Goal: Check status: Check status

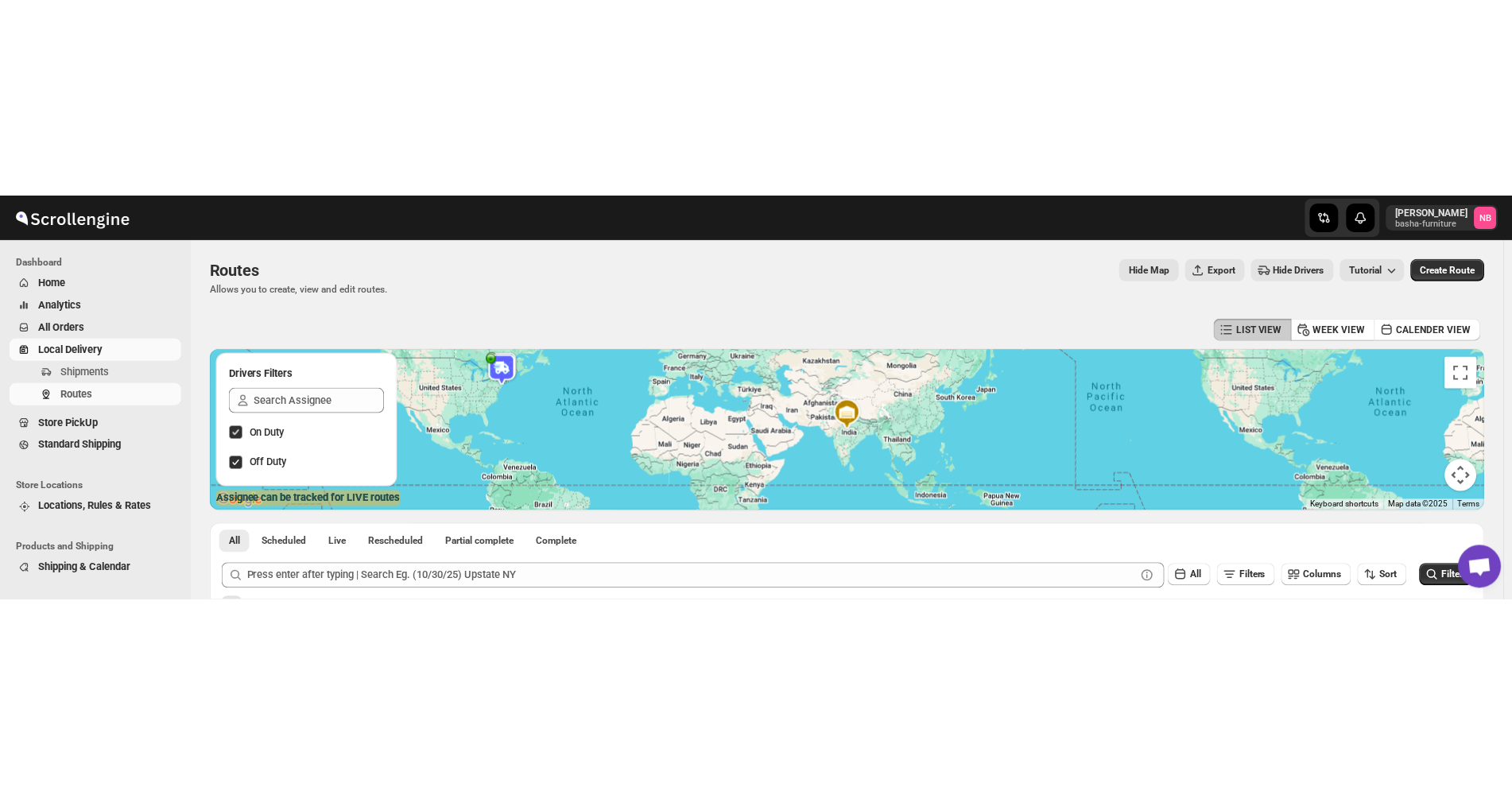
scroll to position [274, 0]
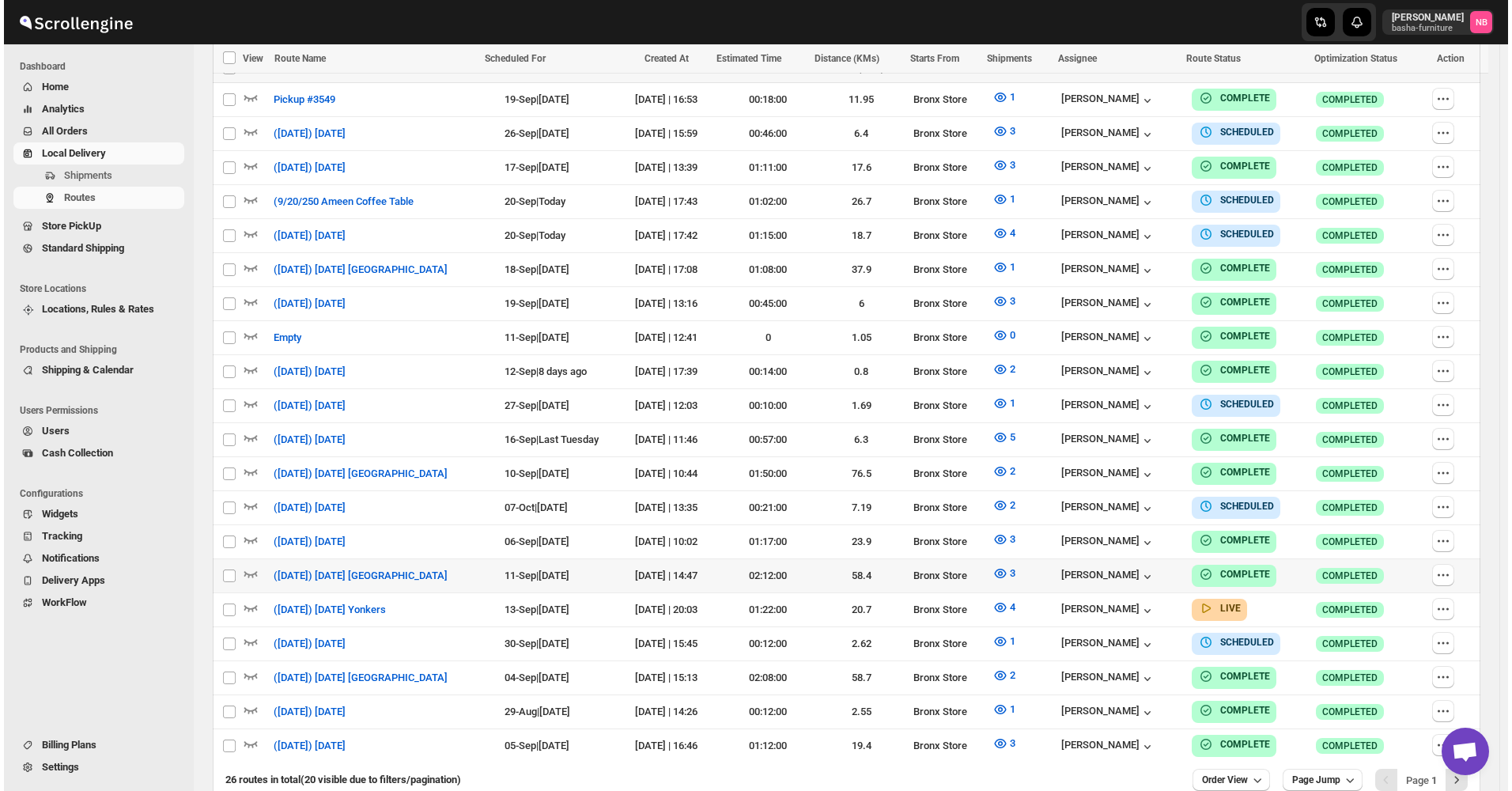
scroll to position [510, 0]
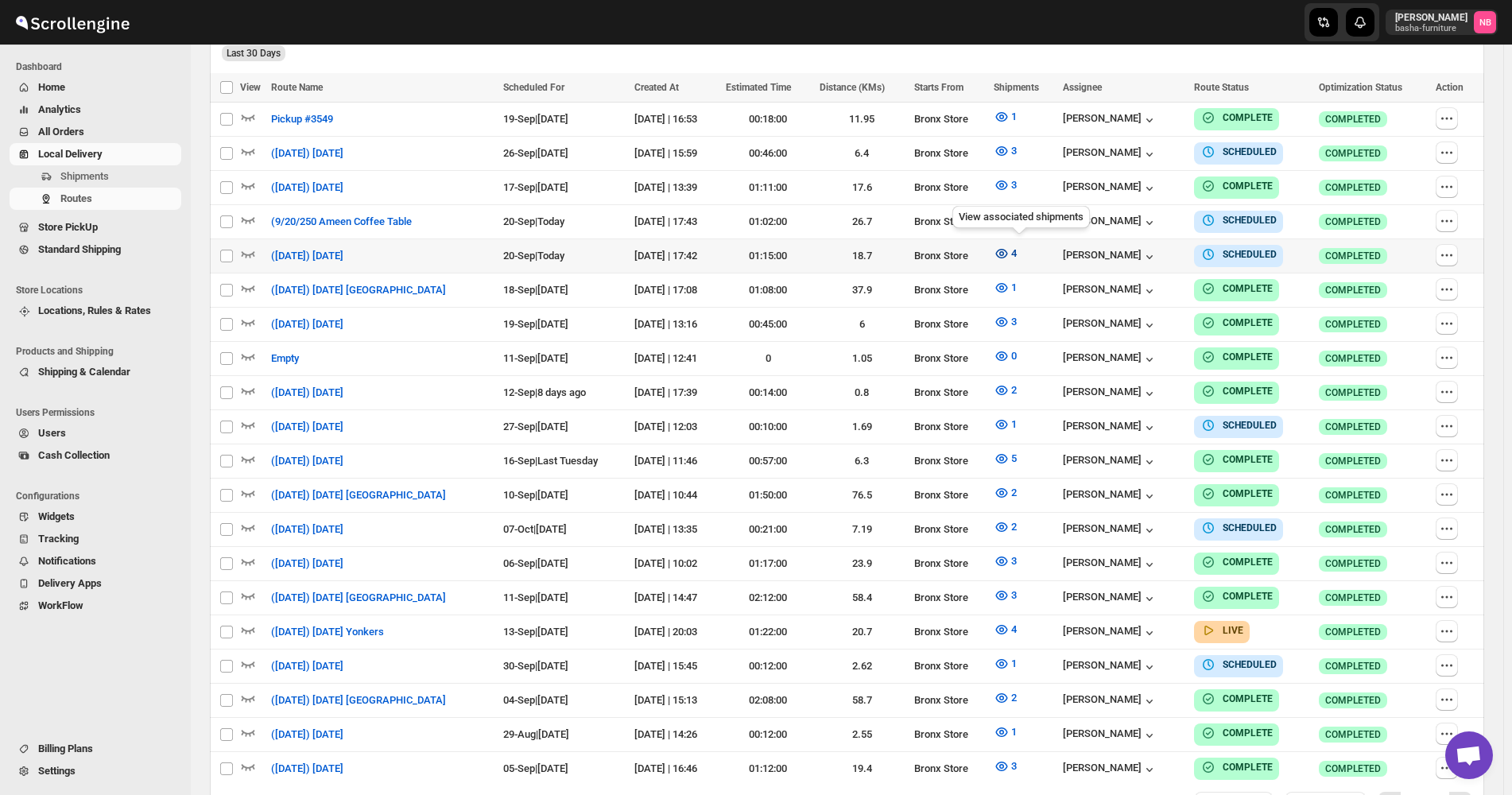
click at [1001, 244] on button "4" at bounding box center [1005, 253] width 42 height 26
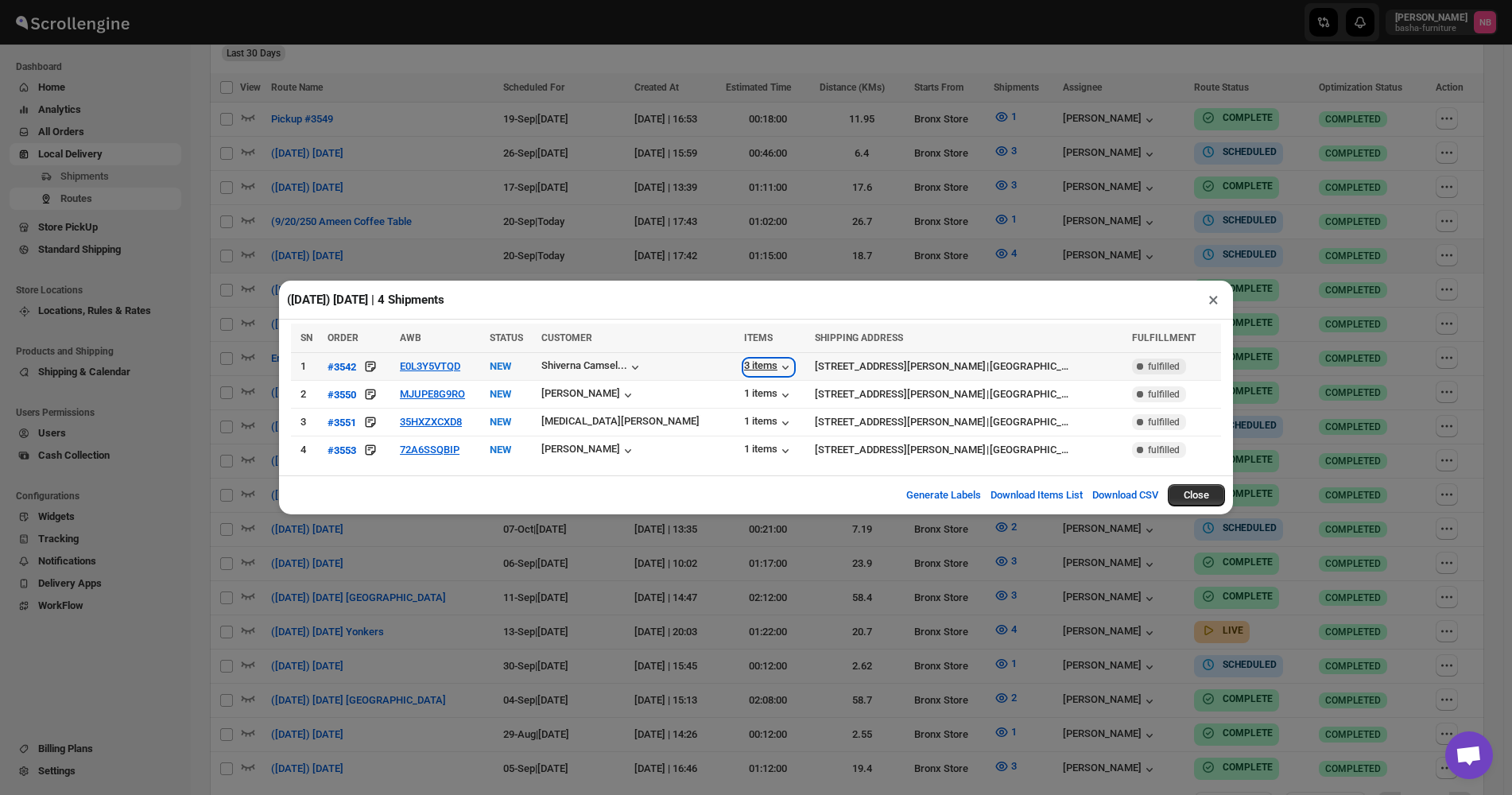
click at [744, 365] on div "3 items" at bounding box center [769, 367] width 50 height 16
click at [636, 245] on div "(9/20/25) Saturday | 4 Shipments × SN ORDER AWB STATUS CUSTOMER ITEMS SHIPPING …" at bounding box center [756, 397] width 1512 height 795
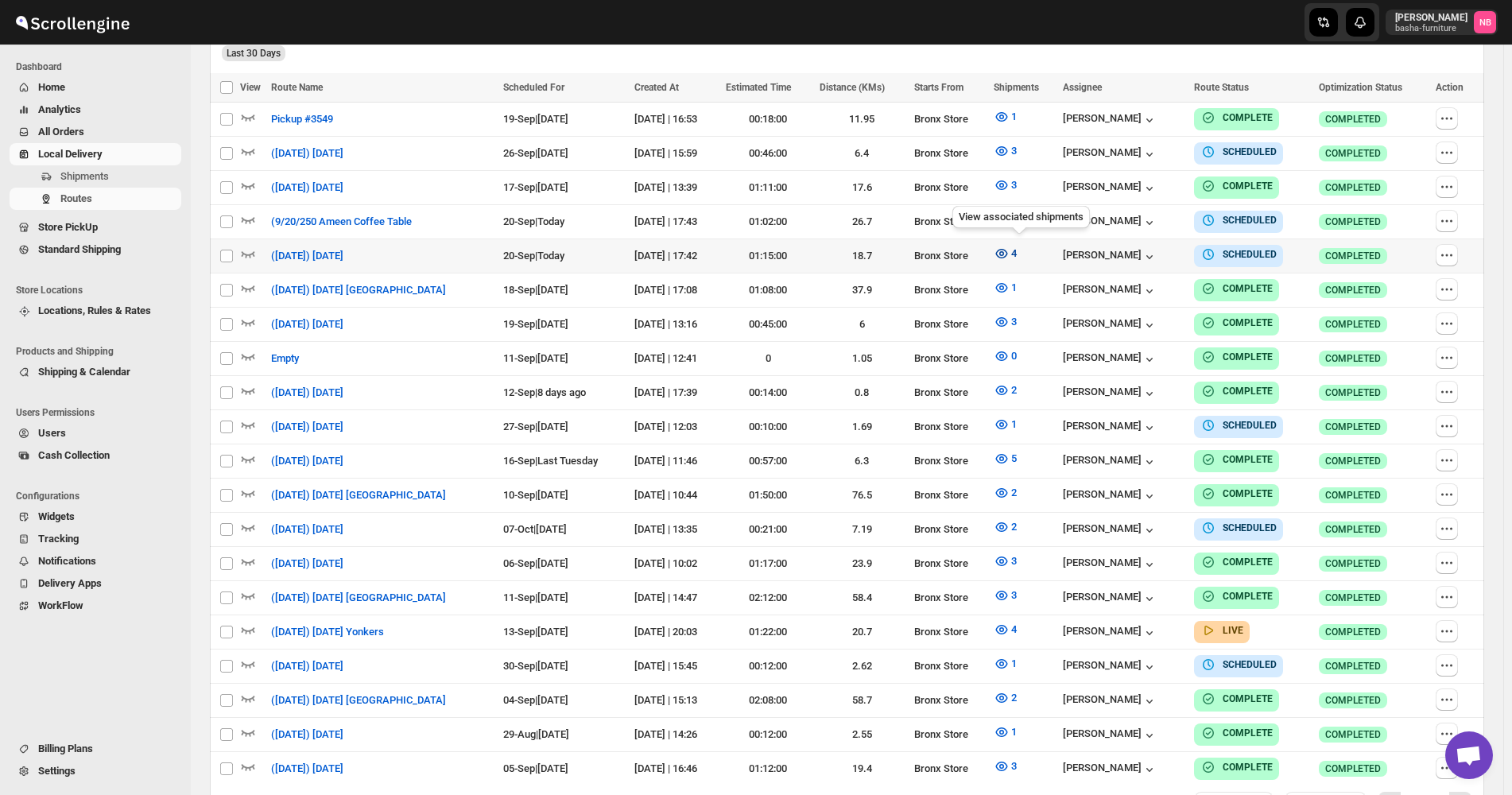
click at [1009, 247] on icon "button" at bounding box center [1002, 253] width 16 height 16
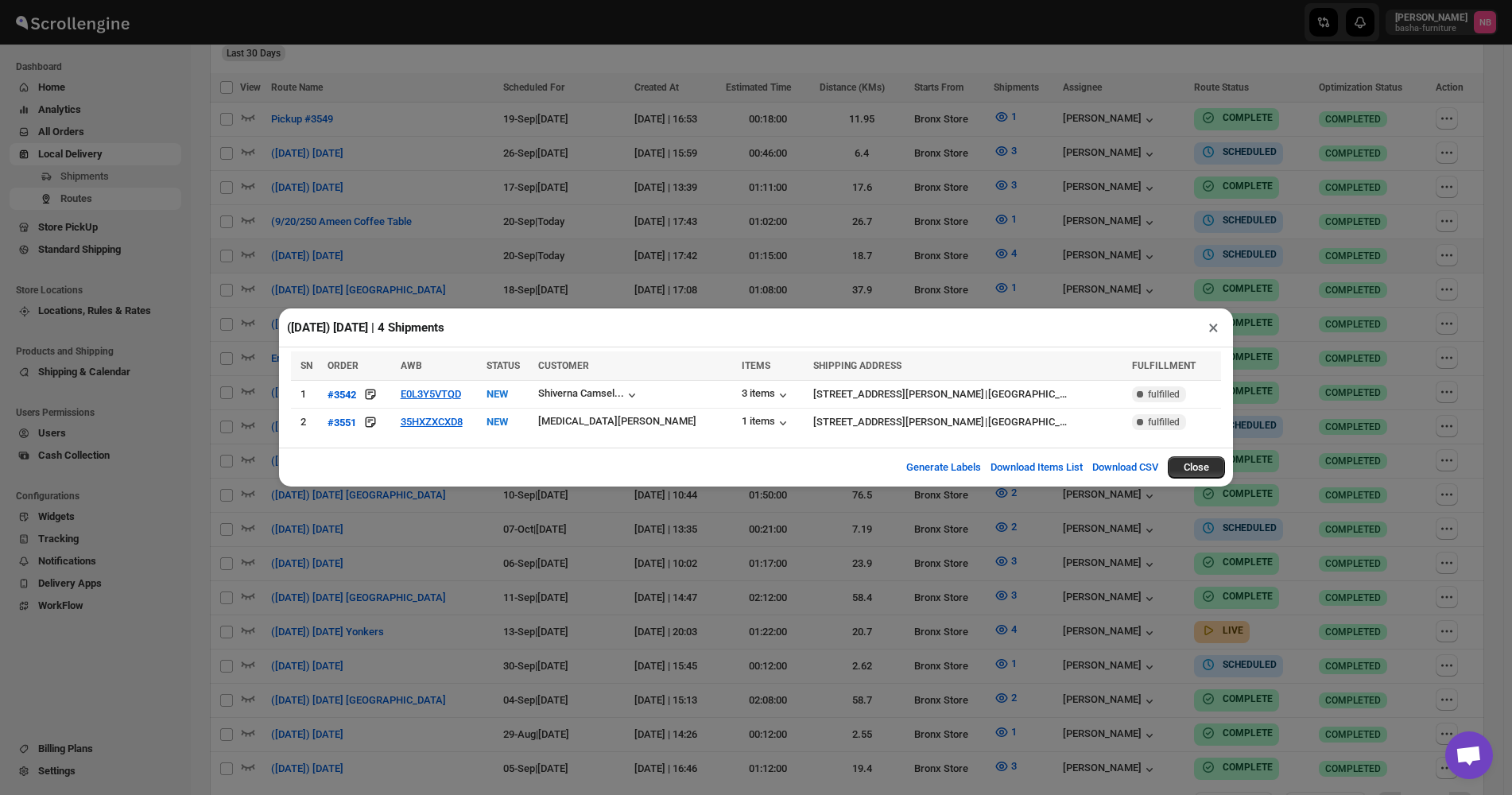
click at [540, 265] on div "(9/20/25) Saturday | 4 Shipments × SN ORDER AWB STATUS CUSTOMER ITEMS SHIPPING …" at bounding box center [756, 397] width 1512 height 795
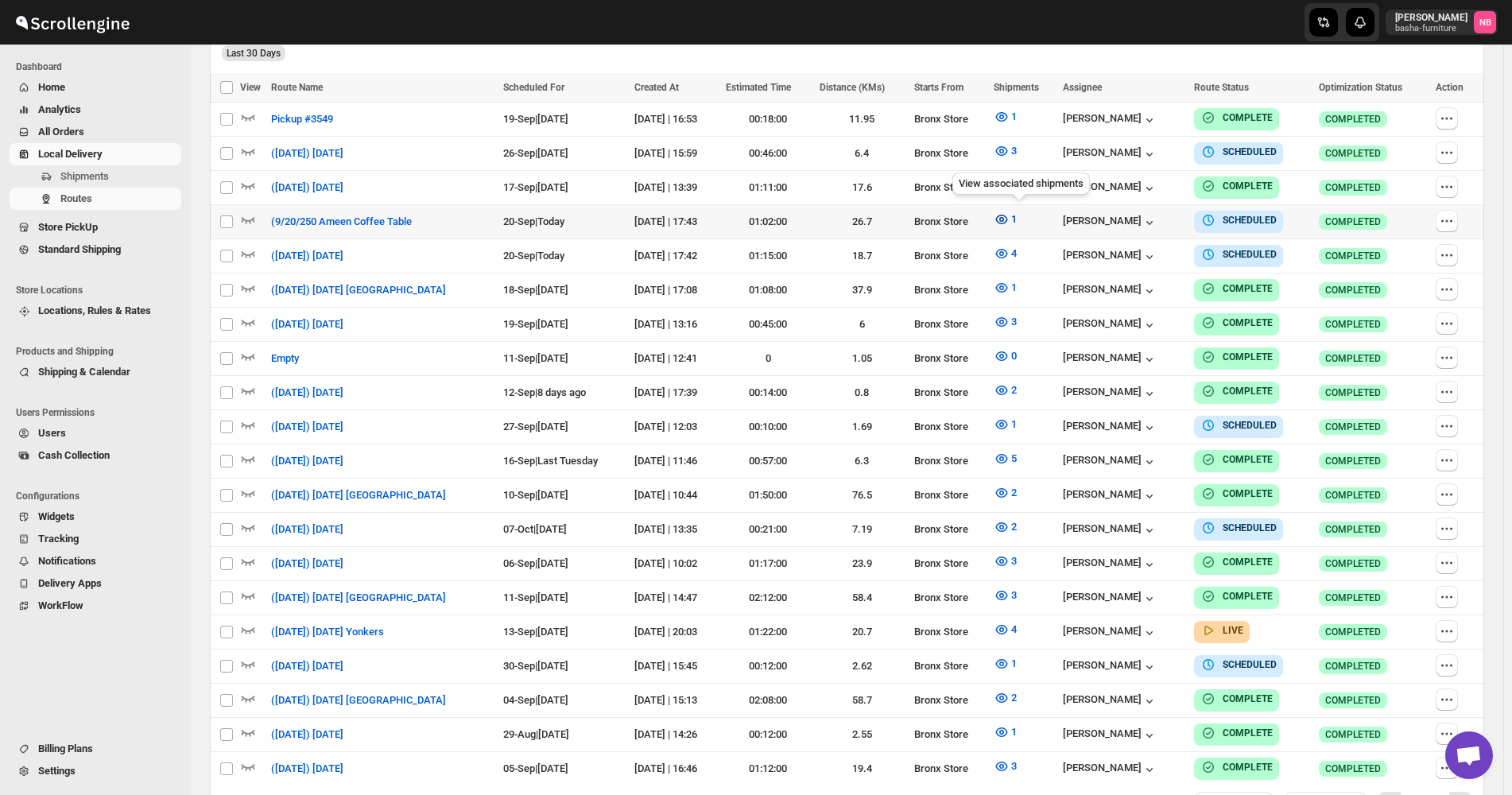
click at [1009, 212] on icon "button" at bounding box center [1002, 220] width 16 height 16
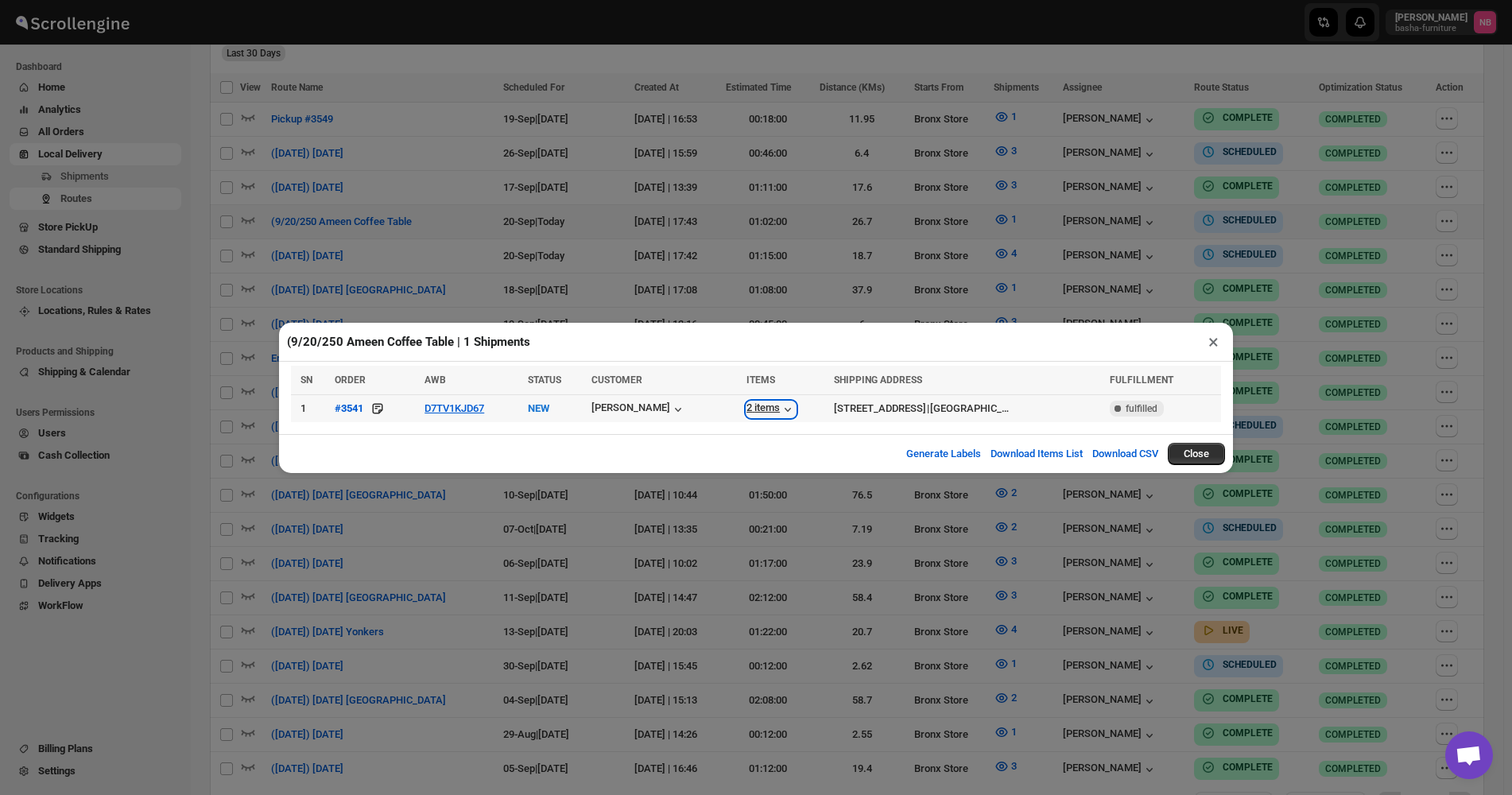
click at [746, 414] on div "2 items" at bounding box center [771, 409] width 50 height 16
click at [524, 279] on div "(9/20/250 Ameen Coffee Table | 1 Shipments × SN ORDER AWB STATUS CUSTOMER ITEMS…" at bounding box center [756, 397] width 1512 height 795
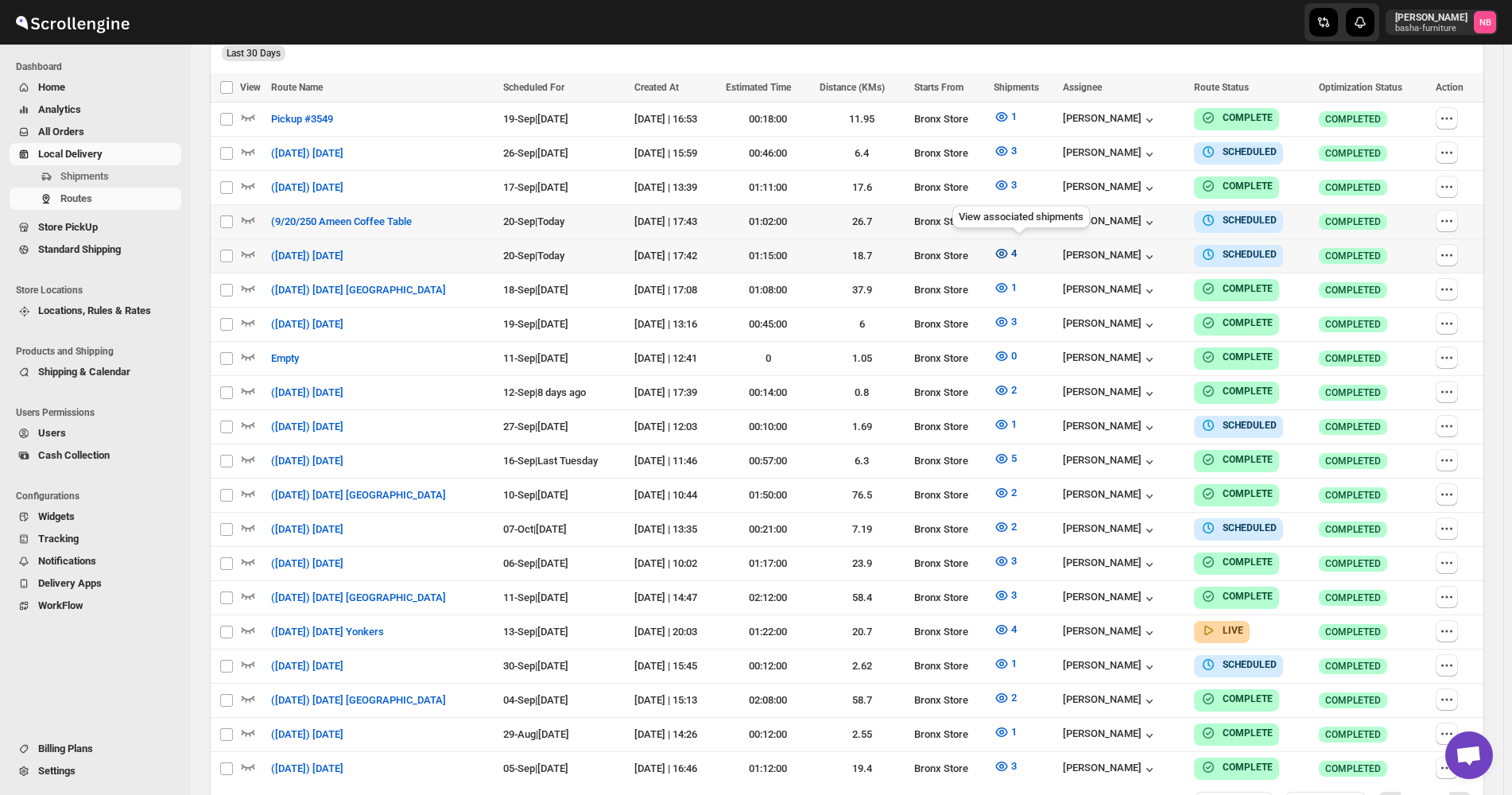
click at [1007, 251] on button "4" at bounding box center [1005, 253] width 42 height 26
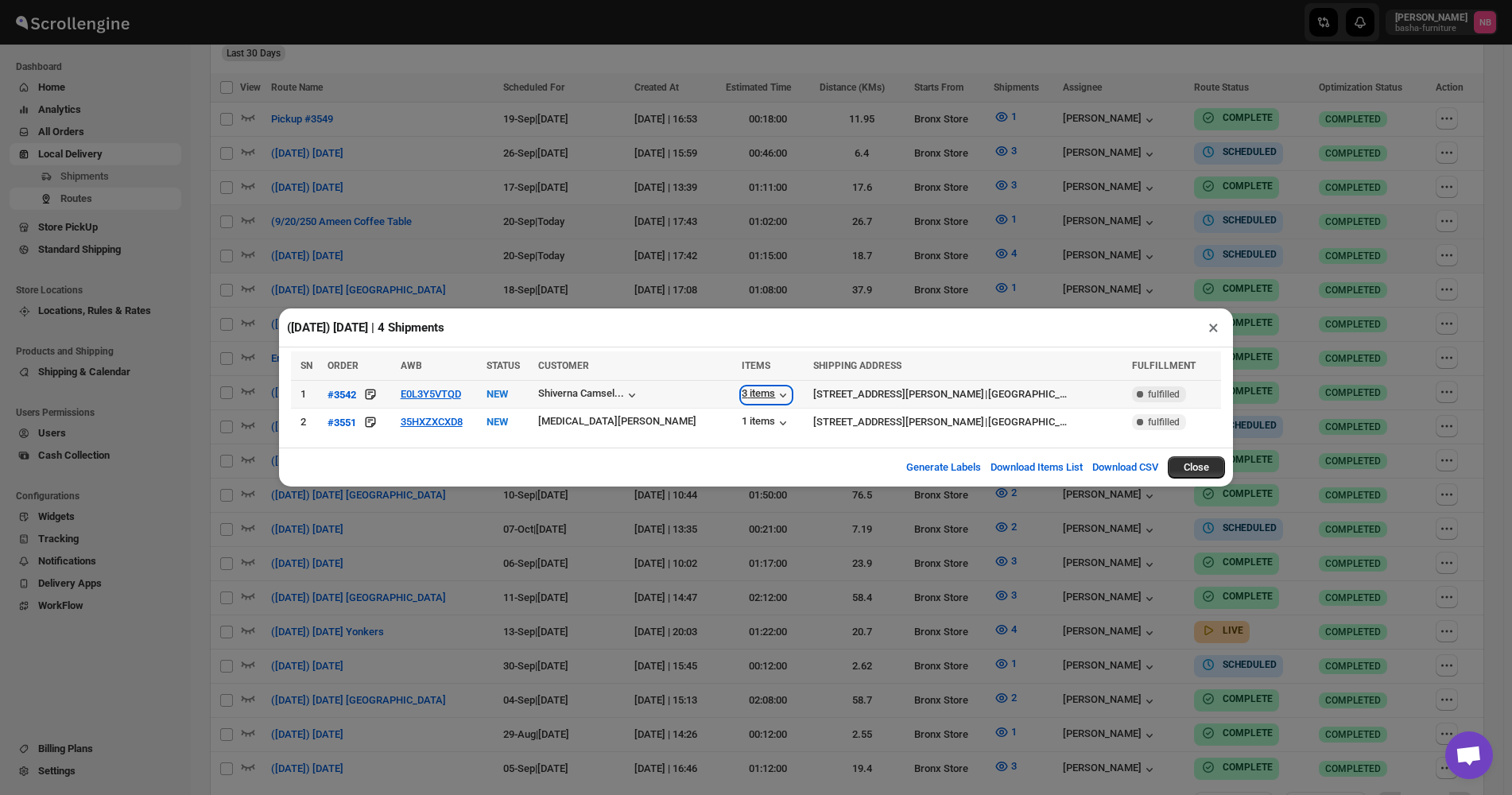
click at [741, 393] on div "3 items" at bounding box center [766, 395] width 50 height 16
click at [450, 390] on button "E0L3Y5VTQD" at bounding box center [430, 394] width 60 height 11
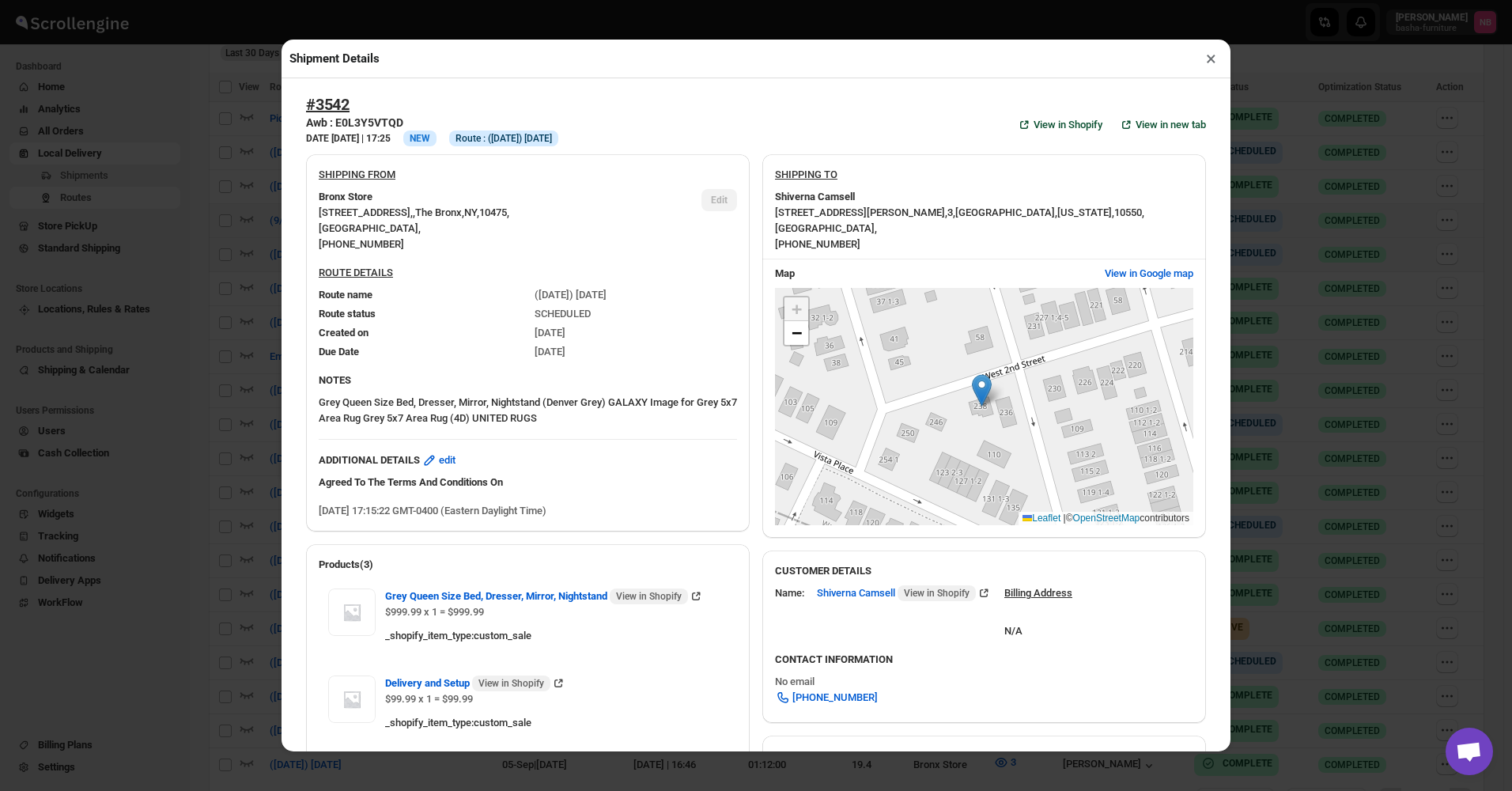
click at [163, 306] on div "Shipment Details × #3542 Awb : E0L3Y5VTQD DATE 14-Sep-25 | 17:25 Info NEW Info …" at bounding box center [756, 395] width 1512 height 791
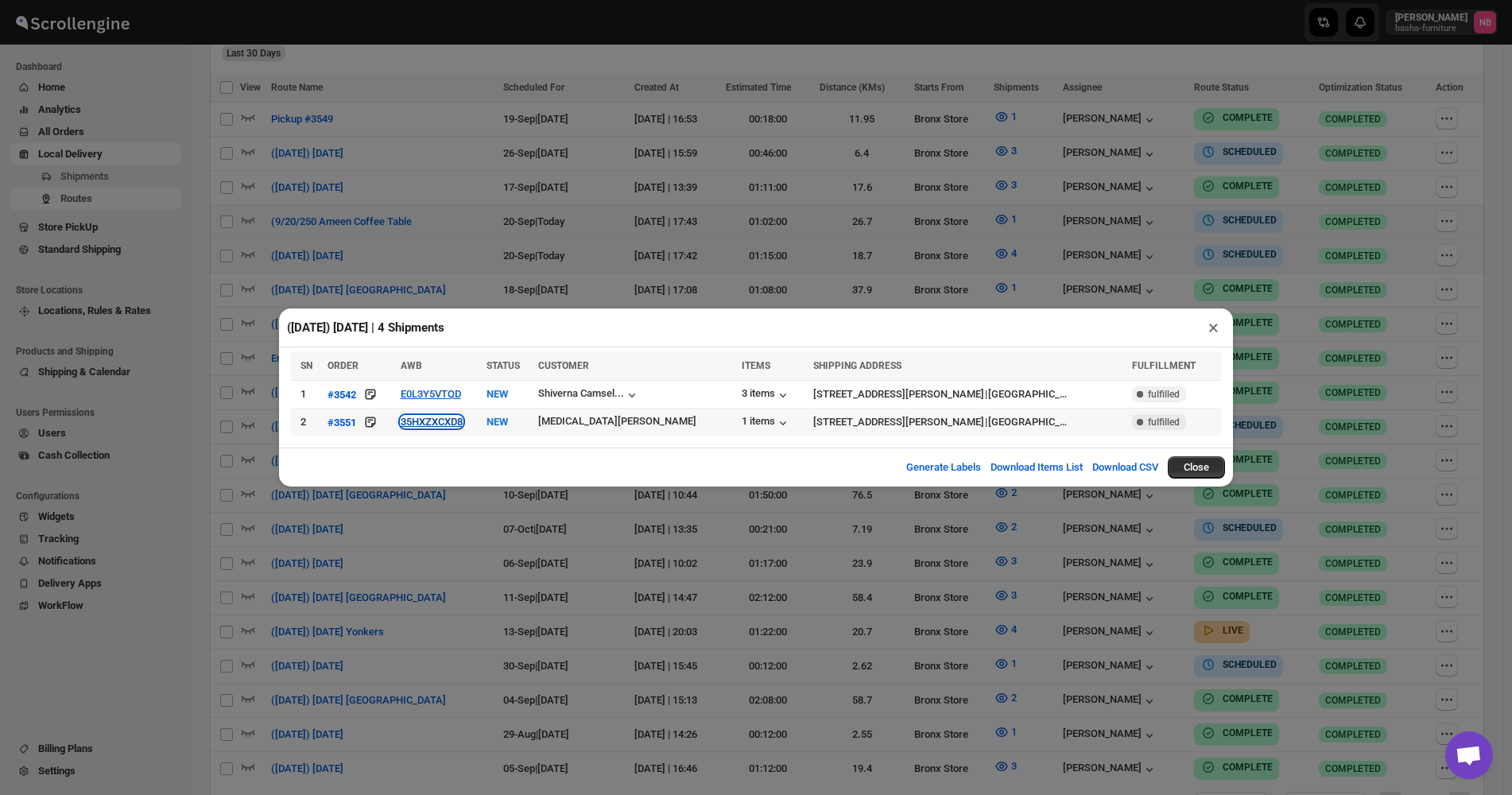
click at [449, 422] on button "35HXZXCXD8" at bounding box center [431, 422] width 62 height 11
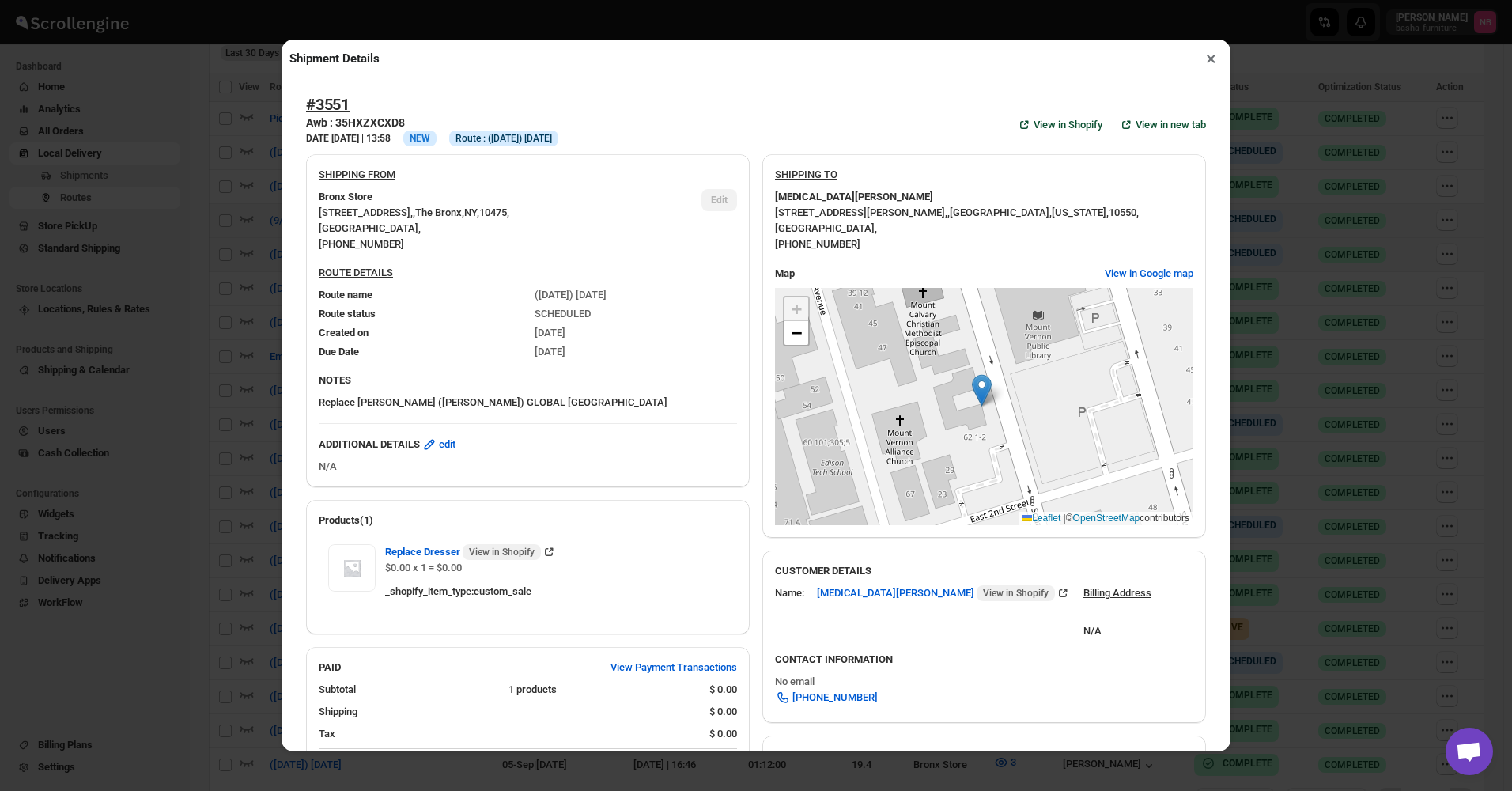
drag, startPoint x: 176, startPoint y: 273, endPoint x: 185, endPoint y: 276, distance: 9.5
click at [177, 273] on div "Shipment Details × #3551 Awb : 35HXZXCXD8 DATE 18-Sep-25 | 13:58 Info NEW Info …" at bounding box center [756, 395] width 1512 height 791
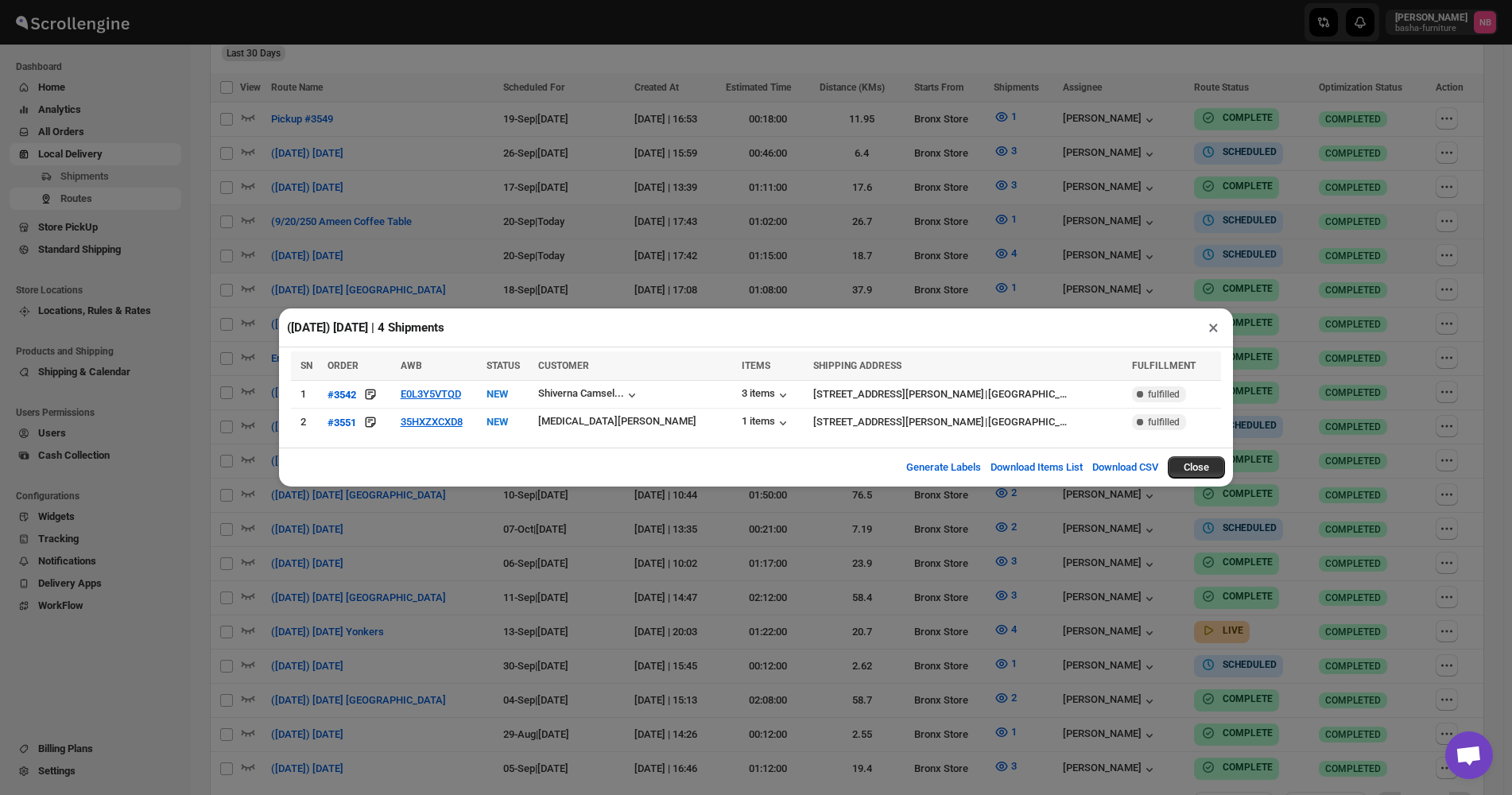
click at [326, 207] on div "(9/20/25) Saturday | 4 Shipments × SN ORDER AWB STATUS CUSTOMER ITEMS SHIPPING …" at bounding box center [756, 397] width 1512 height 795
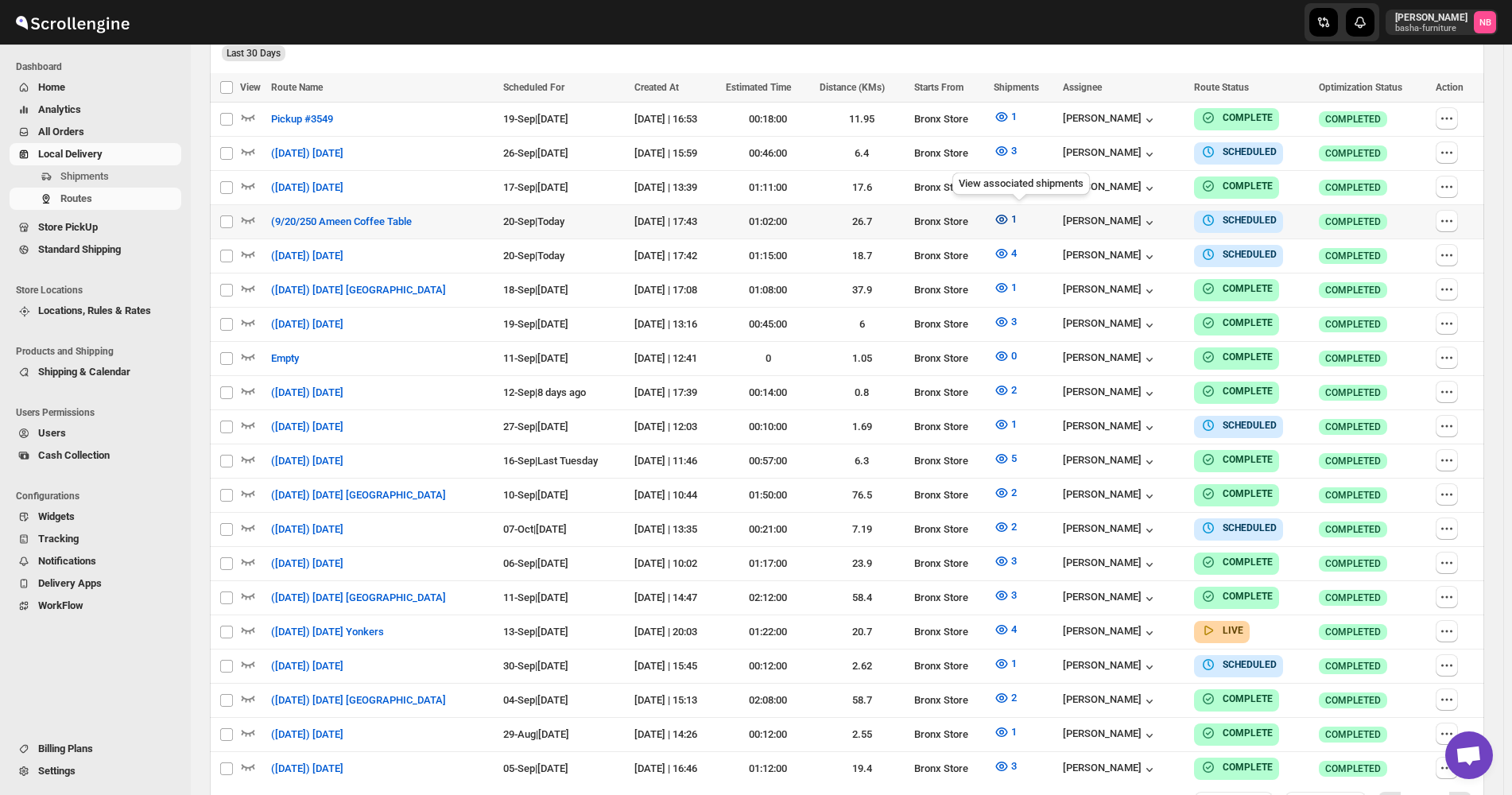
click at [1007, 209] on button "1" at bounding box center [1005, 220] width 42 height 26
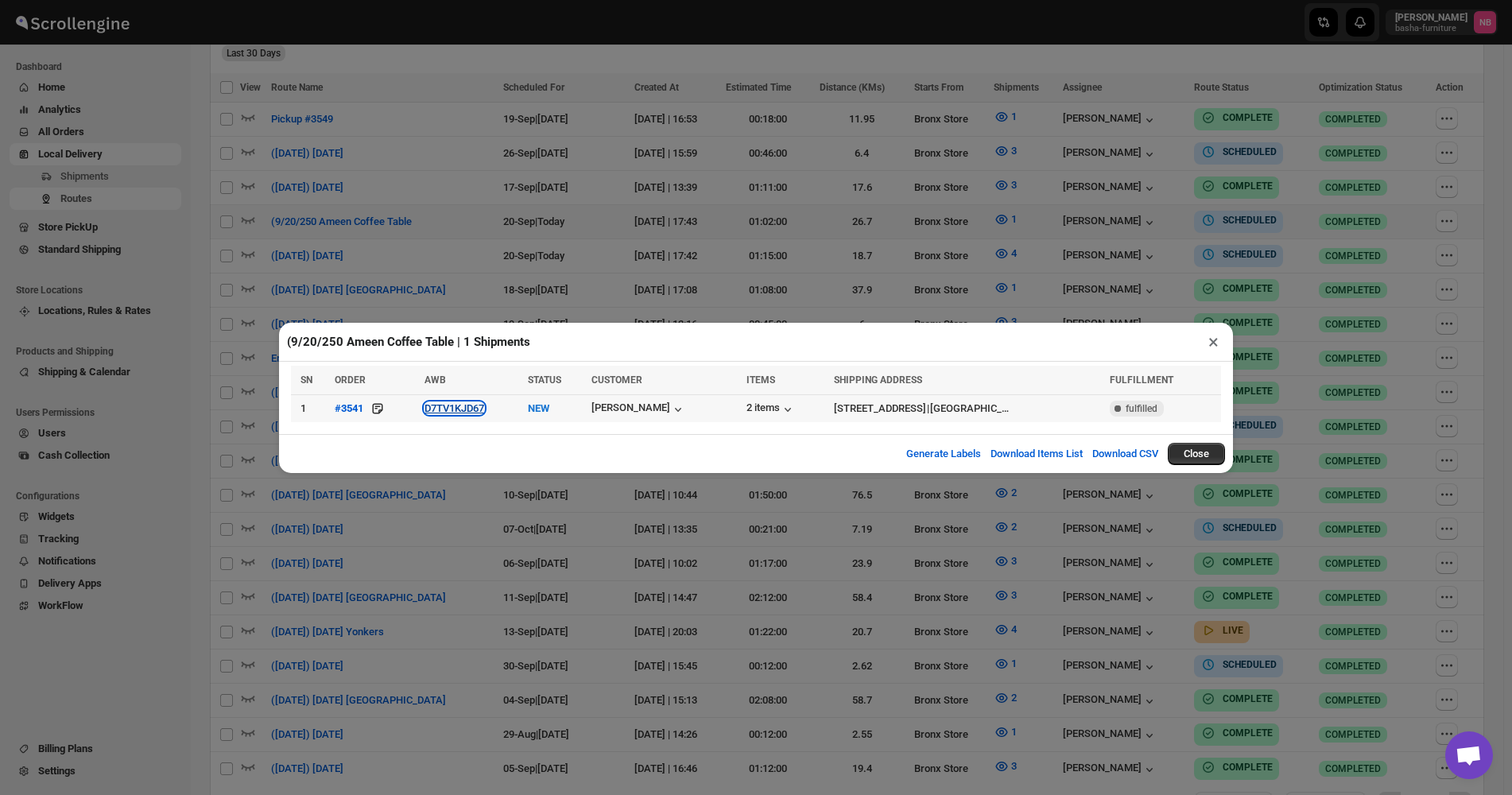
click at [449, 412] on button "D7TV1KJD67" at bounding box center [454, 408] width 59 height 11
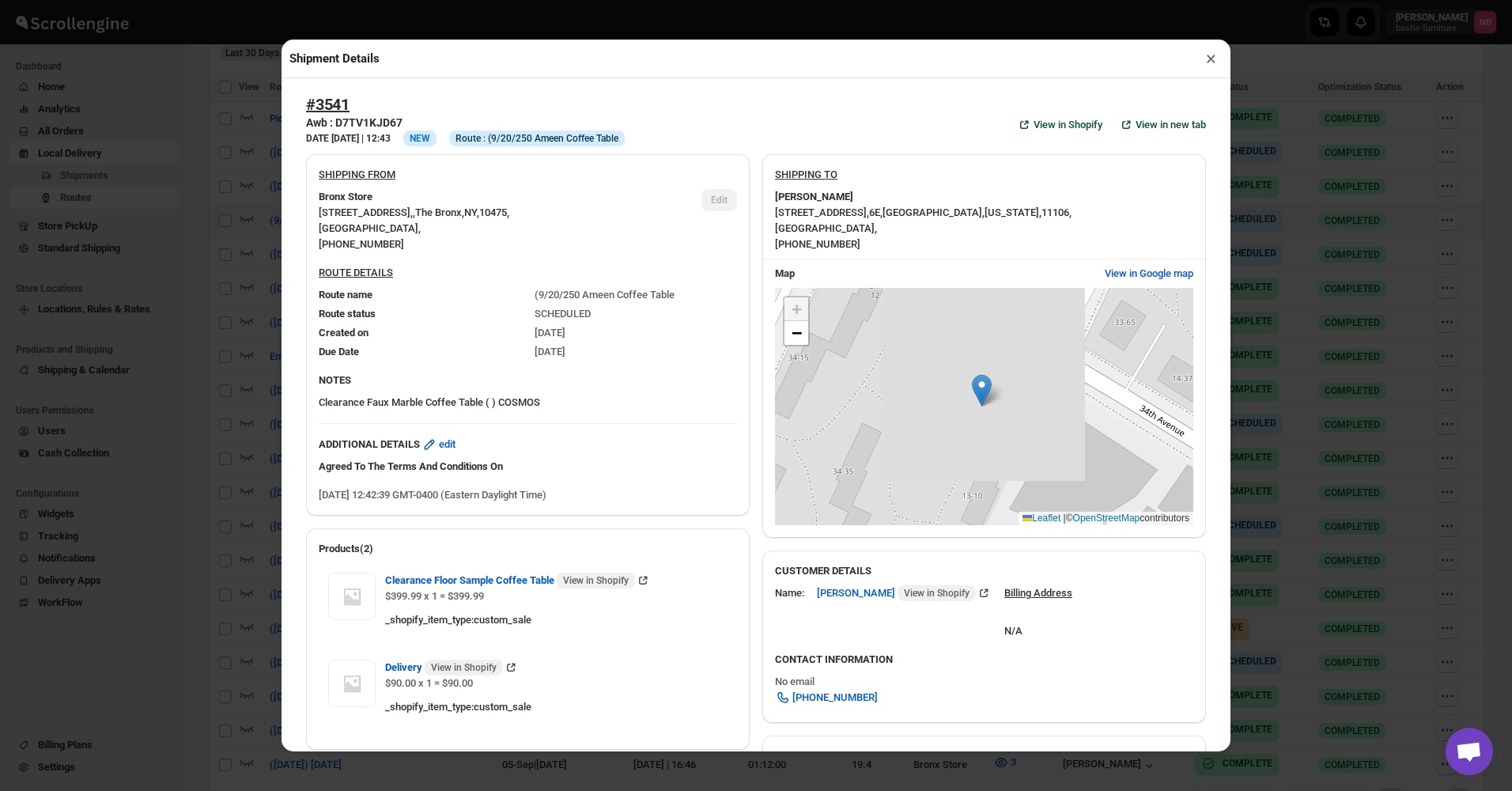
click at [246, 254] on div "Shipment Details × #3541 Awb : D7TV1KJD67 DATE 14-Sep-25 | 12:43 Info NEW Info …" at bounding box center [756, 395] width 1512 height 791
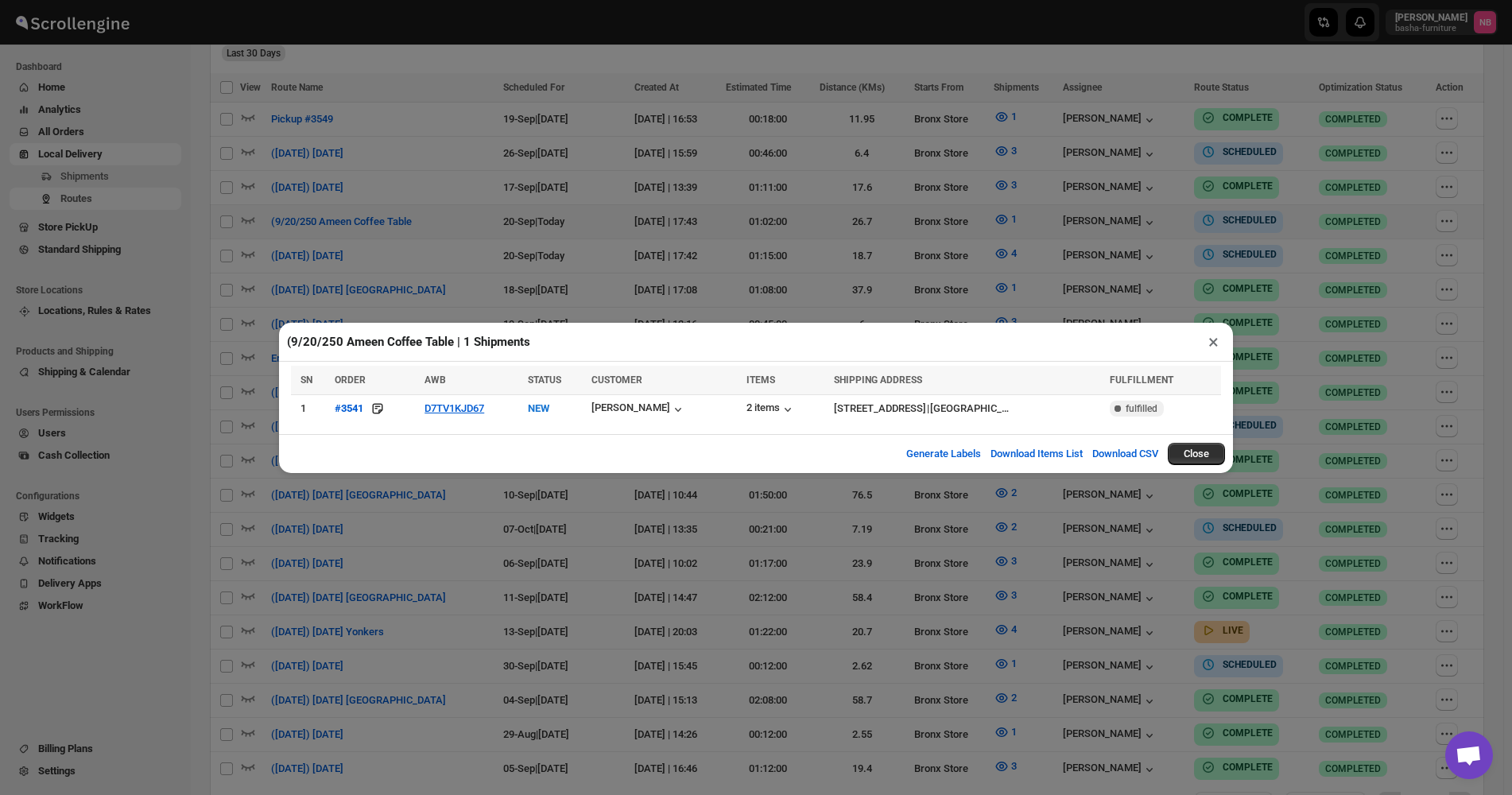
drag, startPoint x: 554, startPoint y: 236, endPoint x: 611, endPoint y: 236, distance: 57.0
click at [555, 236] on div "(9/20/250 Ameen Coffee Table | 1 Shipments × SN ORDER AWB STATUS CUSTOMER ITEMS…" at bounding box center [756, 397] width 1512 height 795
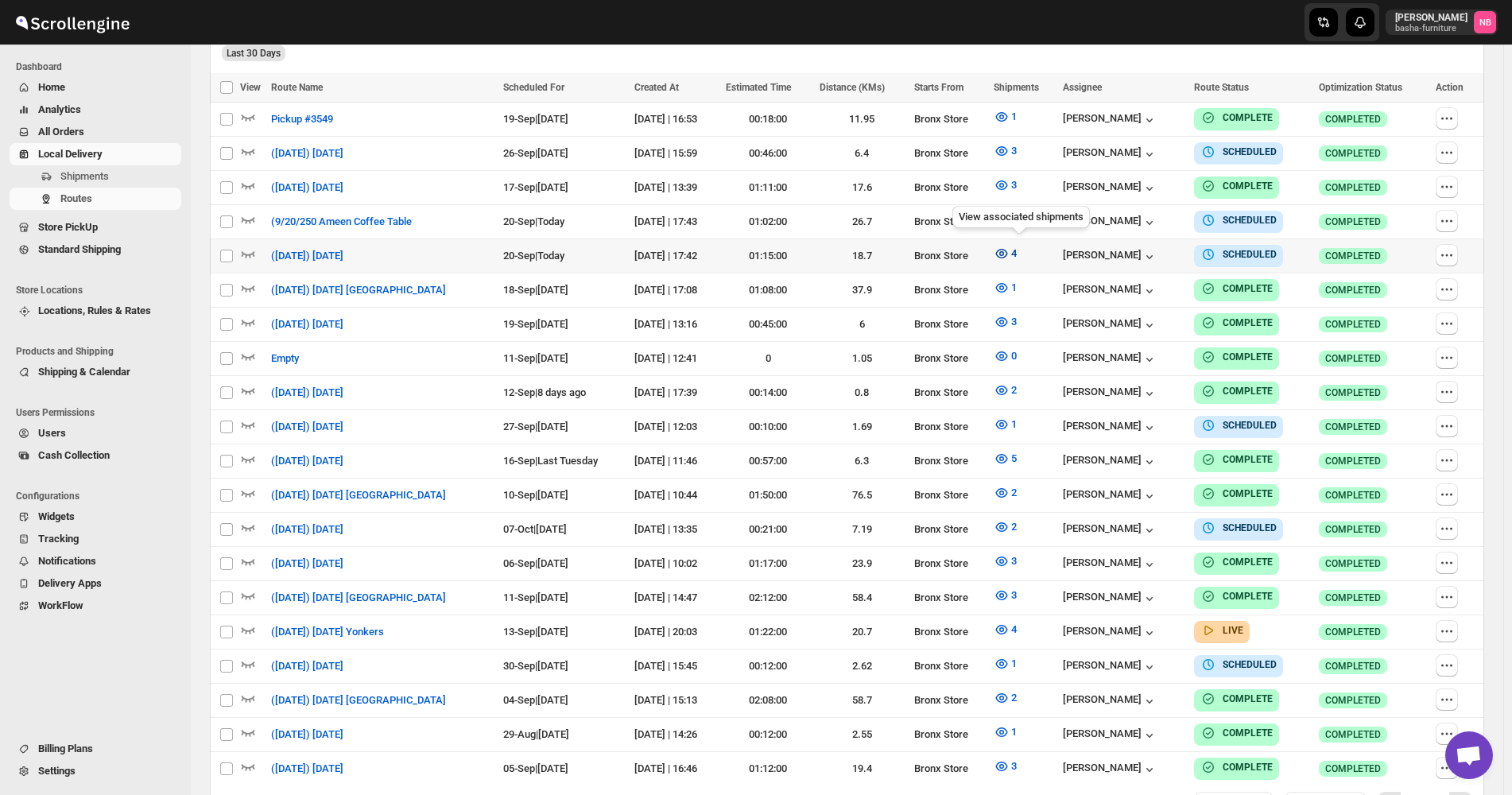
click at [1004, 251] on icon "button" at bounding box center [1001, 253] width 5 height 5
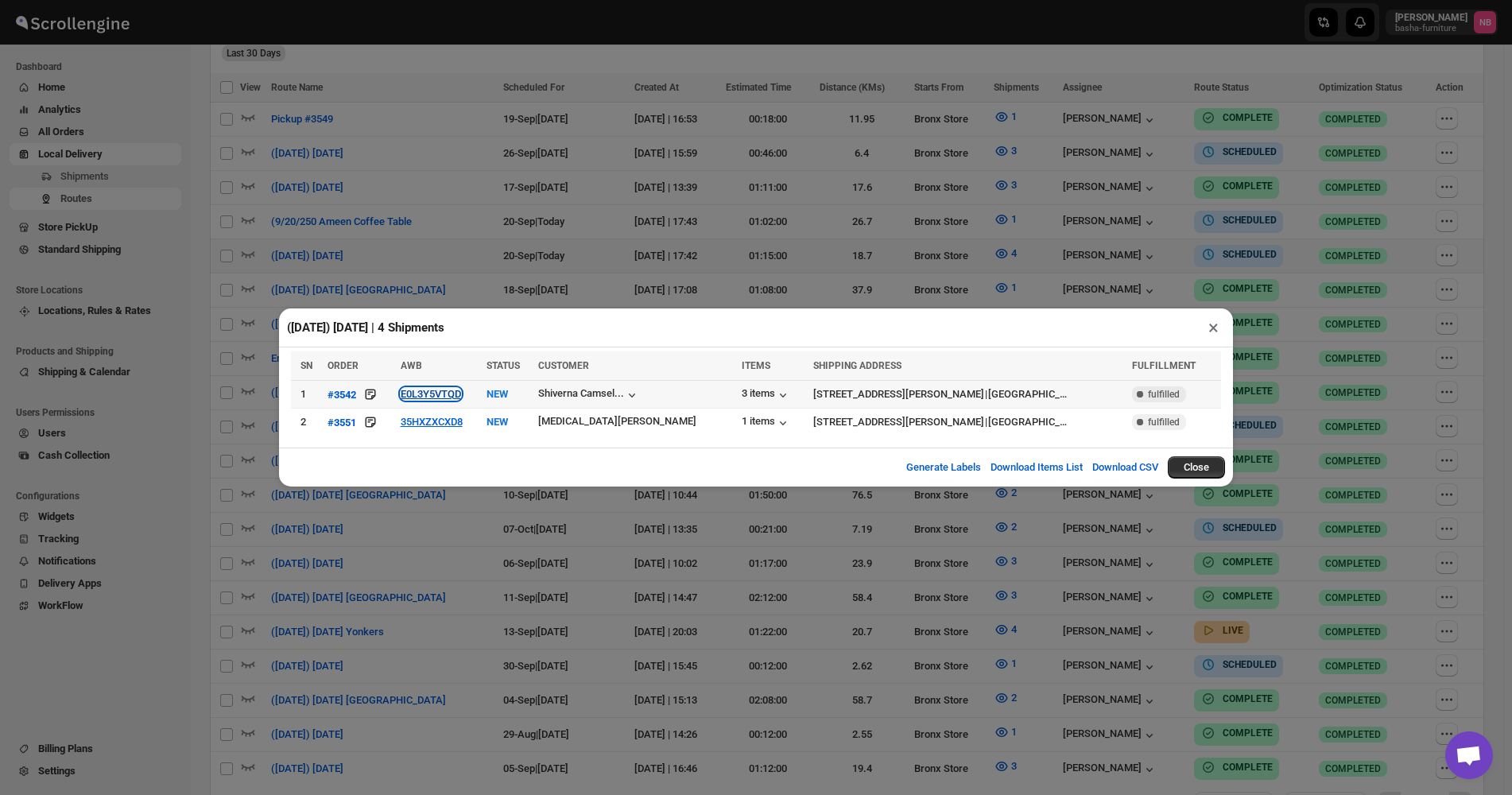
click at [449, 398] on button "E0L3Y5VTQD" at bounding box center [430, 394] width 60 height 11
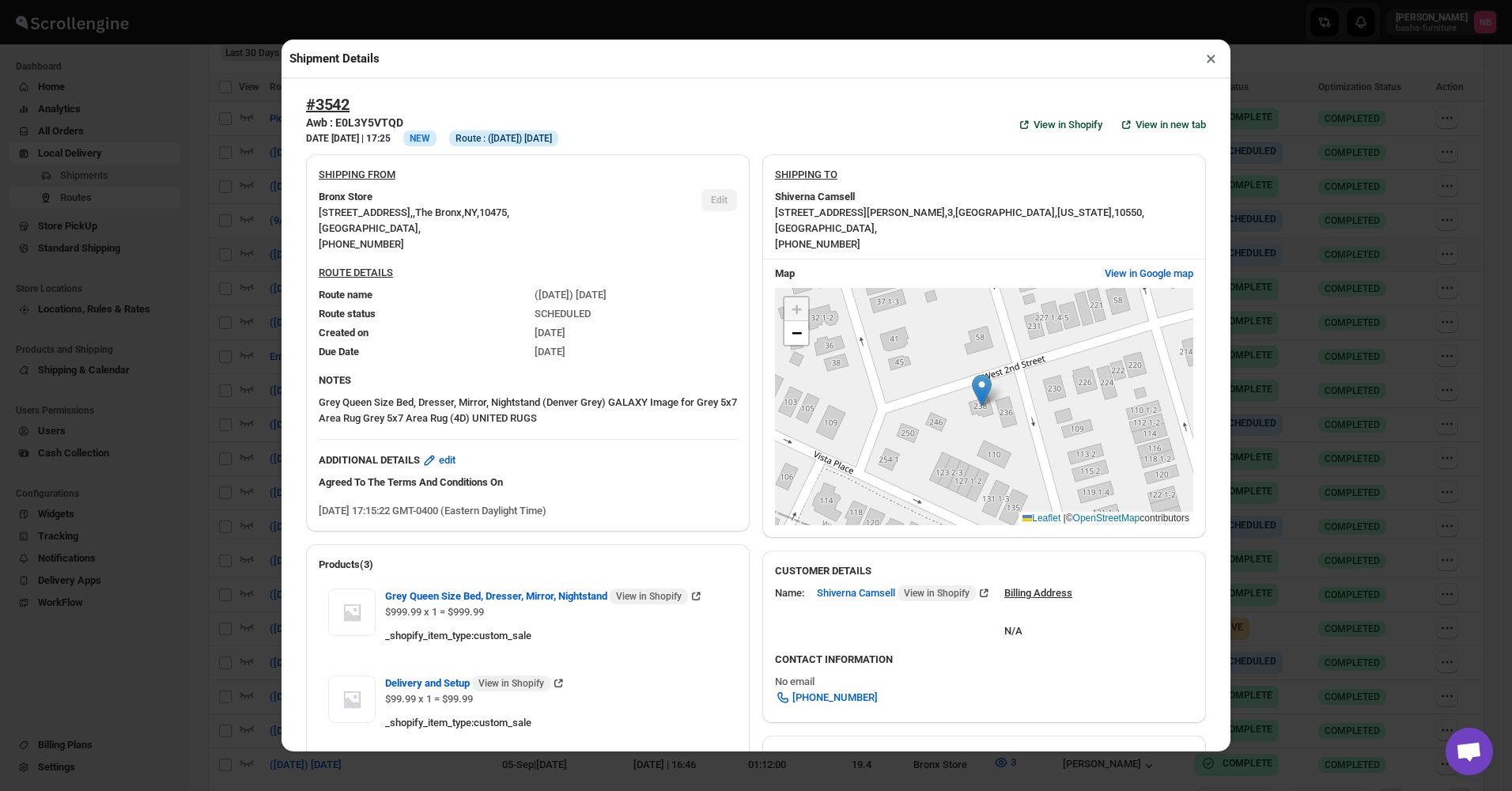
click at [252, 303] on div "Shipment Details × #3542 Awb : E0L3Y5VTQD DATE 14-Sep-25 | 17:25 Info NEW Info …" at bounding box center [756, 395] width 1512 height 791
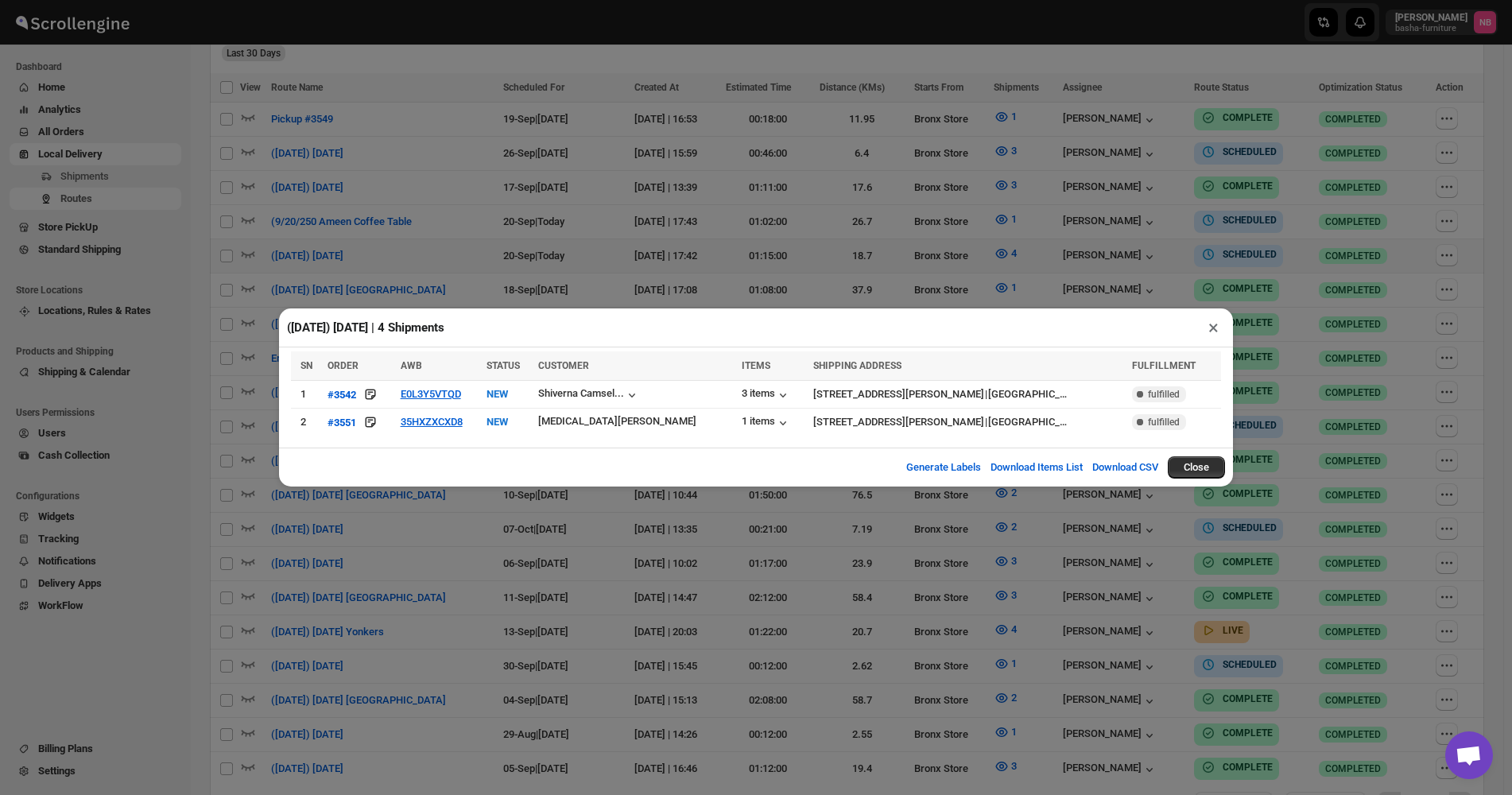
click at [338, 201] on div "(9/20/25) Saturday | 4 Shipments × SN ORDER AWB STATUS CUSTOMER ITEMS SHIPPING …" at bounding box center [756, 397] width 1512 height 795
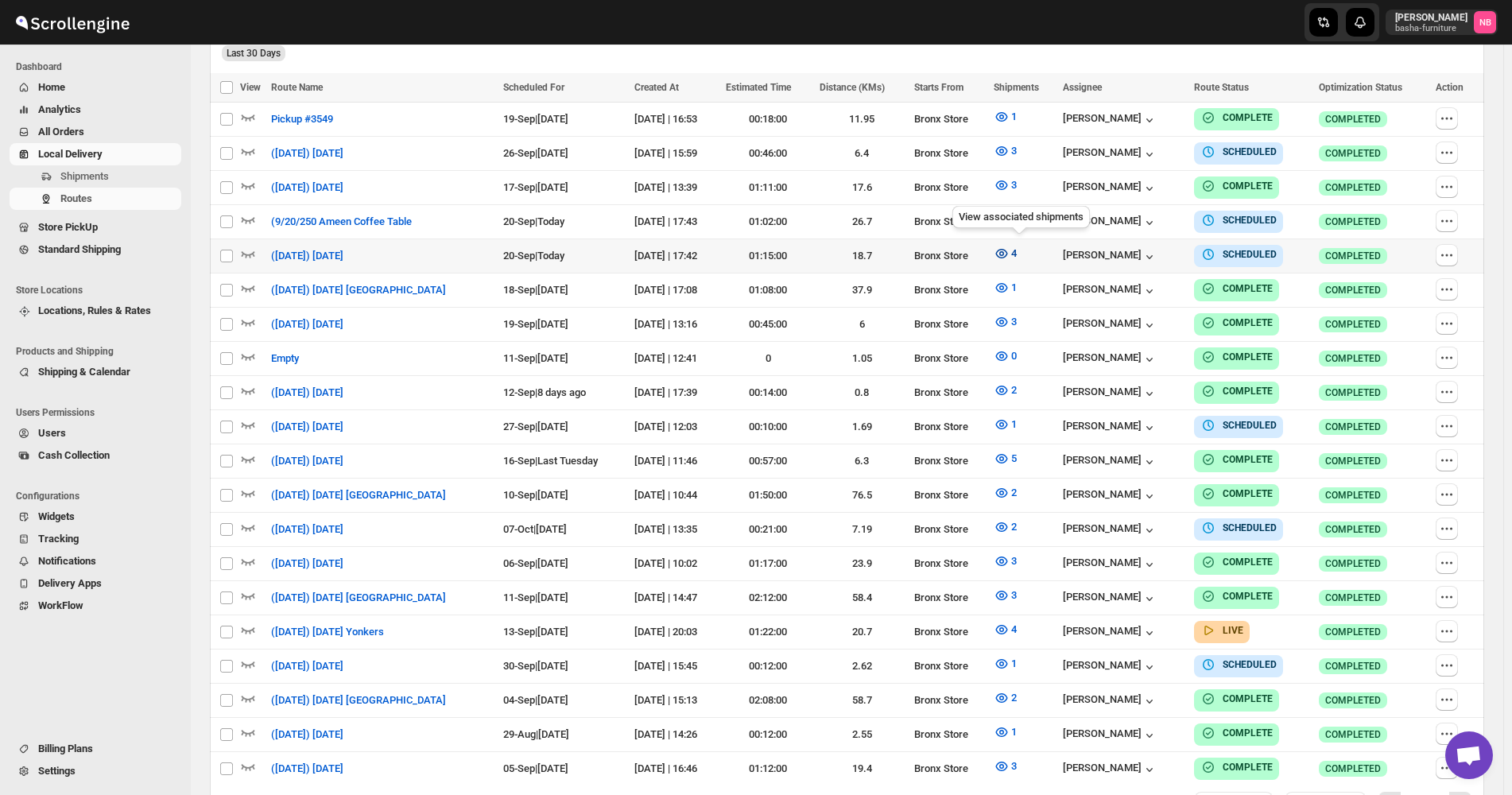
click at [1009, 248] on icon "button" at bounding box center [1002, 253] width 16 height 16
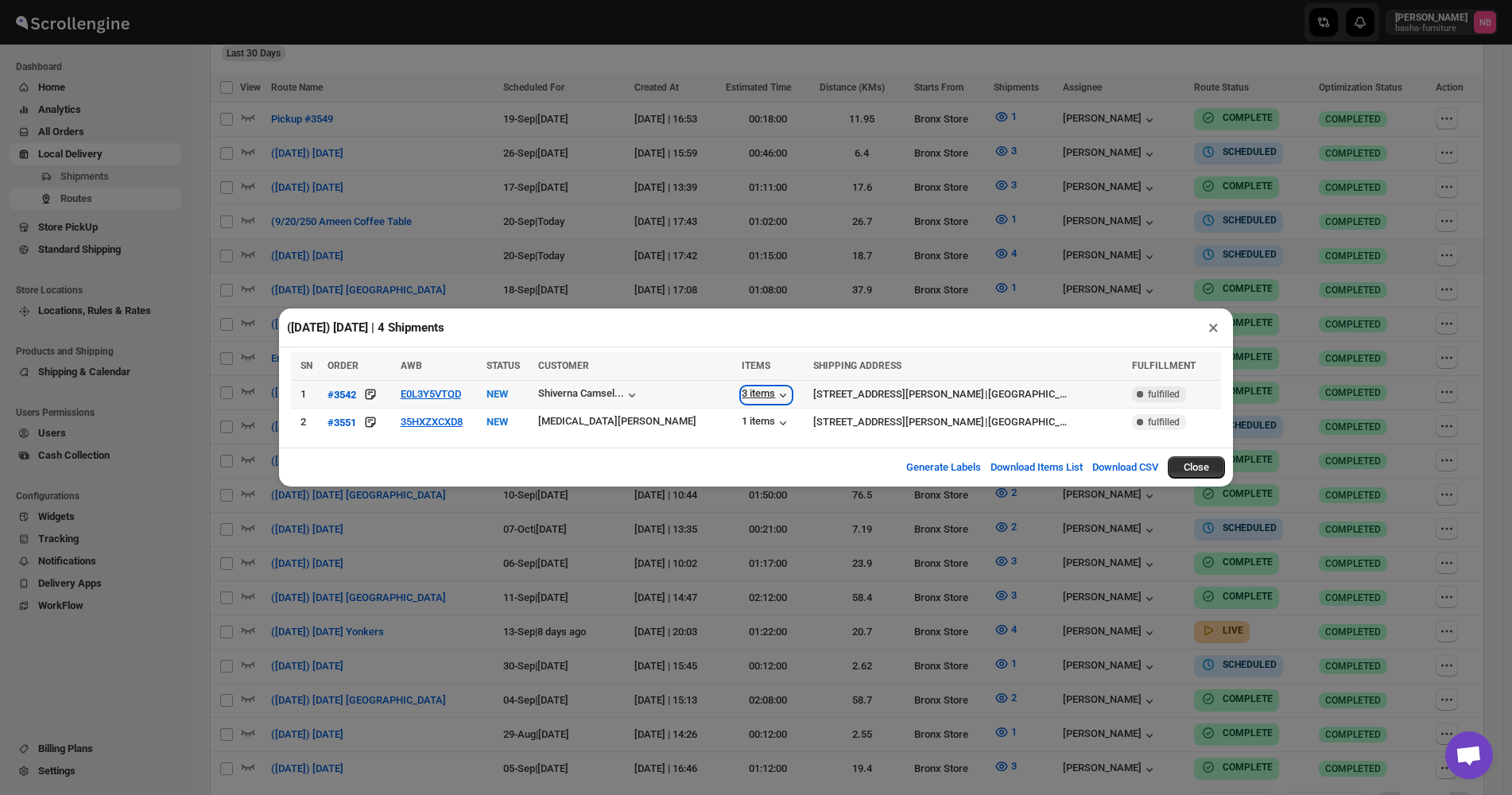
click at [741, 403] on div "3 items" at bounding box center [766, 395] width 50 height 16
click at [443, 396] on button "E0L3Y5VTQD" at bounding box center [430, 394] width 60 height 11
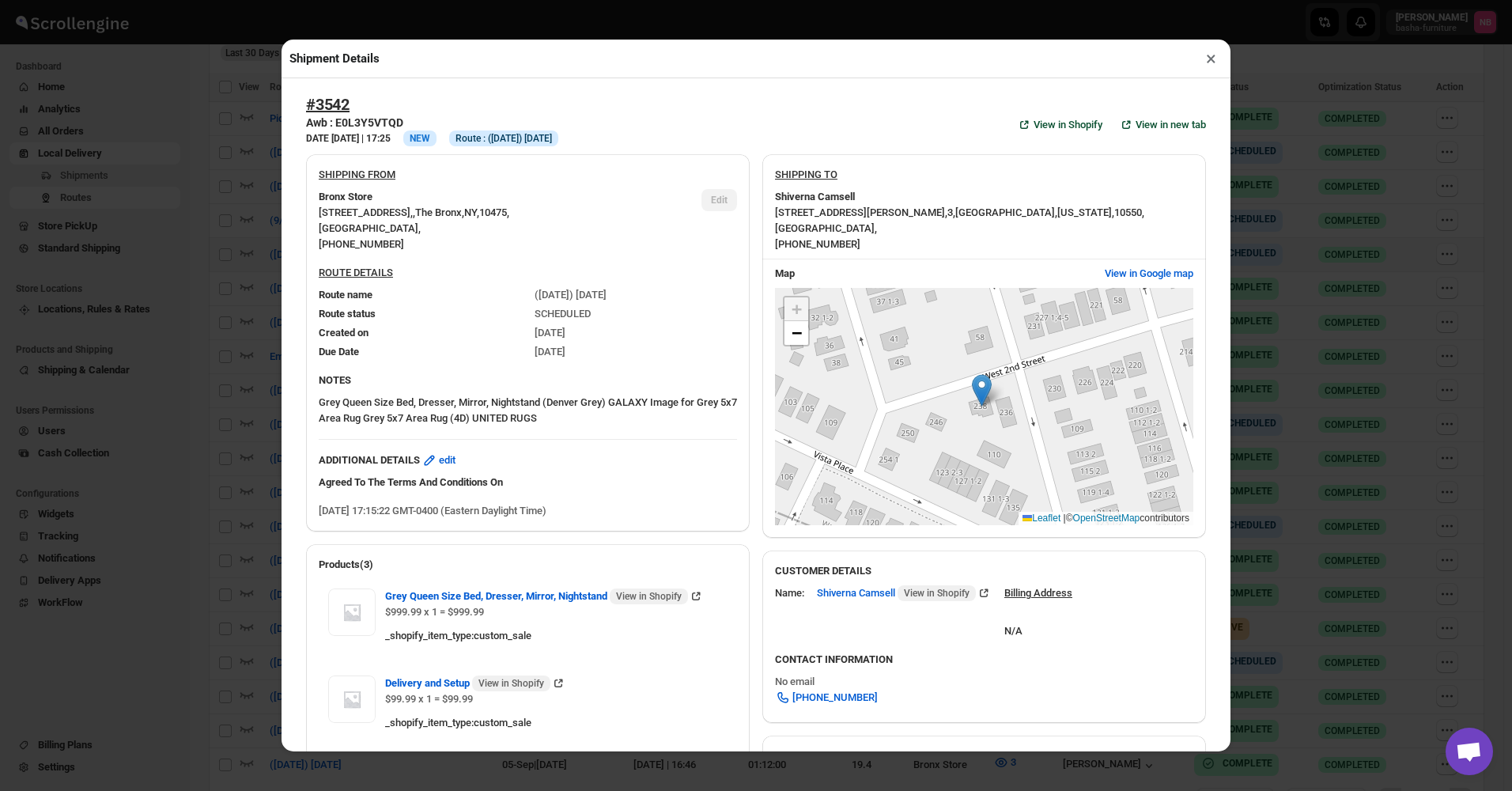
click at [223, 306] on div "Shipment Details × #3542 Awb : E0L3Y5VTQD DATE 14-Sep-25 | 17:25 Info NEW Info …" at bounding box center [756, 395] width 1512 height 791
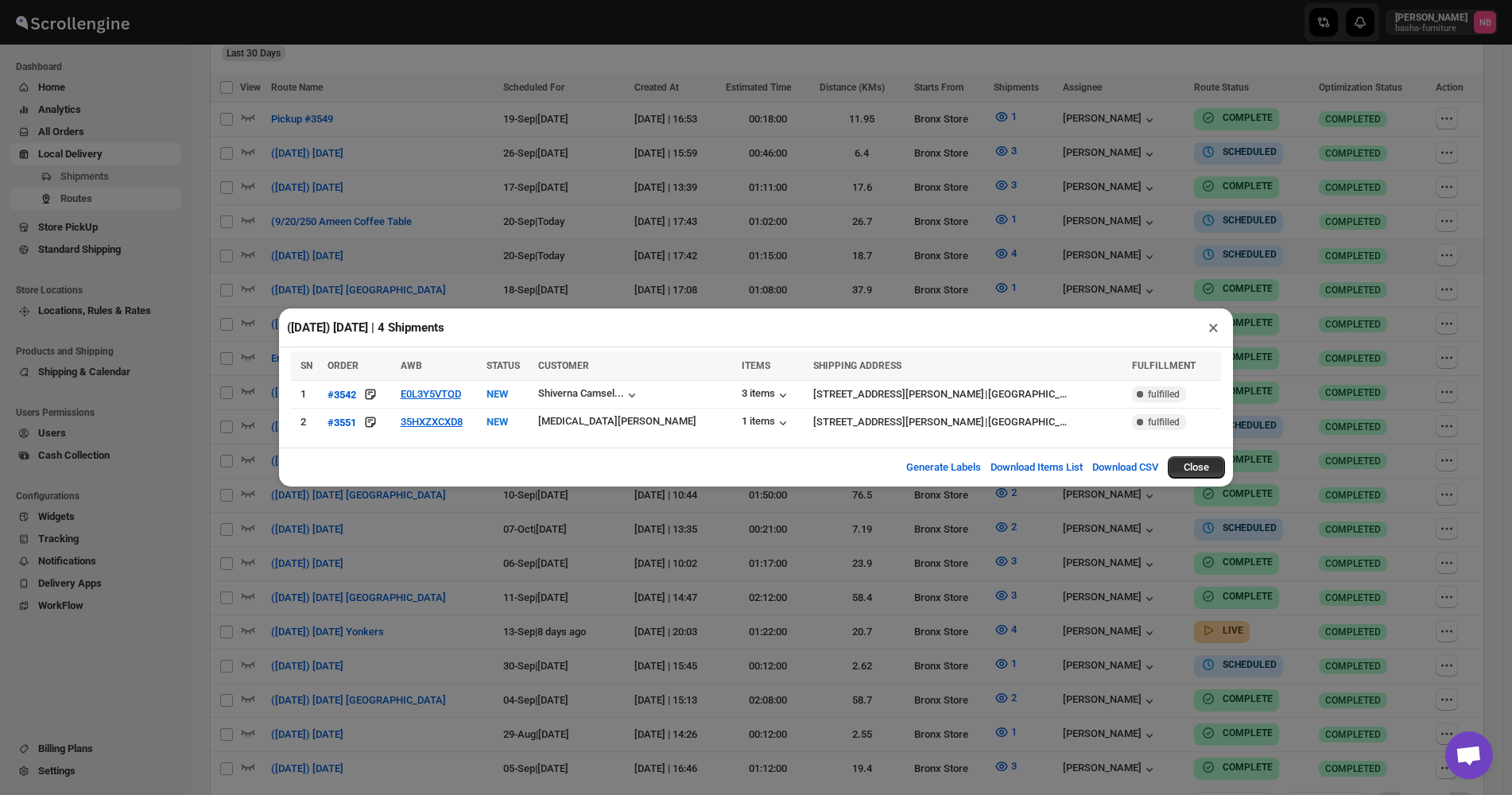
drag, startPoint x: 474, startPoint y: 196, endPoint x: 545, endPoint y: 199, distance: 71.1
click at [474, 196] on div "(9/20/25) Saturday | 4 Shipments × SN ORDER AWB STATUS CUSTOMER ITEMS SHIPPING …" at bounding box center [756, 397] width 1512 height 795
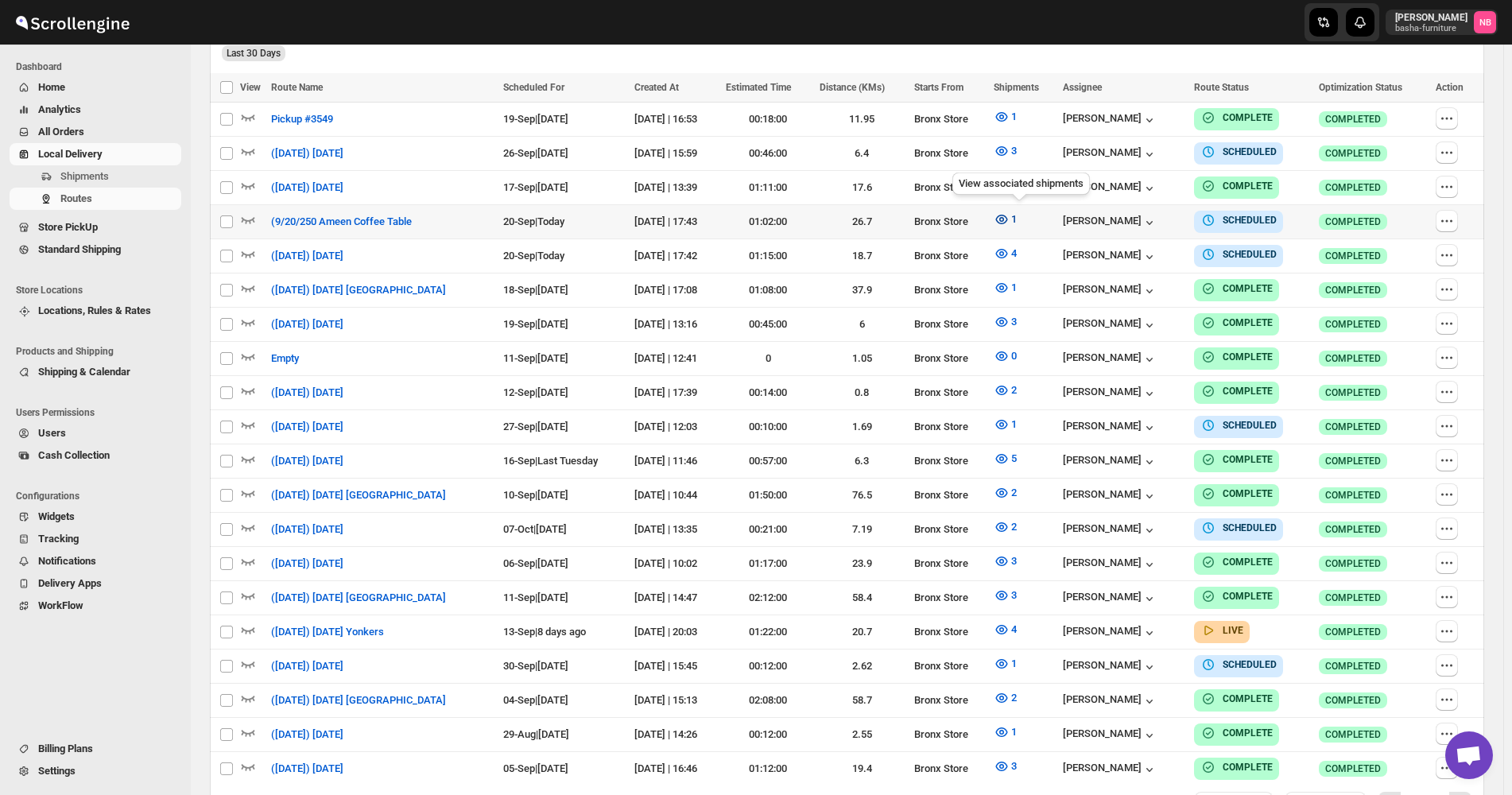
click at [1026, 207] on button "1" at bounding box center [1005, 220] width 42 height 26
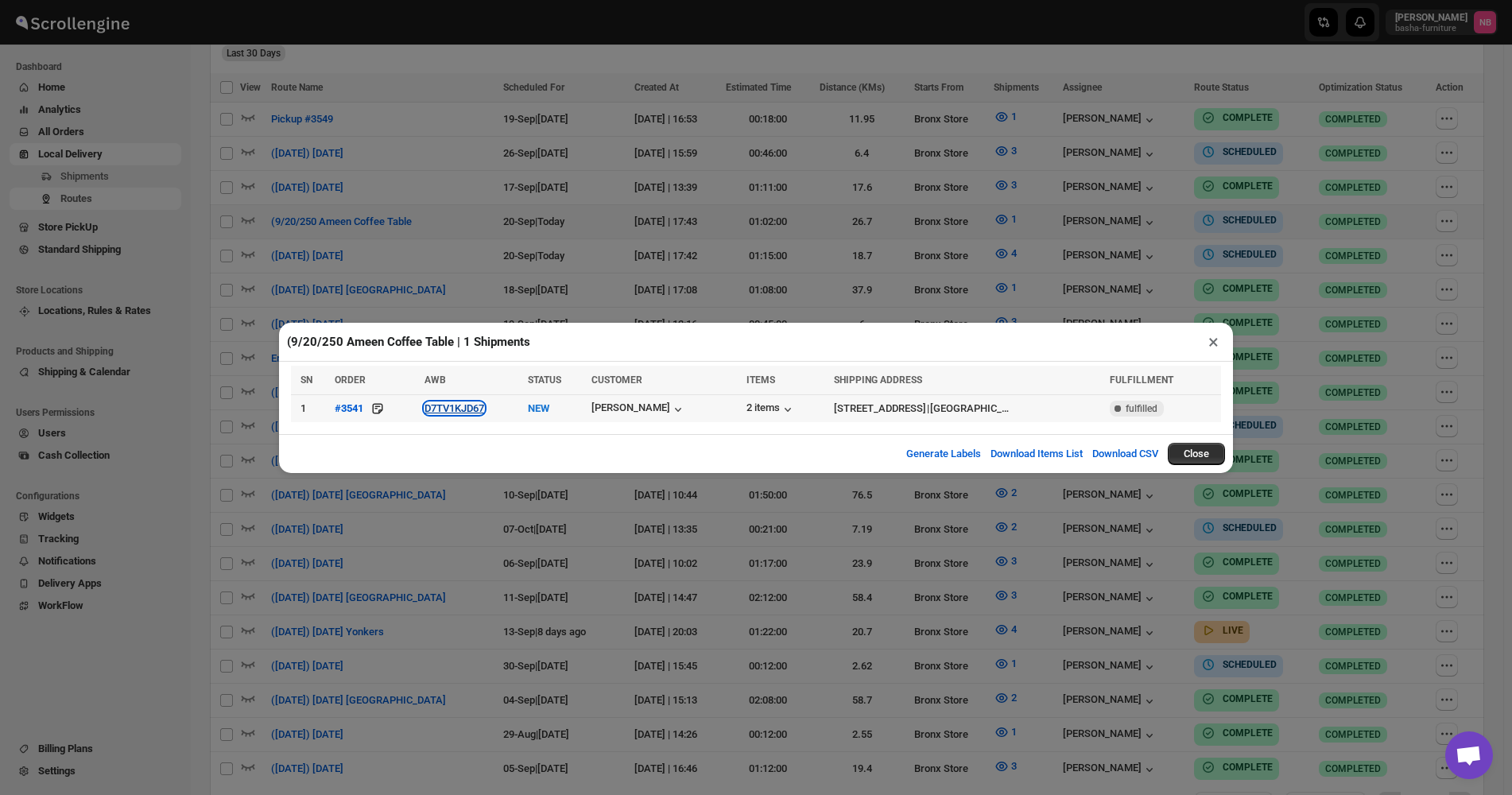
click at [454, 408] on button "D7TV1KJD67" at bounding box center [454, 408] width 59 height 11
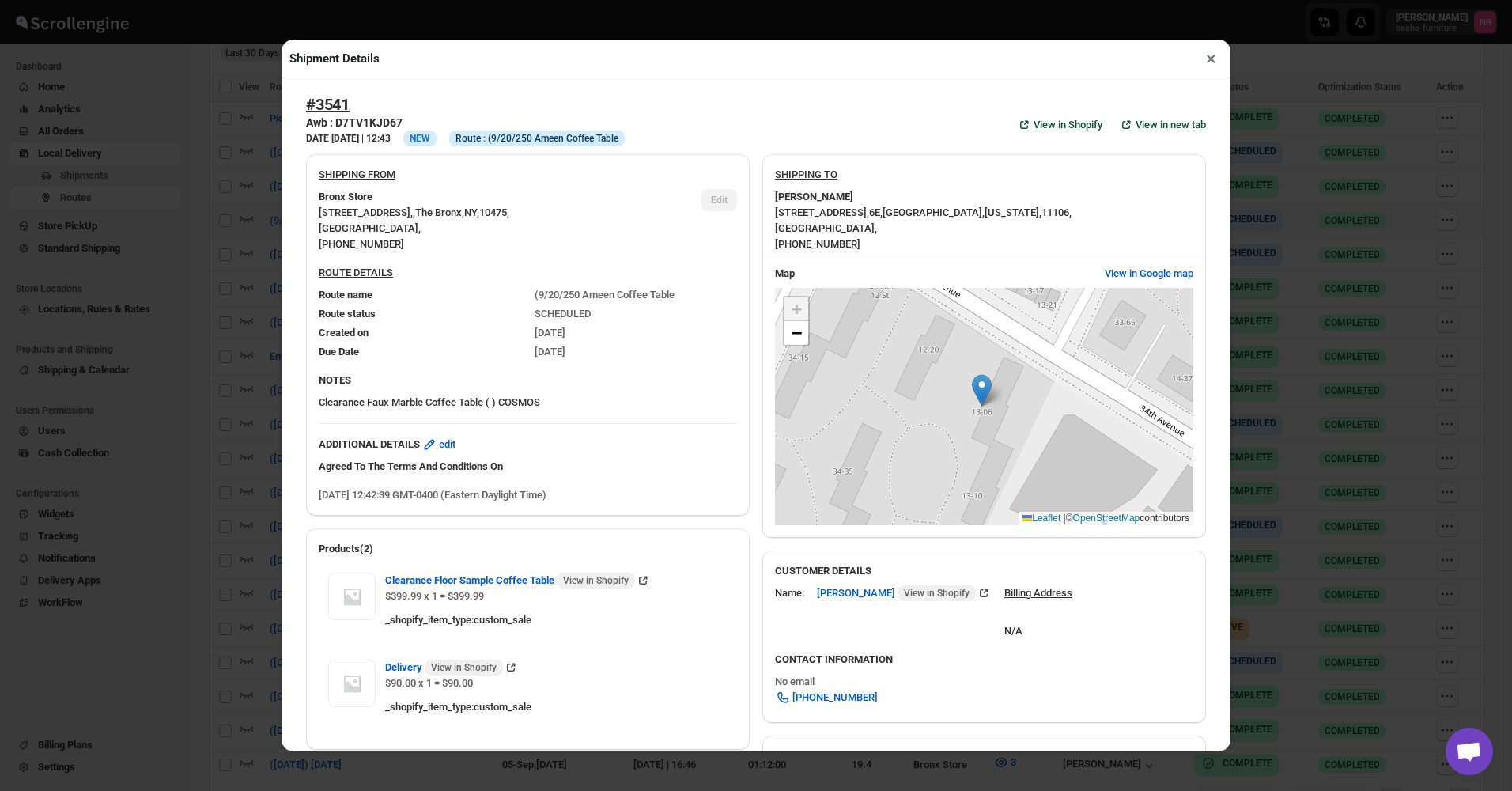
click at [233, 275] on div "Shipment Details × #3541 Awb : D7TV1KJD67 DATE 14-Sep-25 | 12:43 Info NEW Info …" at bounding box center [756, 395] width 1512 height 791
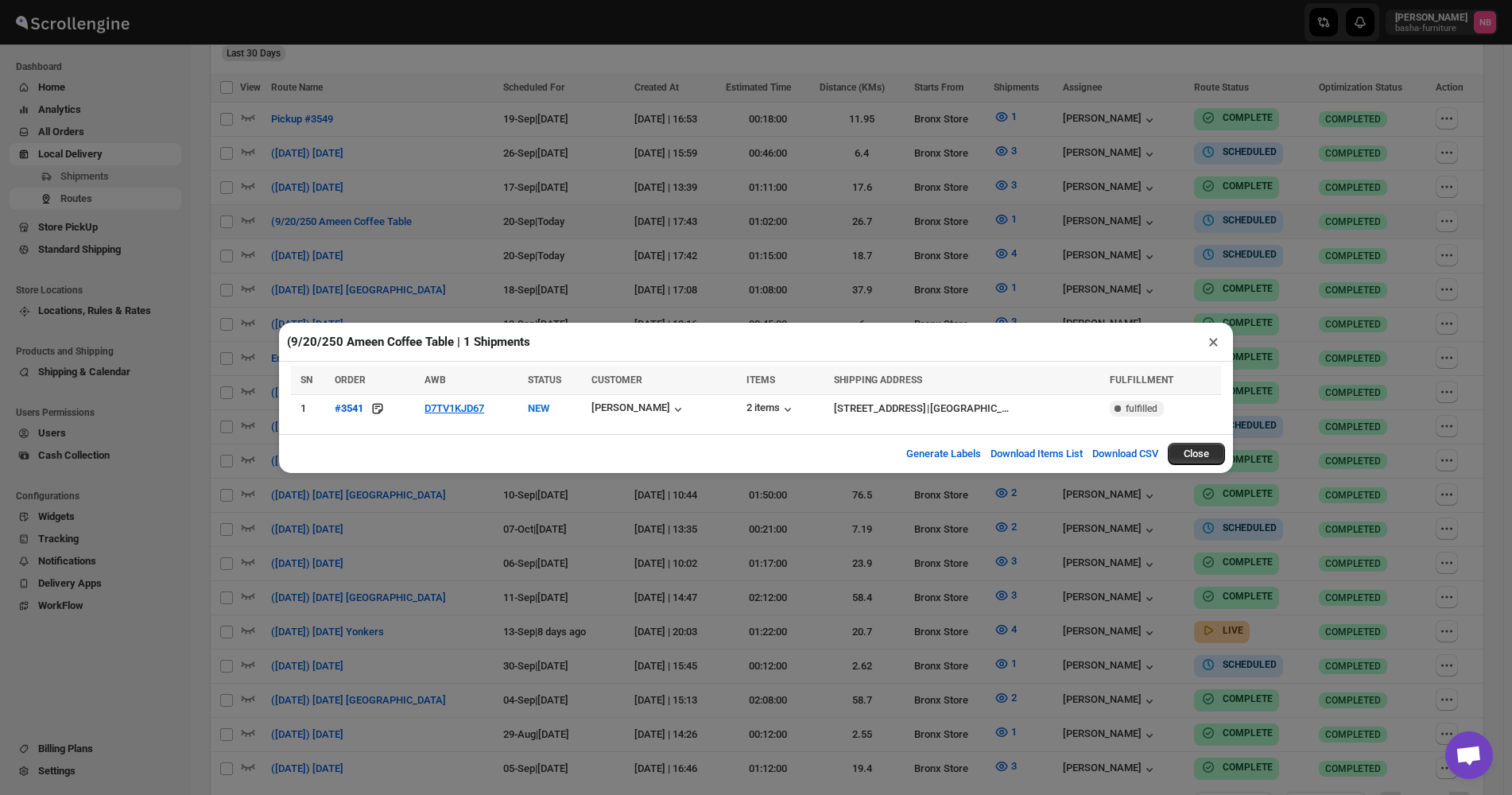
click at [441, 212] on div "(9/20/250 Ameen Coffee Table | 1 Shipments × SN ORDER AWB STATUS CUSTOMER ITEMS…" at bounding box center [756, 397] width 1512 height 795
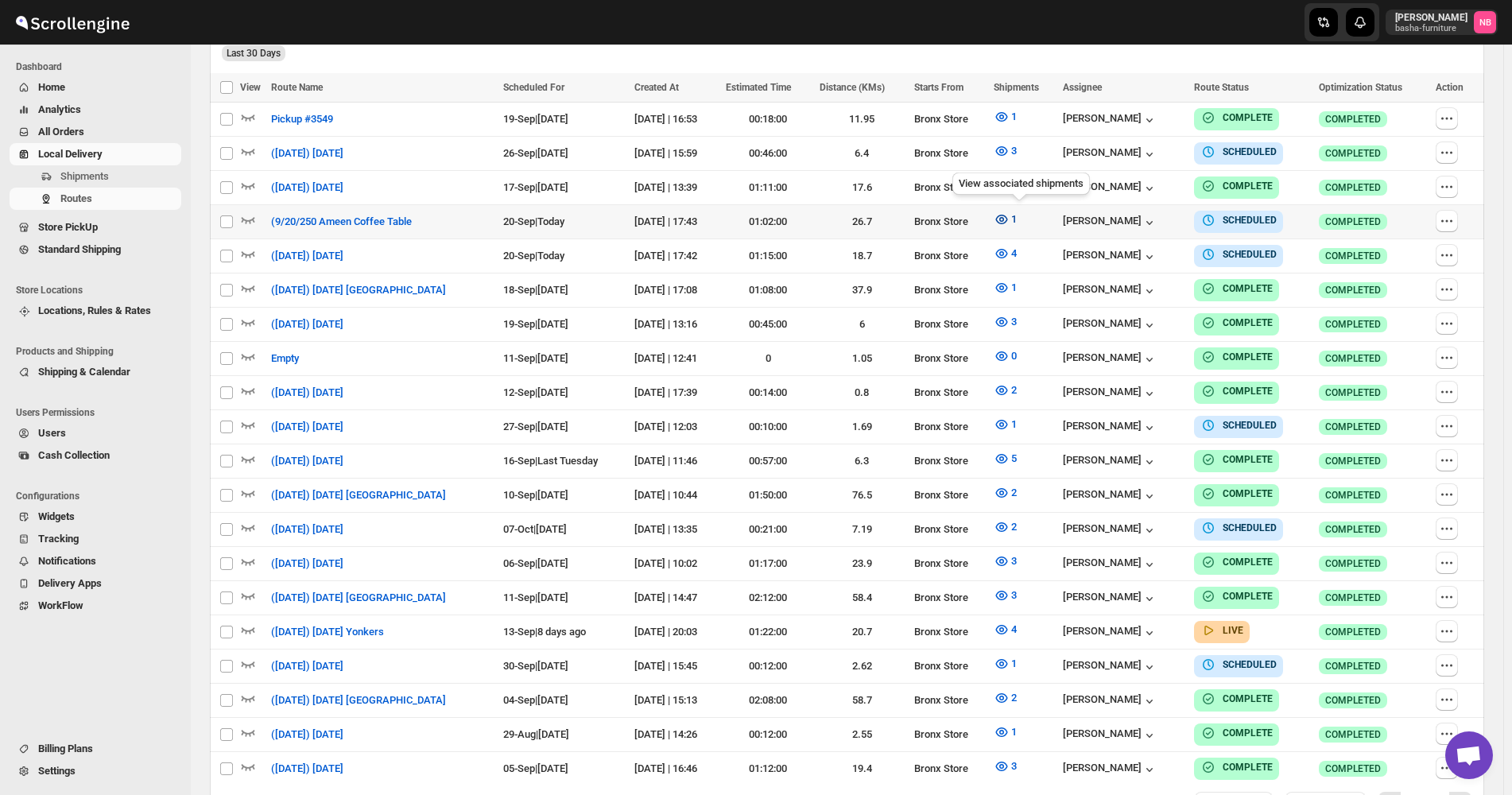
click at [1017, 214] on span "1" at bounding box center [1014, 219] width 6 height 11
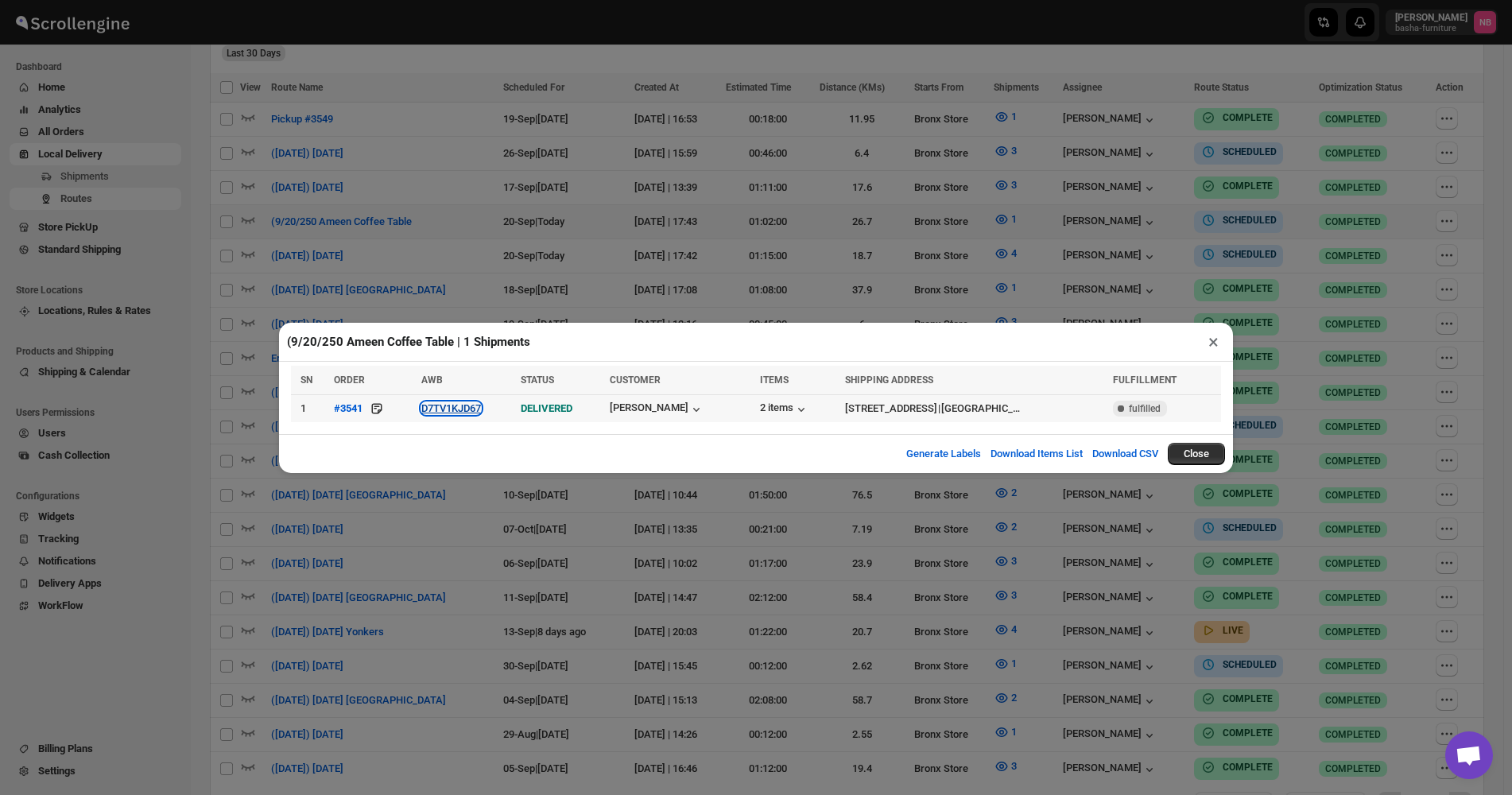
click at [424, 412] on button "D7TV1KJD67" at bounding box center [451, 408] width 59 height 11
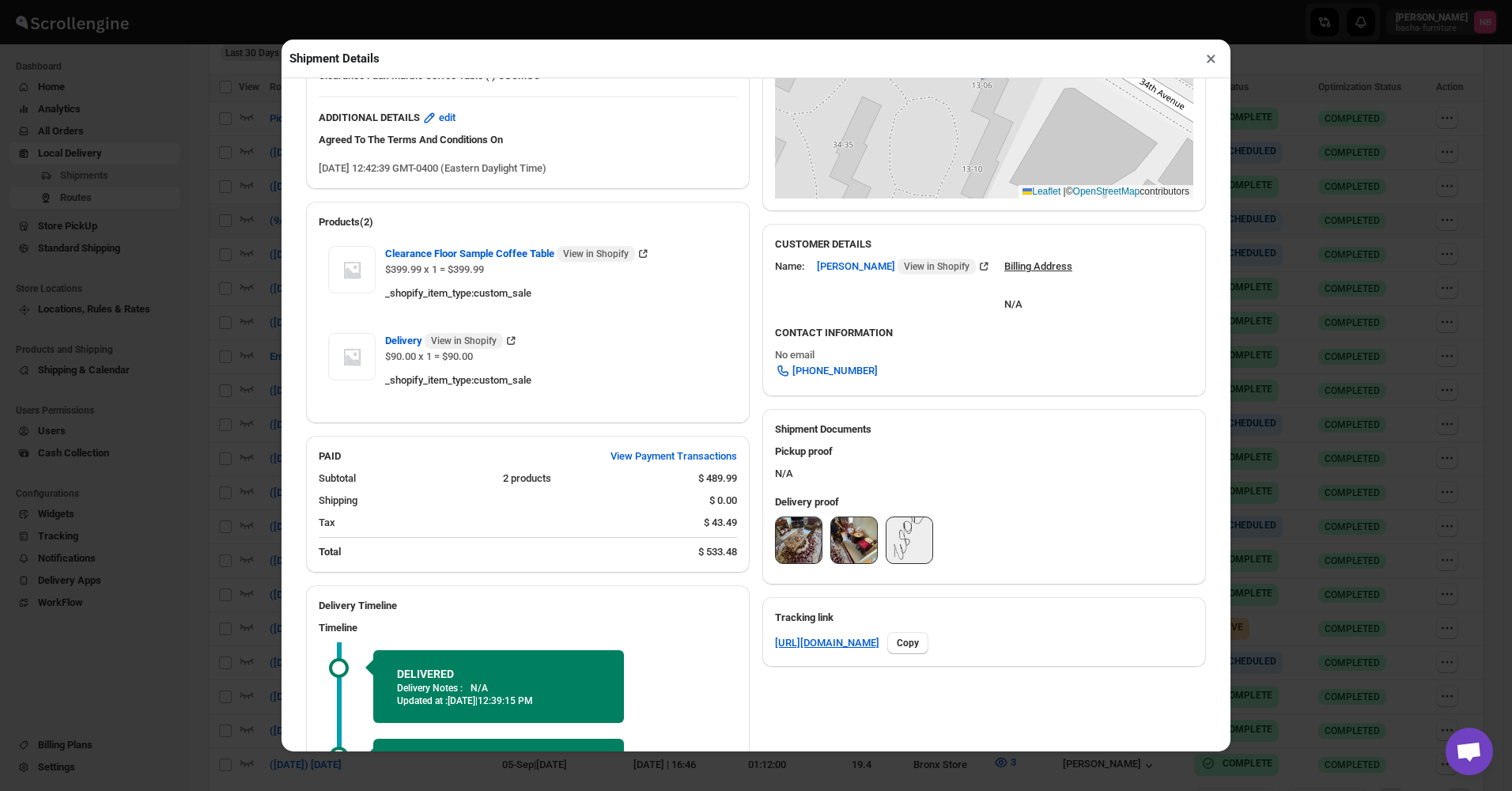
scroll to position [396, 0]
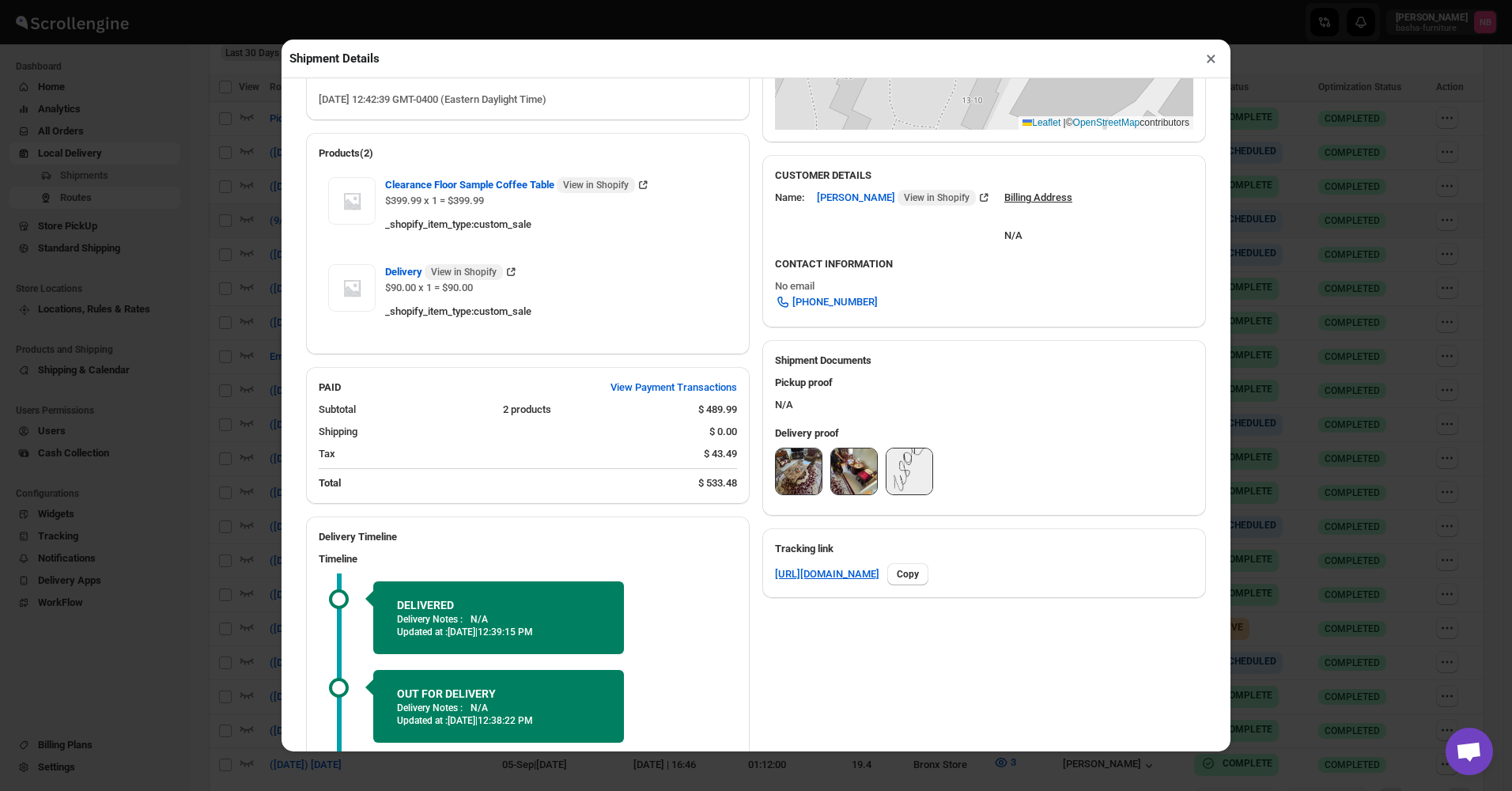
click at [789, 464] on img at bounding box center [798, 471] width 46 height 46
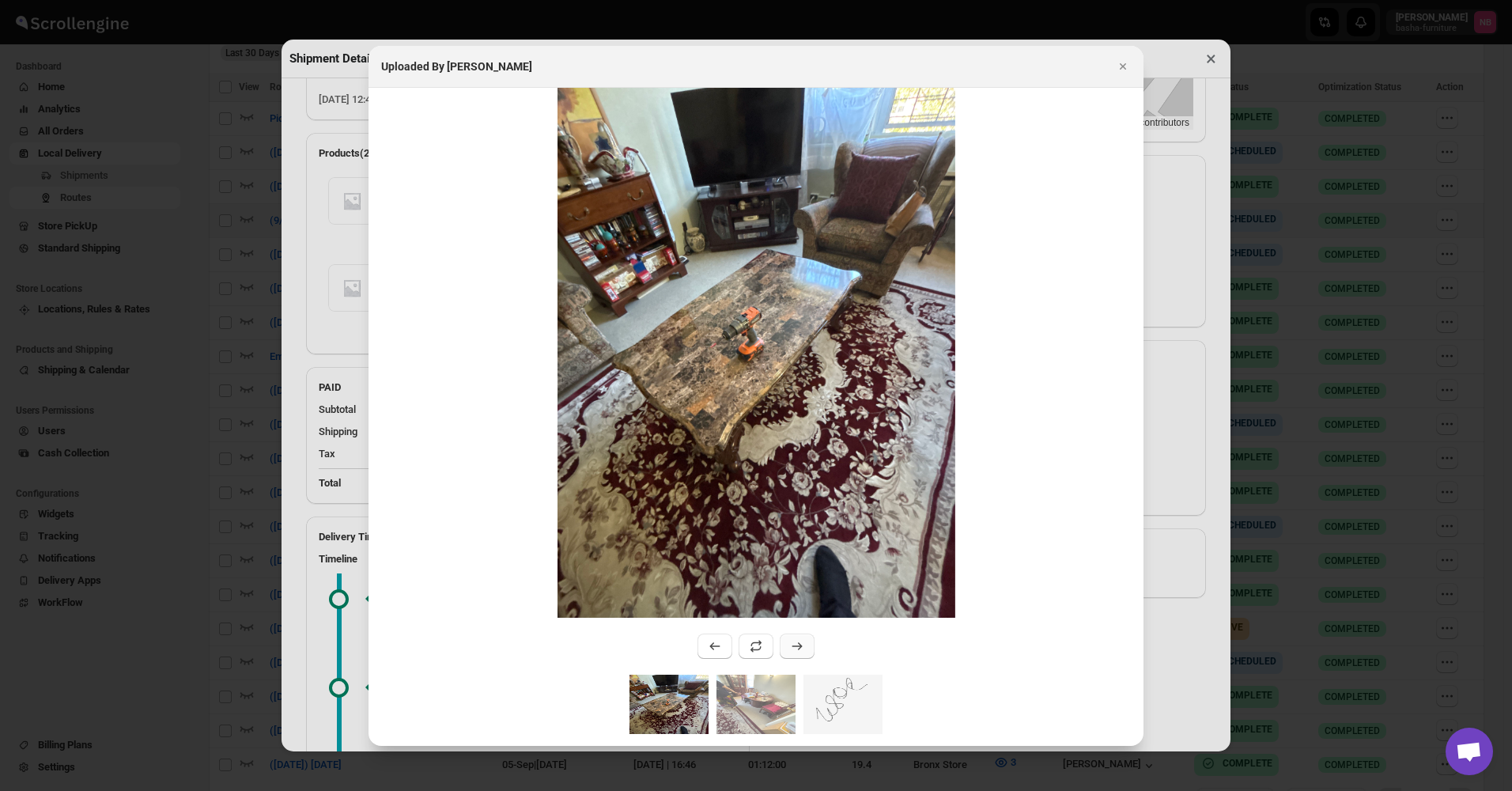
click at [799, 652] on icon ":r9rk:" at bounding box center [797, 646] width 16 height 16
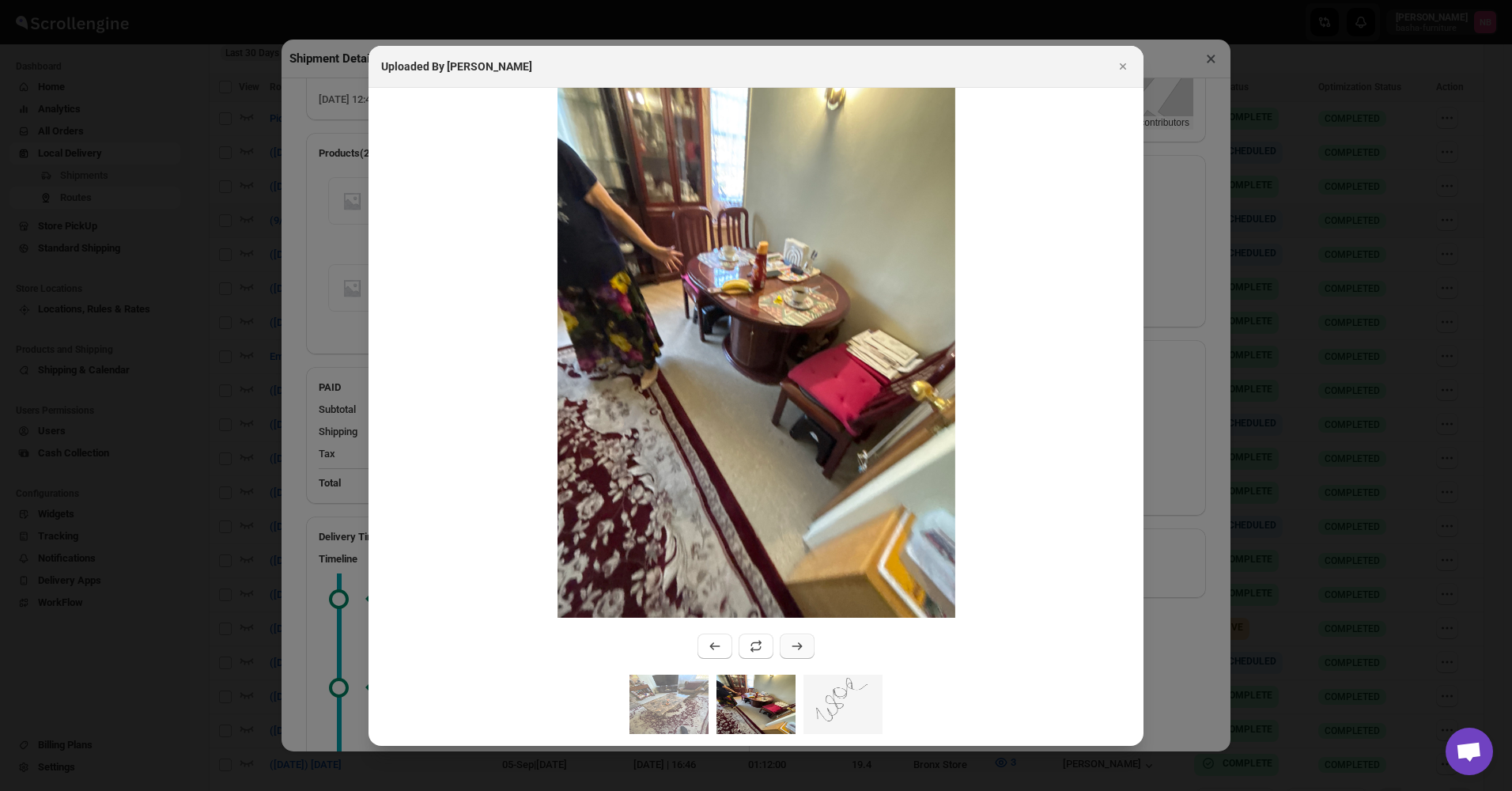
click at [799, 652] on icon ":r9rk:" at bounding box center [797, 646] width 16 height 16
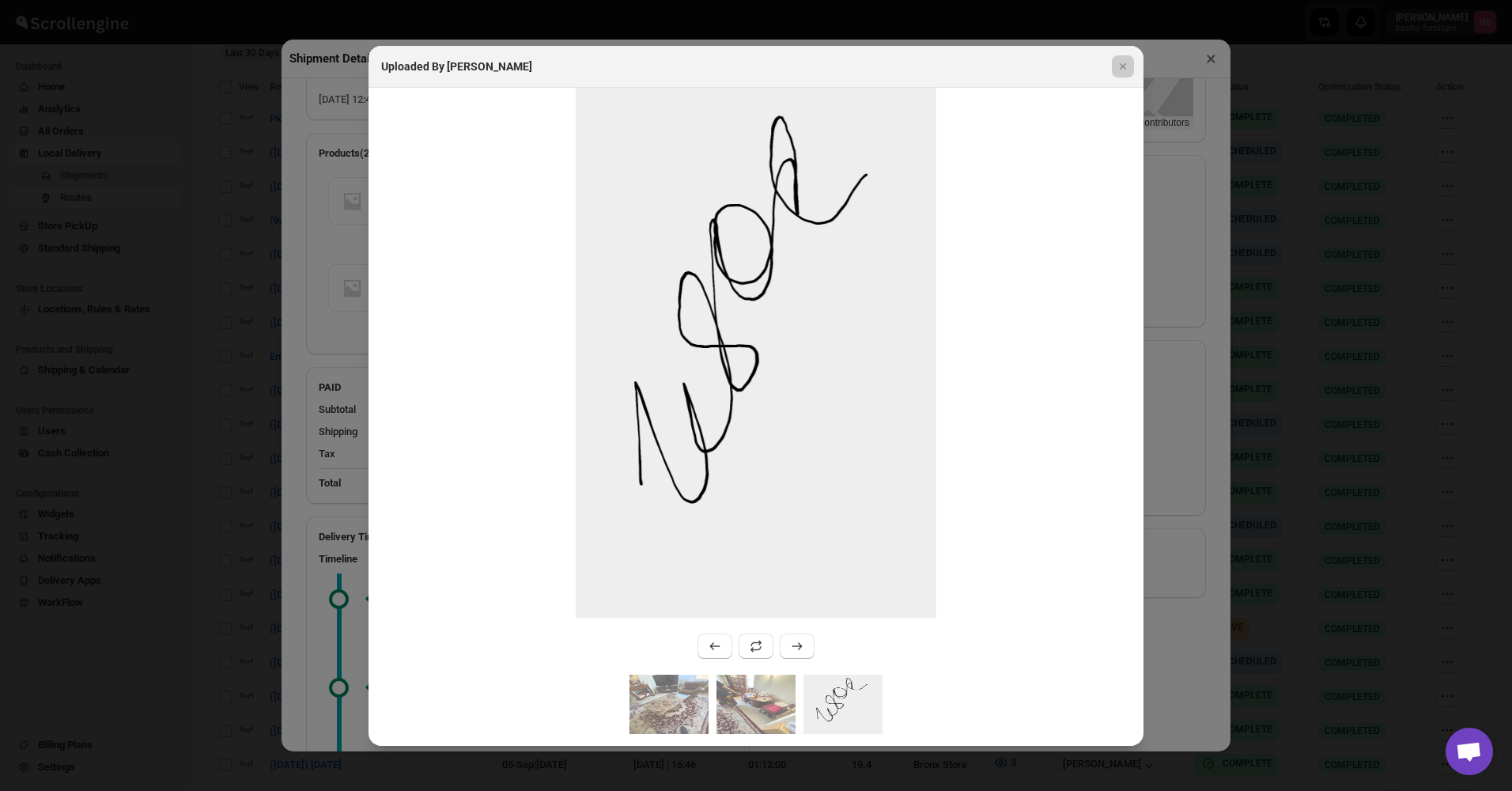
click at [334, 399] on div at bounding box center [756, 395] width 1512 height 791
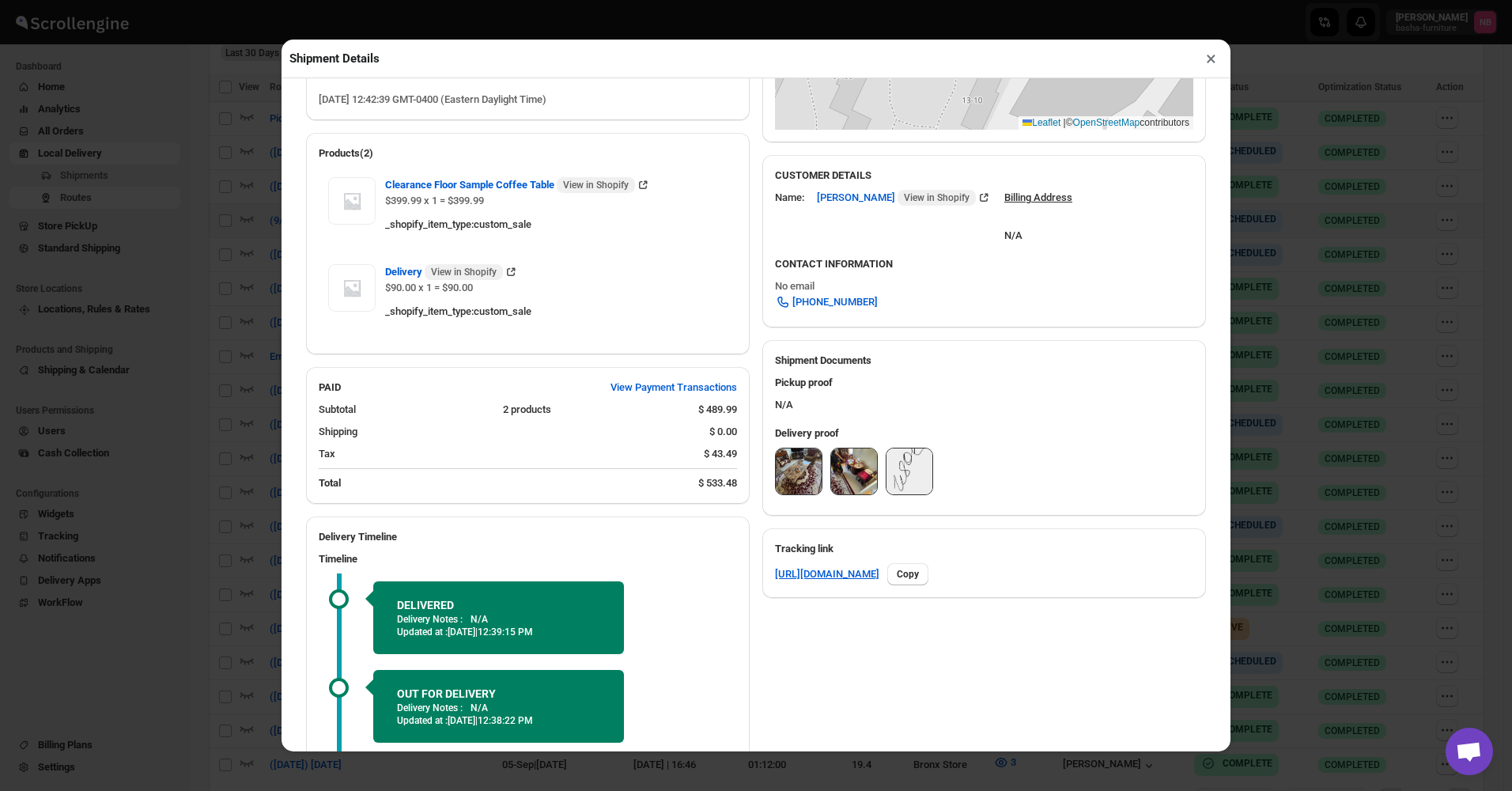
click at [206, 308] on div "Shipment Details × #3541 Awb : D7TV1KJD67 DATE 14-Sep-25 | 12:43 Success DELIVE…" at bounding box center [756, 395] width 1512 height 791
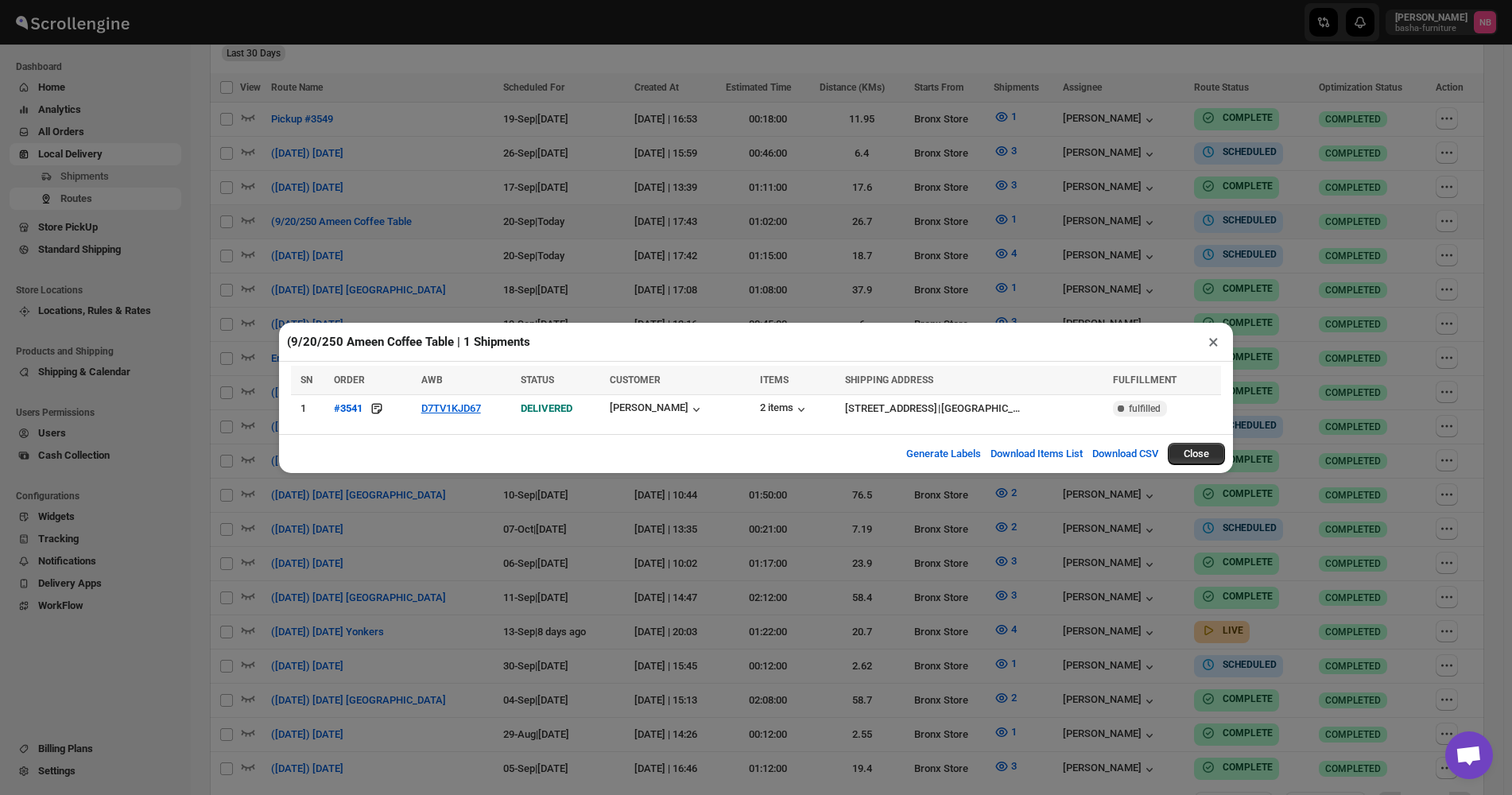
click at [502, 245] on div "(9/20/250 Ameen Coffee Table | 1 Shipments × SN ORDER AWB STATUS CUSTOMER ITEMS…" at bounding box center [756, 397] width 1512 height 795
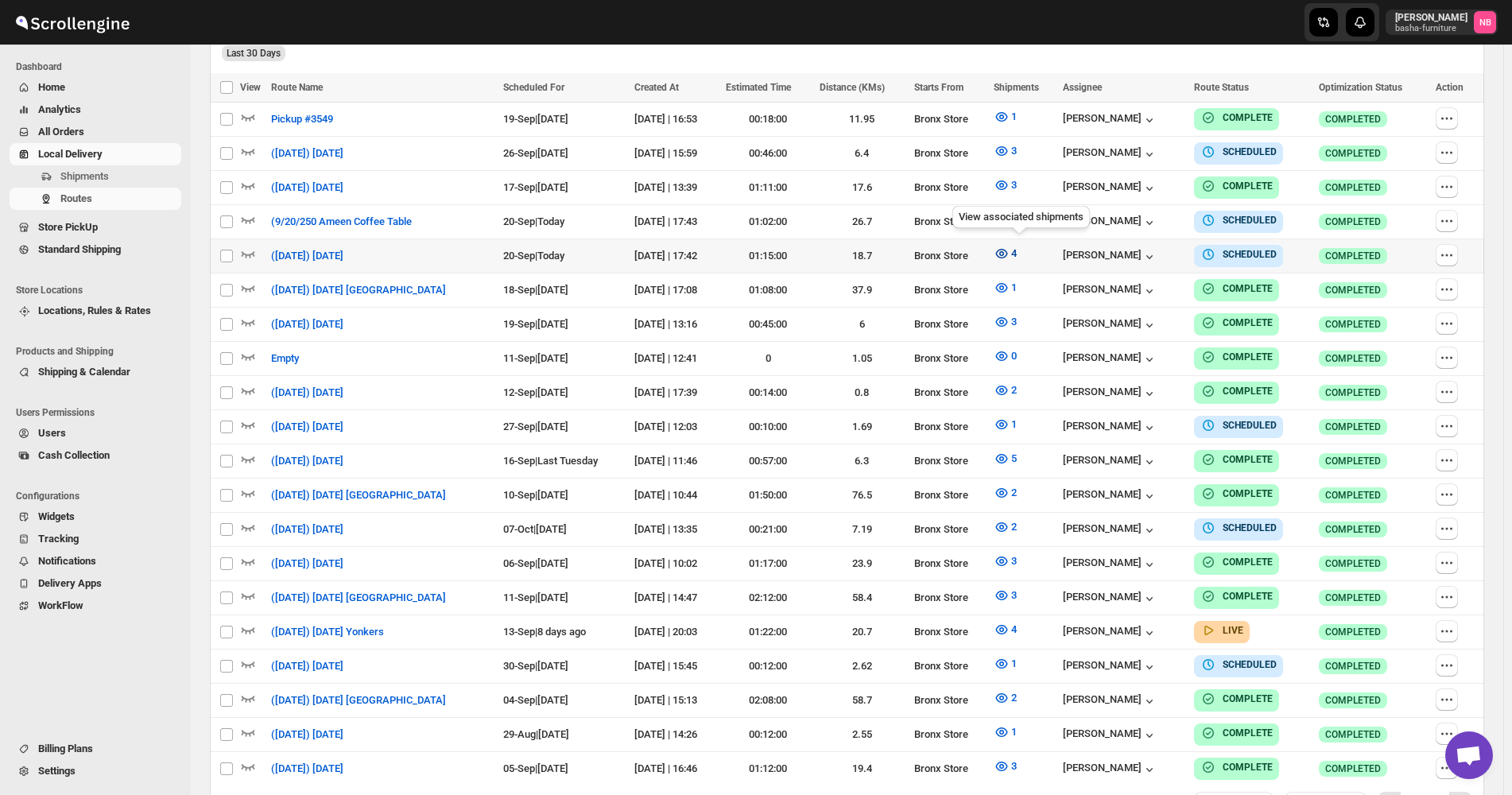
click at [1009, 258] on icon "button" at bounding box center [1002, 253] width 16 height 16
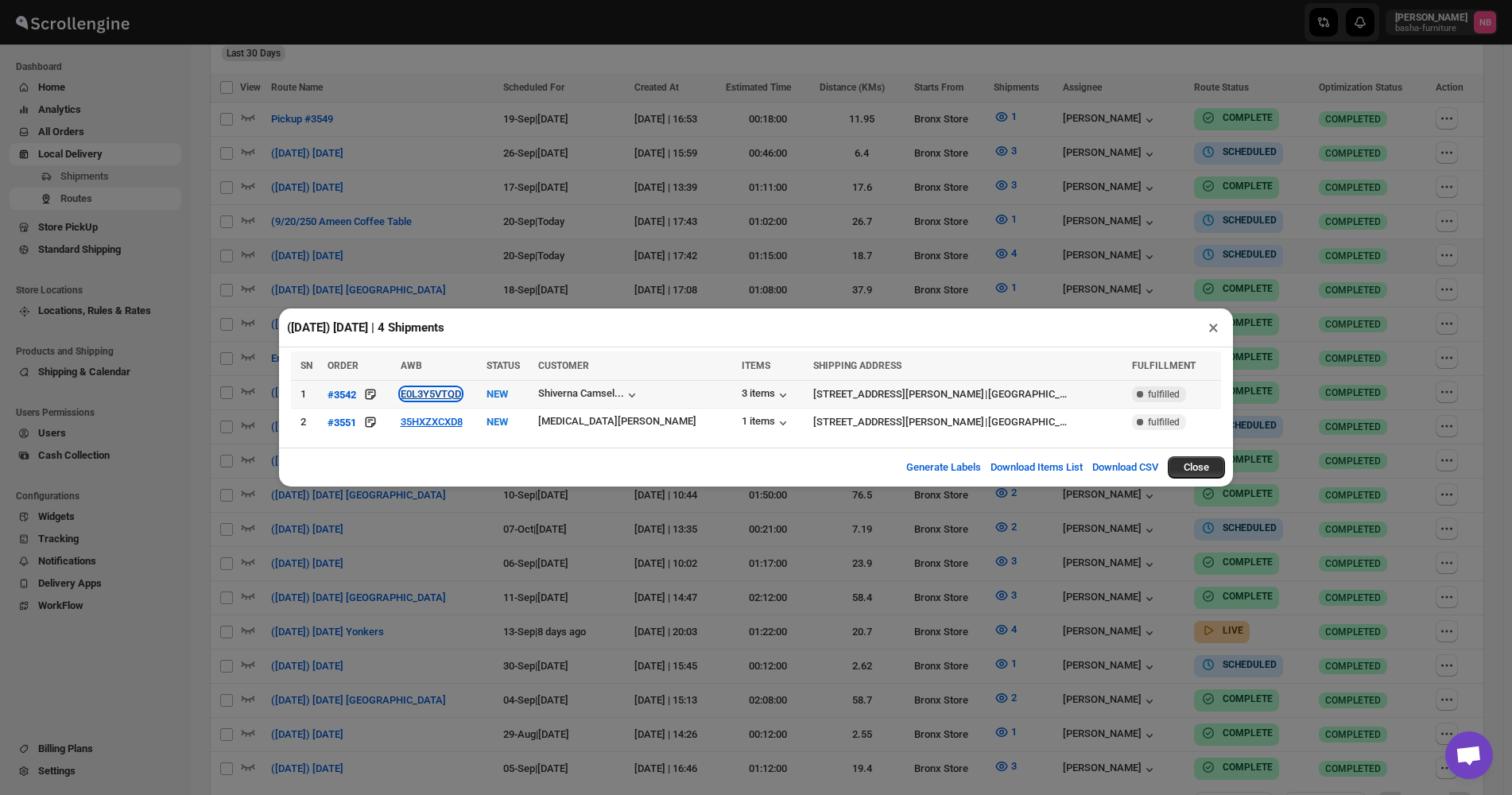
click at [444, 391] on button "E0L3Y5VTQD" at bounding box center [430, 394] width 60 height 11
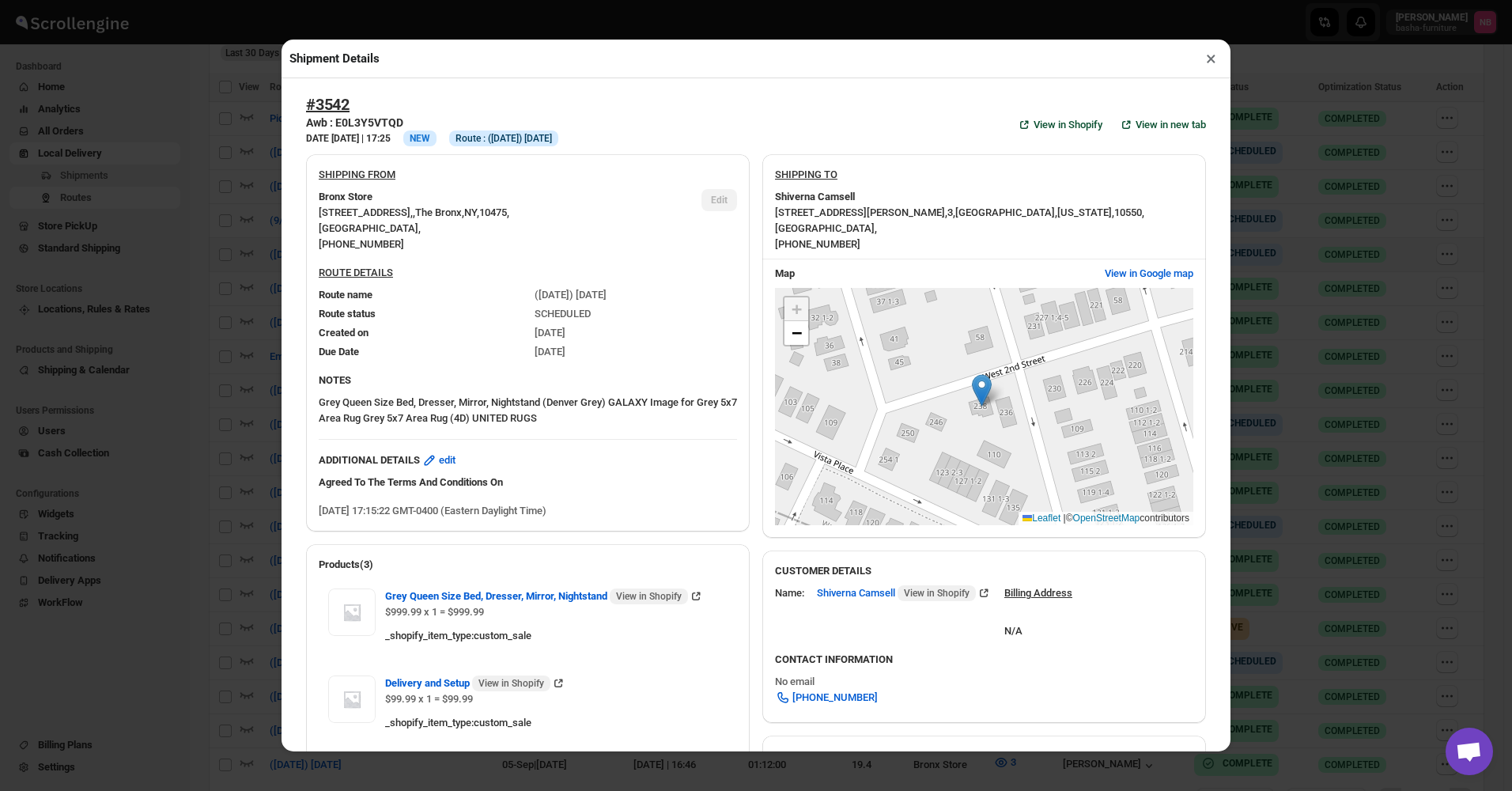
click at [226, 311] on div "Shipment Details × #3542 Awb : E0L3Y5VTQD DATE 14-Sep-25 | 17:25 Info NEW Info …" at bounding box center [756, 395] width 1512 height 791
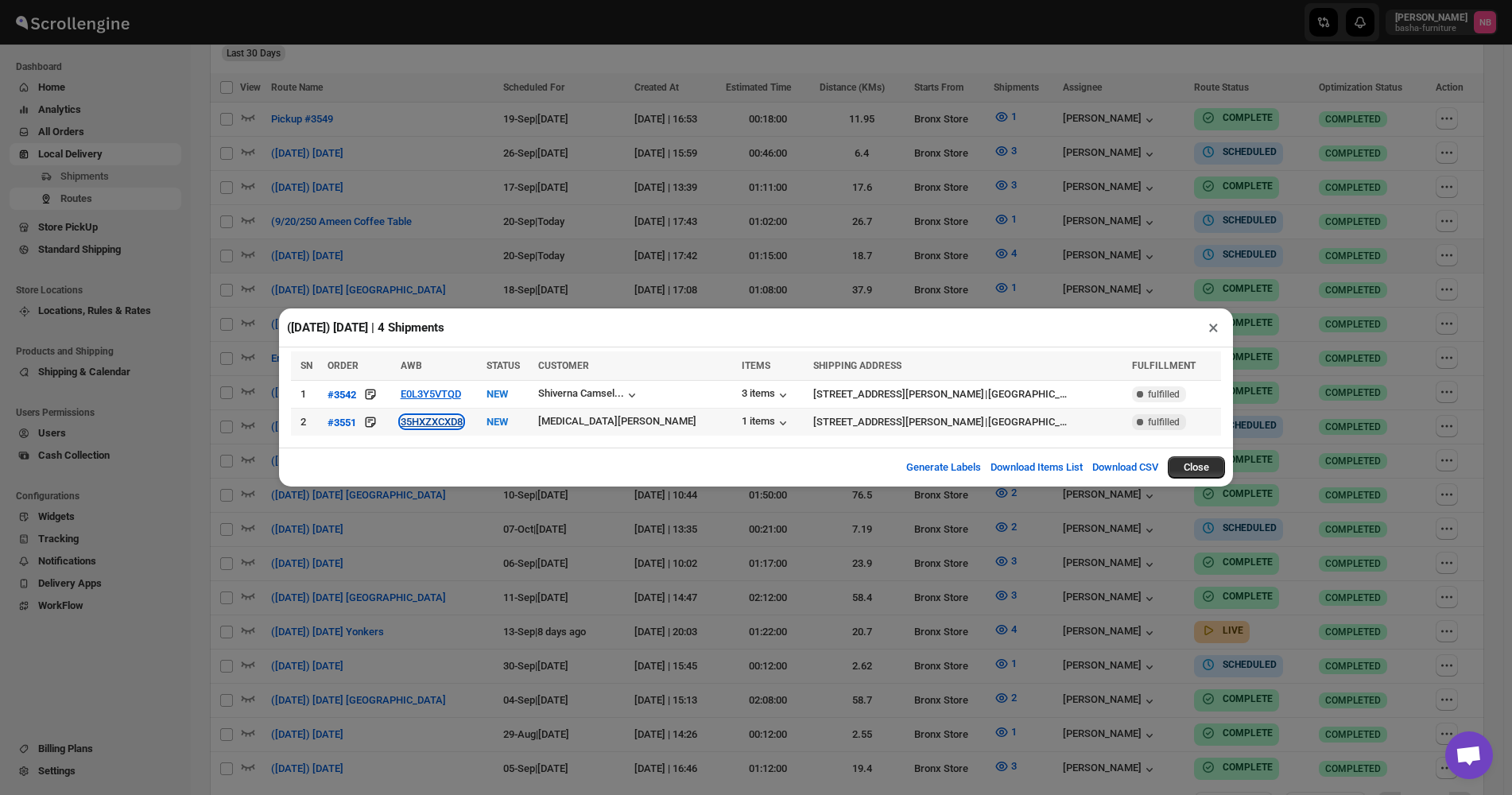
click at [457, 417] on button "35HXZXCXD8" at bounding box center [431, 422] width 62 height 11
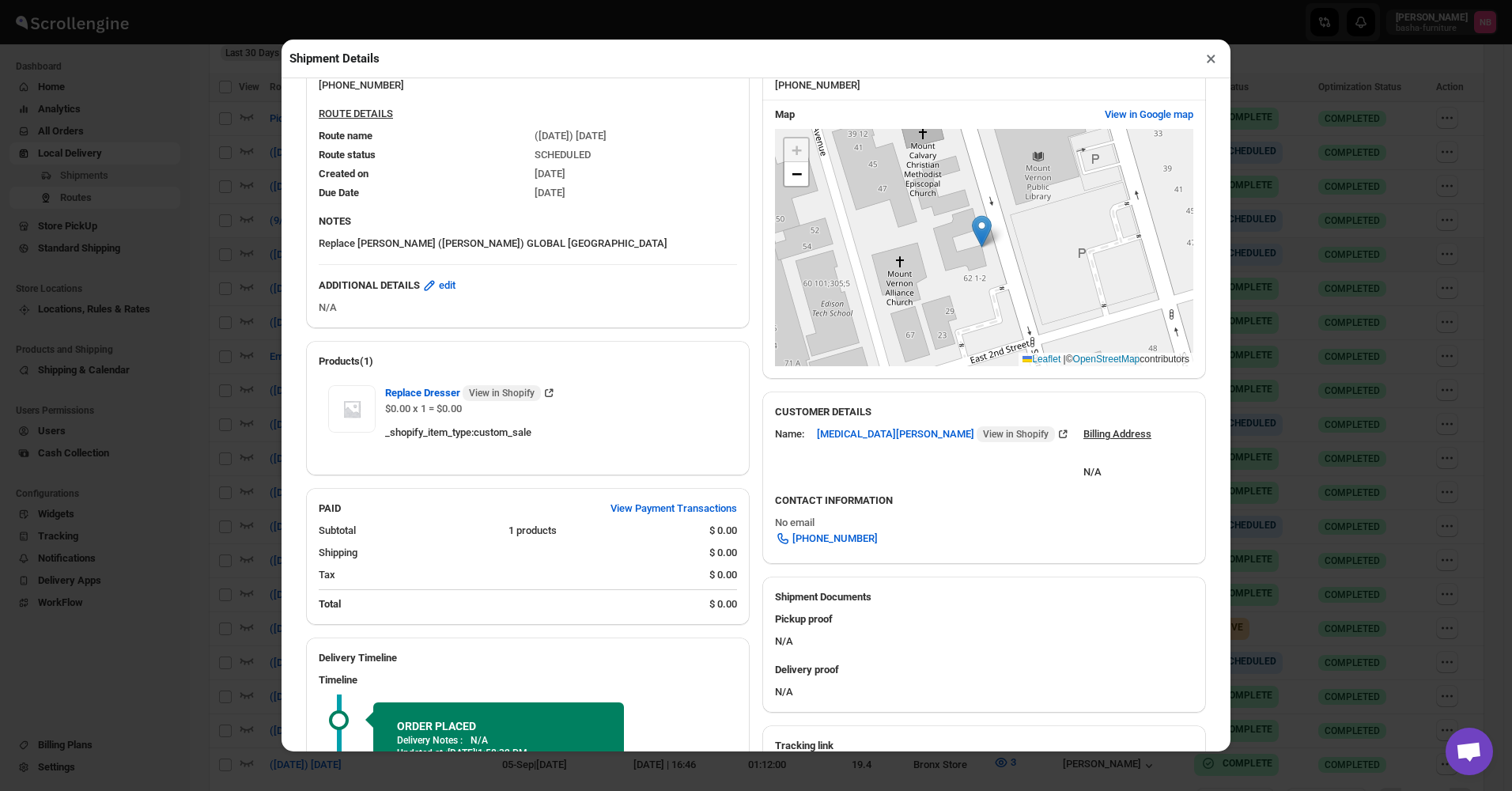
scroll to position [339, 0]
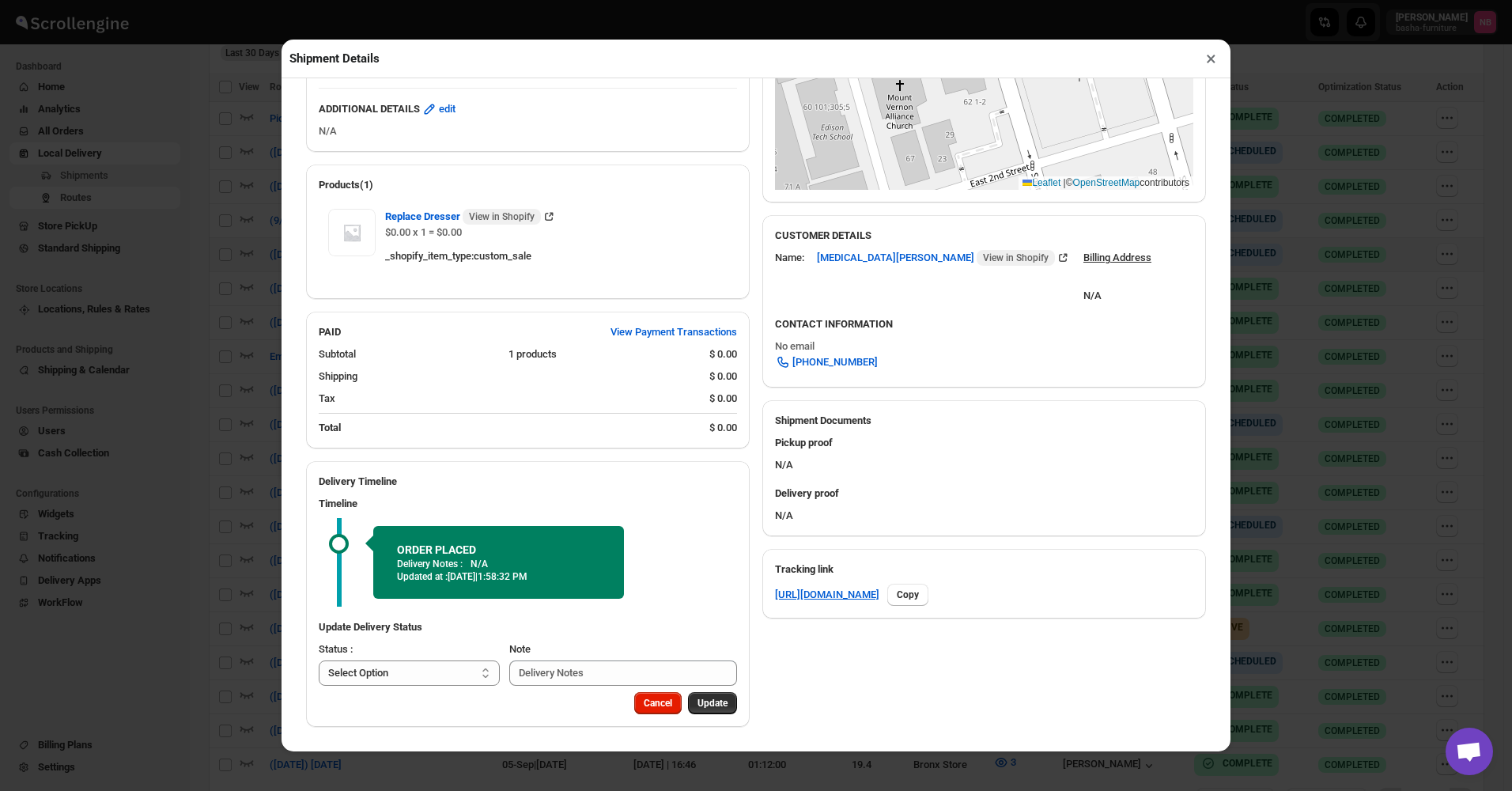
click at [209, 286] on div "Shipment Details × #3551 Awb : 35HXZXCXD8 DATE 18-Sep-25 | 13:58 Info NEW Info …" at bounding box center [756, 395] width 1512 height 791
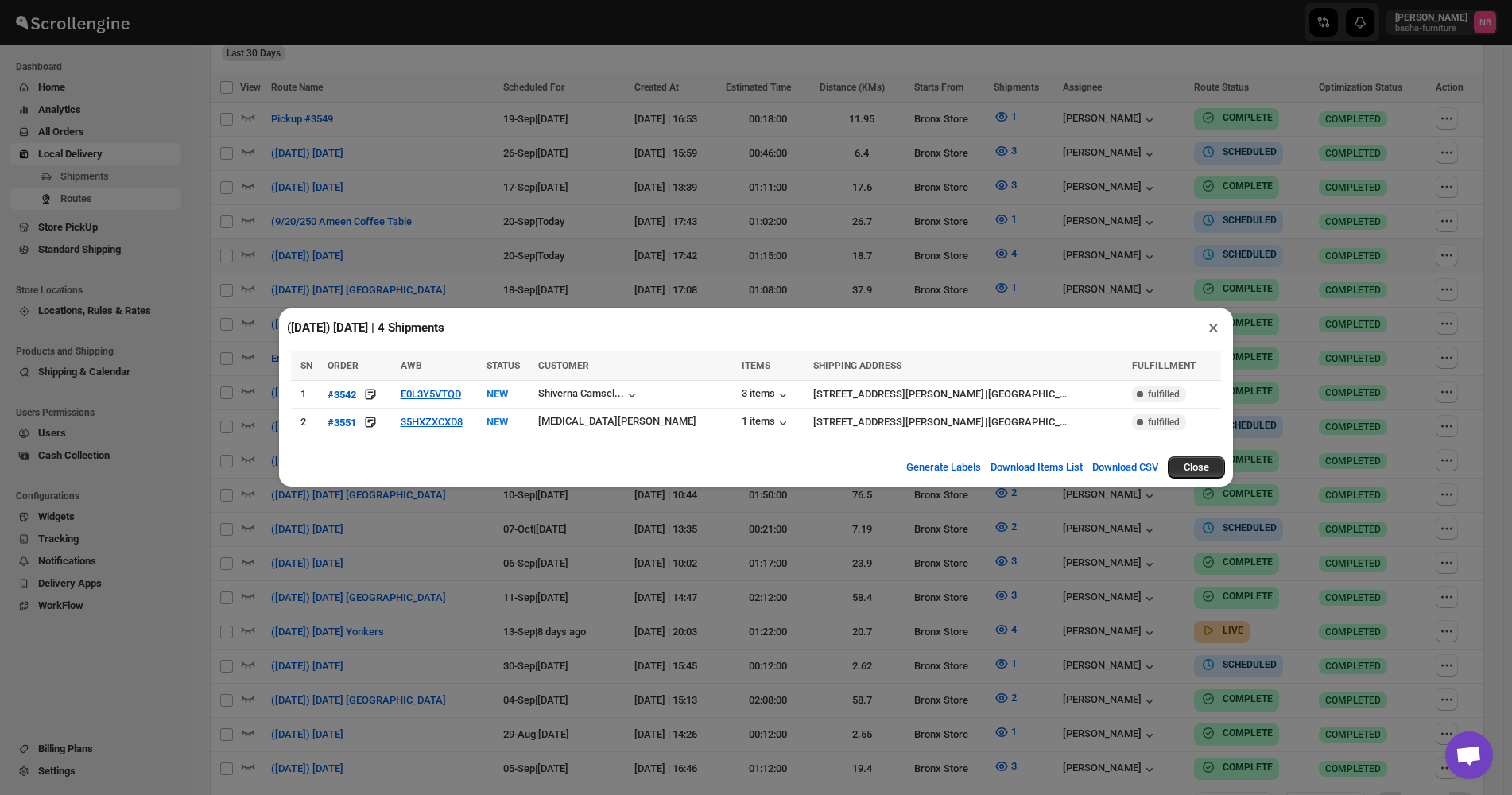
click at [425, 252] on div "(9/20/25) Saturday | 4 Shipments × SN ORDER AWB STATUS CUSTOMER ITEMS SHIPPING …" at bounding box center [756, 397] width 1512 height 795
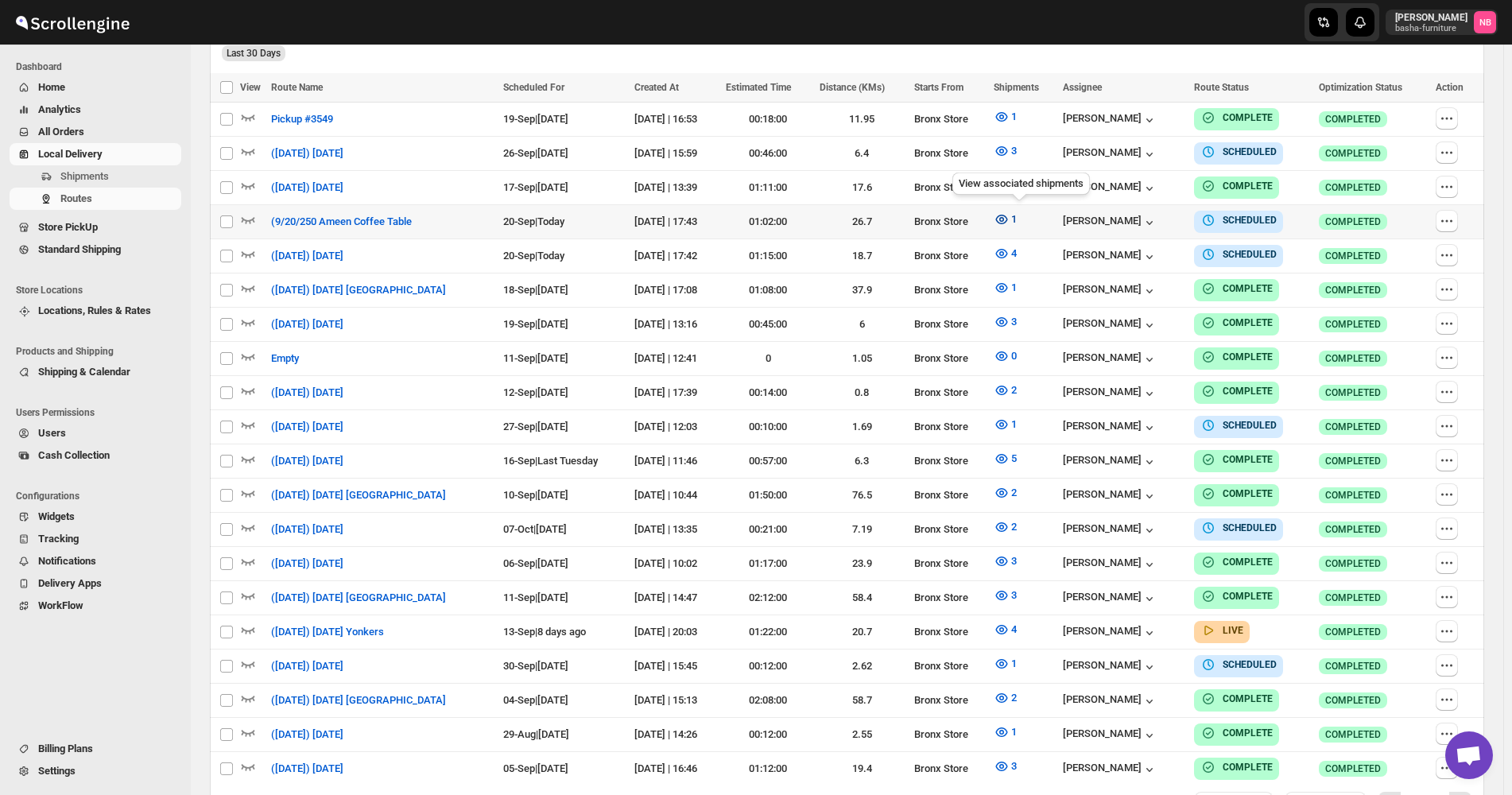
click at [1008, 216] on icon "button" at bounding box center [1002, 220] width 16 height 16
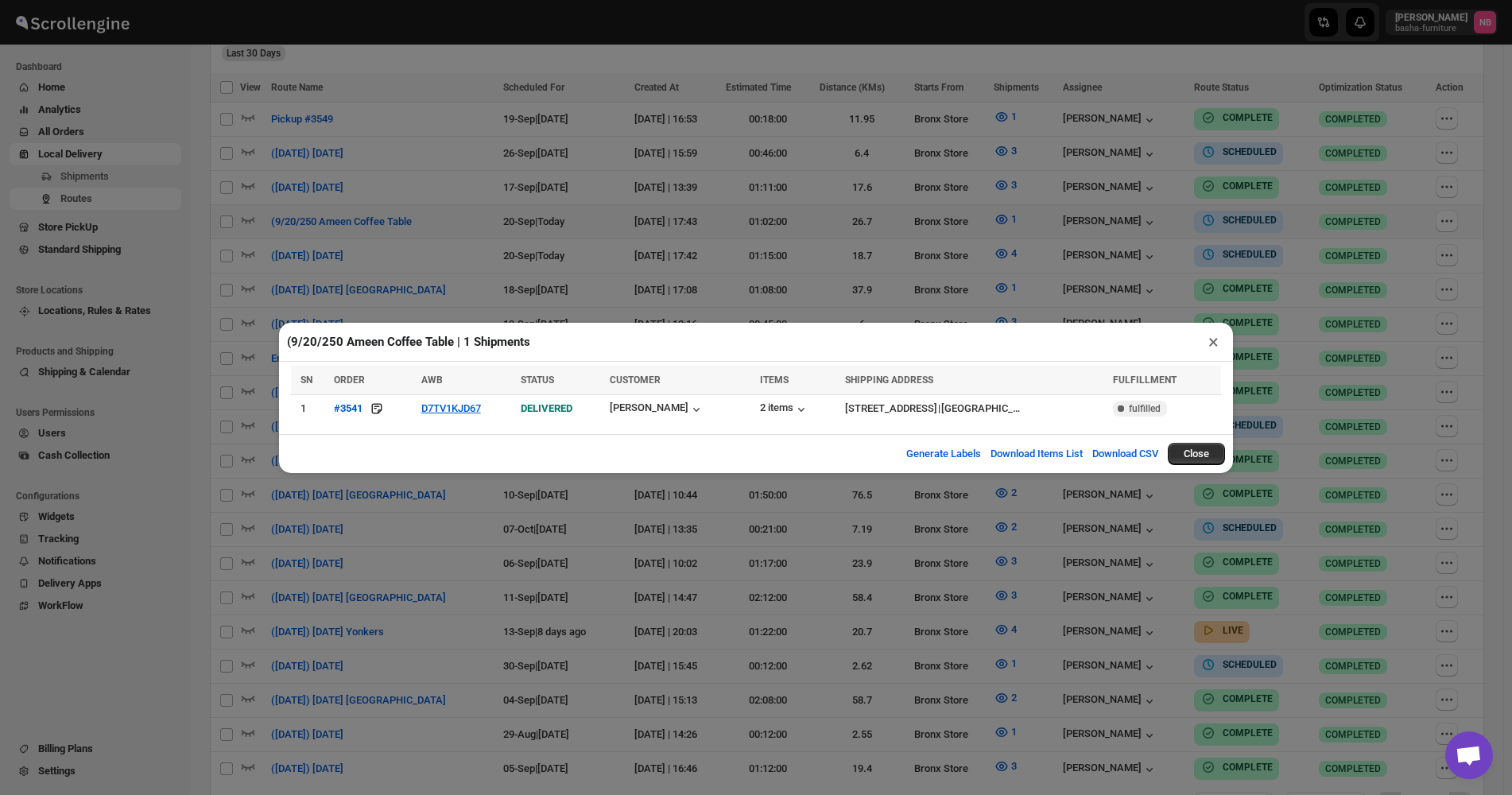
click at [1002, 219] on div "(9/20/250 Ameen Coffee Table | 1 Shipments × SN ORDER AWB STATUS CUSTOMER ITEMS…" at bounding box center [756, 397] width 1512 height 795
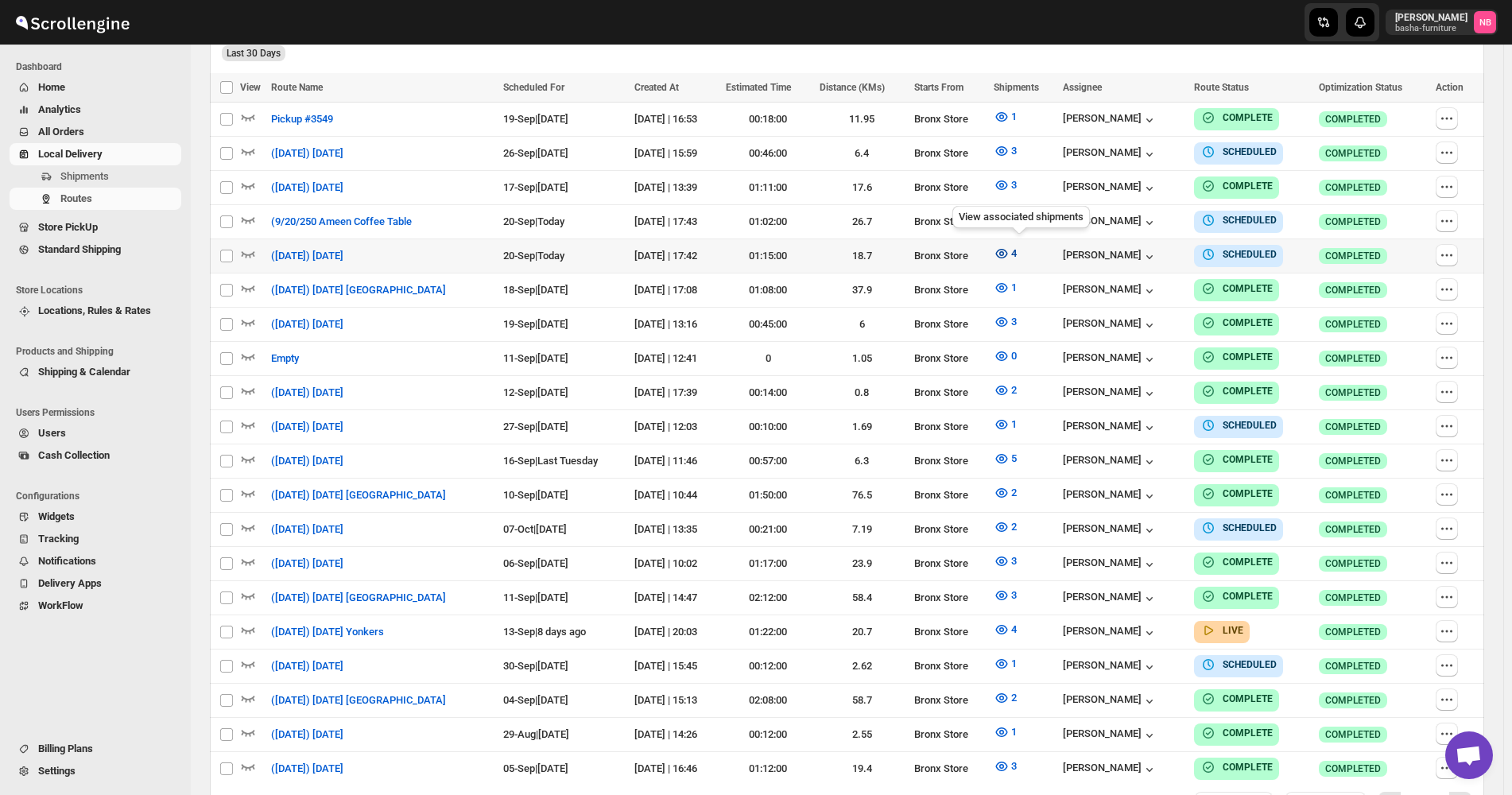
click at [1009, 246] on icon "button" at bounding box center [1002, 253] width 16 height 16
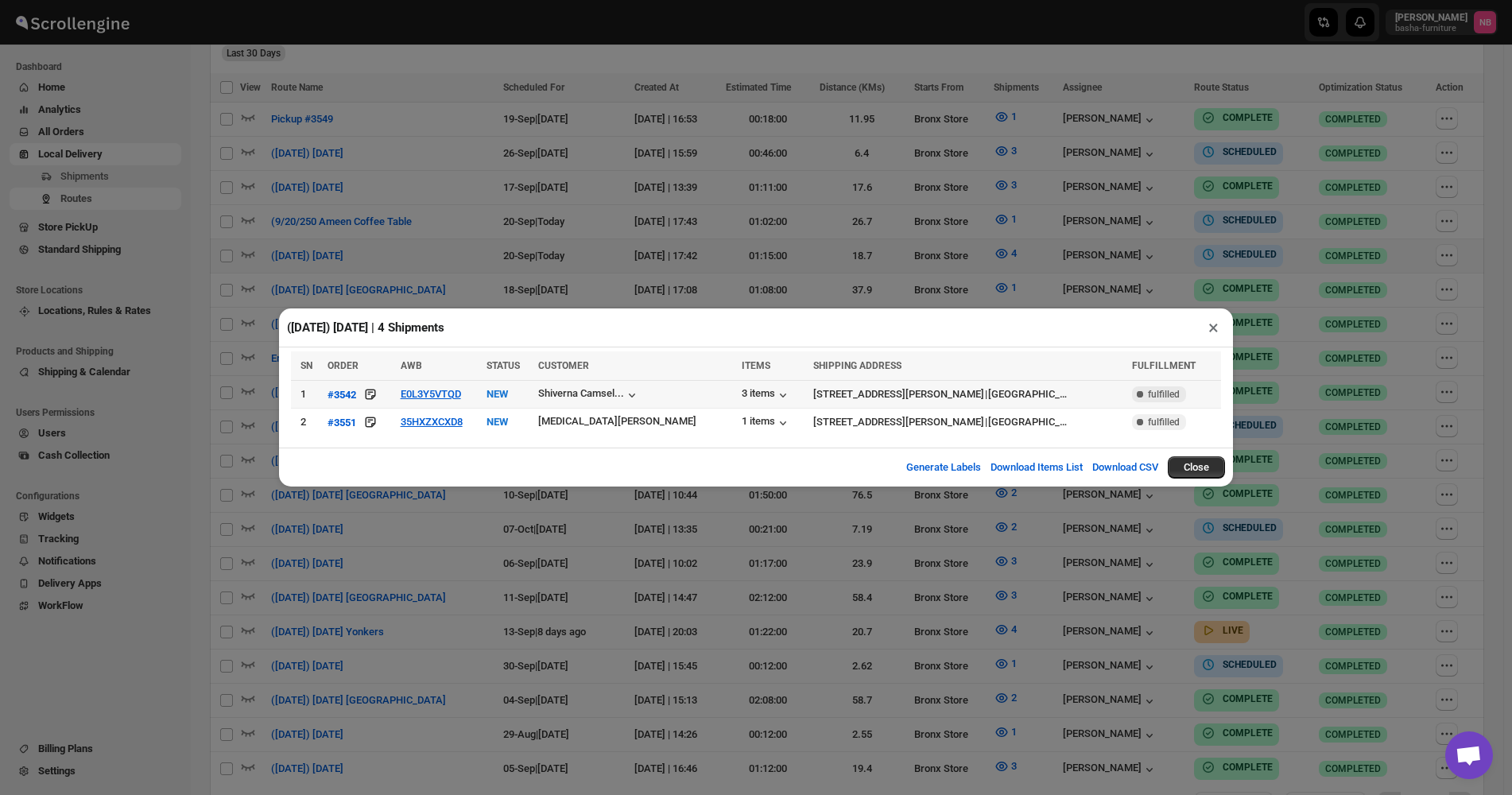
click at [428, 387] on td "E0L3Y5VTQD" at bounding box center [439, 394] width 87 height 28
click at [428, 391] on button "E0L3Y5VTQD" at bounding box center [430, 394] width 60 height 11
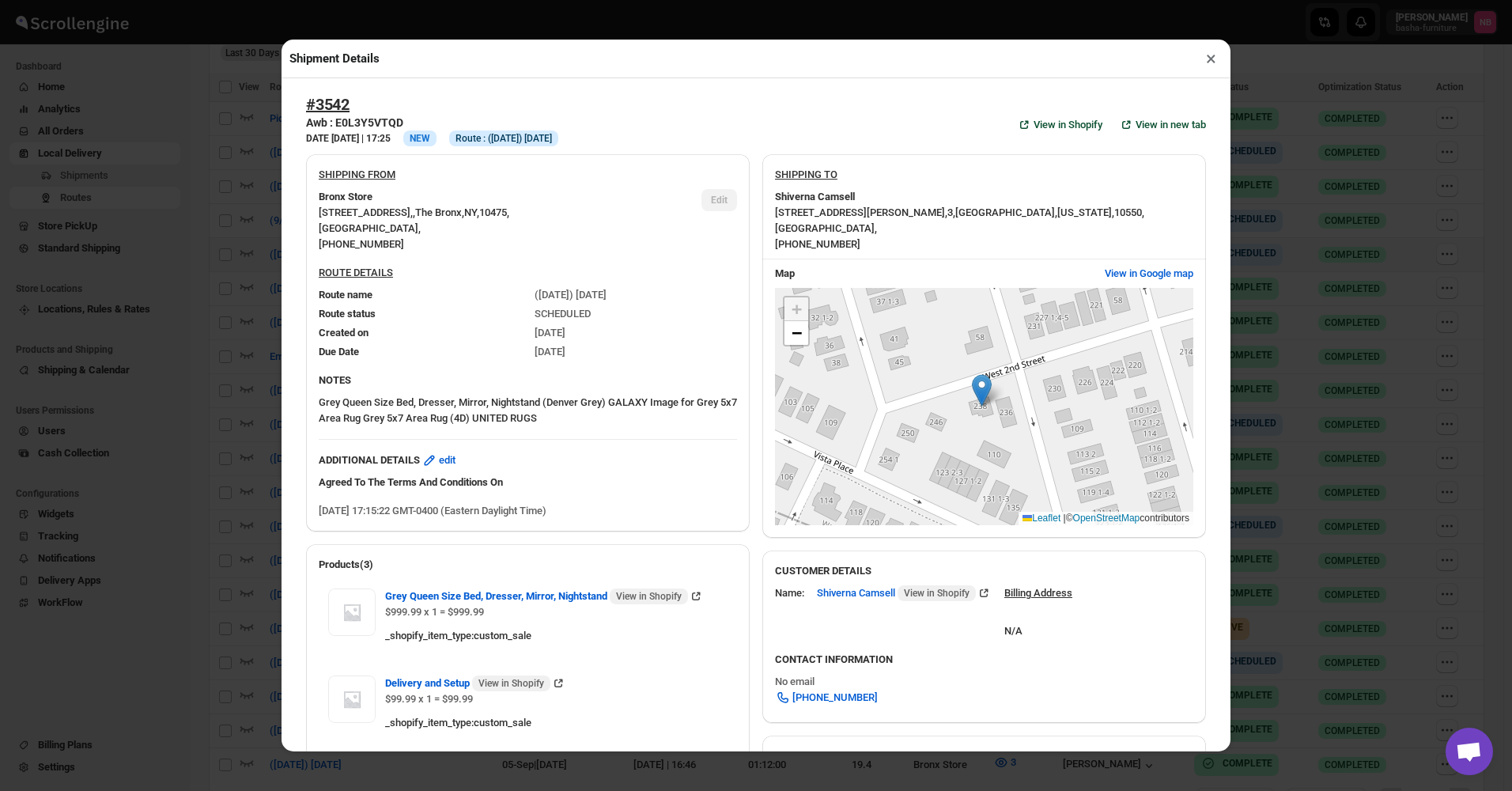
click at [237, 382] on div "Shipment Details × #3542 Awb : E0L3Y5VTQD DATE 14-Sep-25 | 17:25 Info NEW Info …" at bounding box center [756, 395] width 1512 height 791
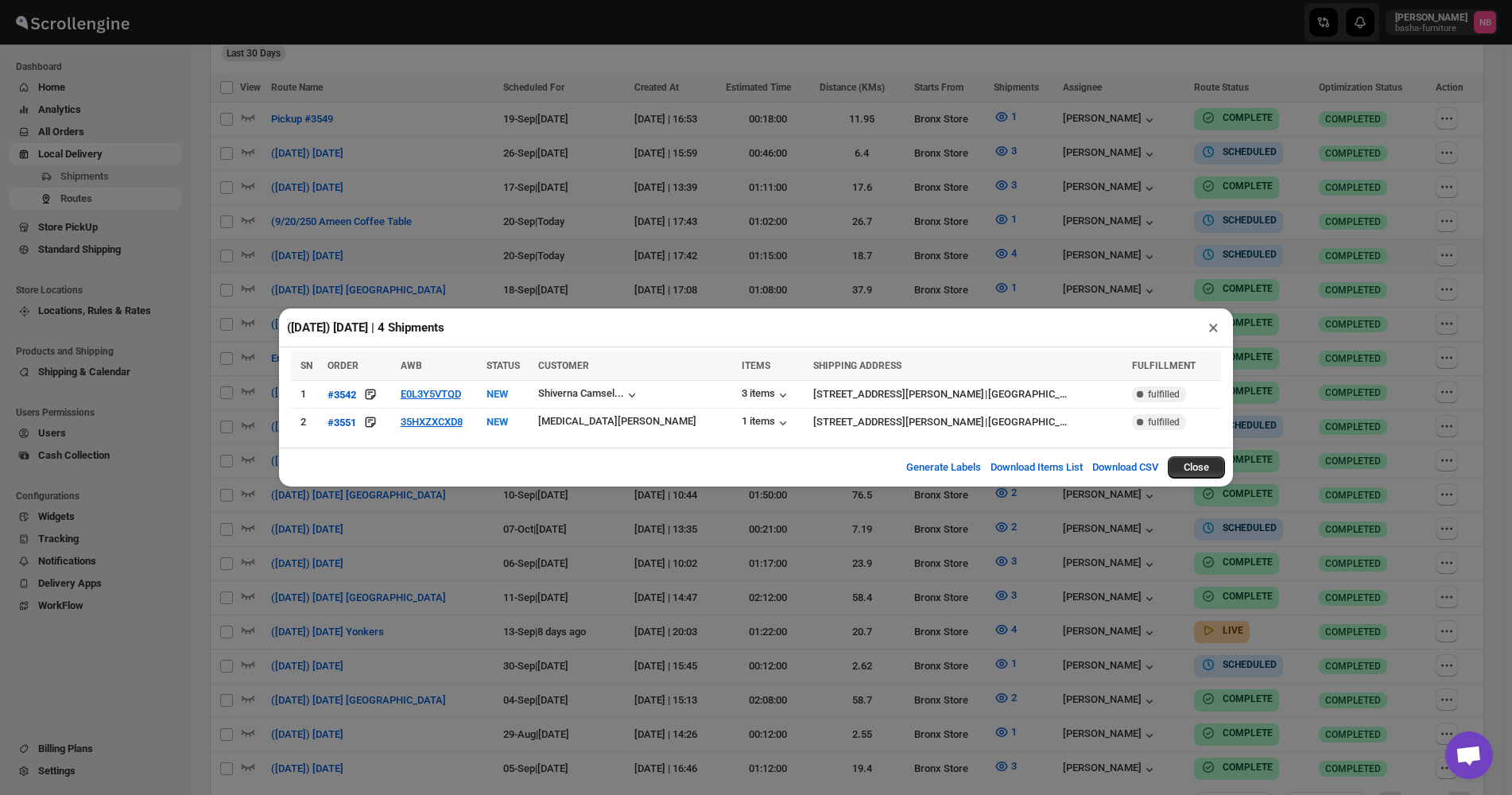
click at [428, 274] on div "(9/20/25) Saturday | 4 Shipments × SN ORDER AWB STATUS CUSTOMER ITEMS SHIPPING …" at bounding box center [756, 397] width 1512 height 795
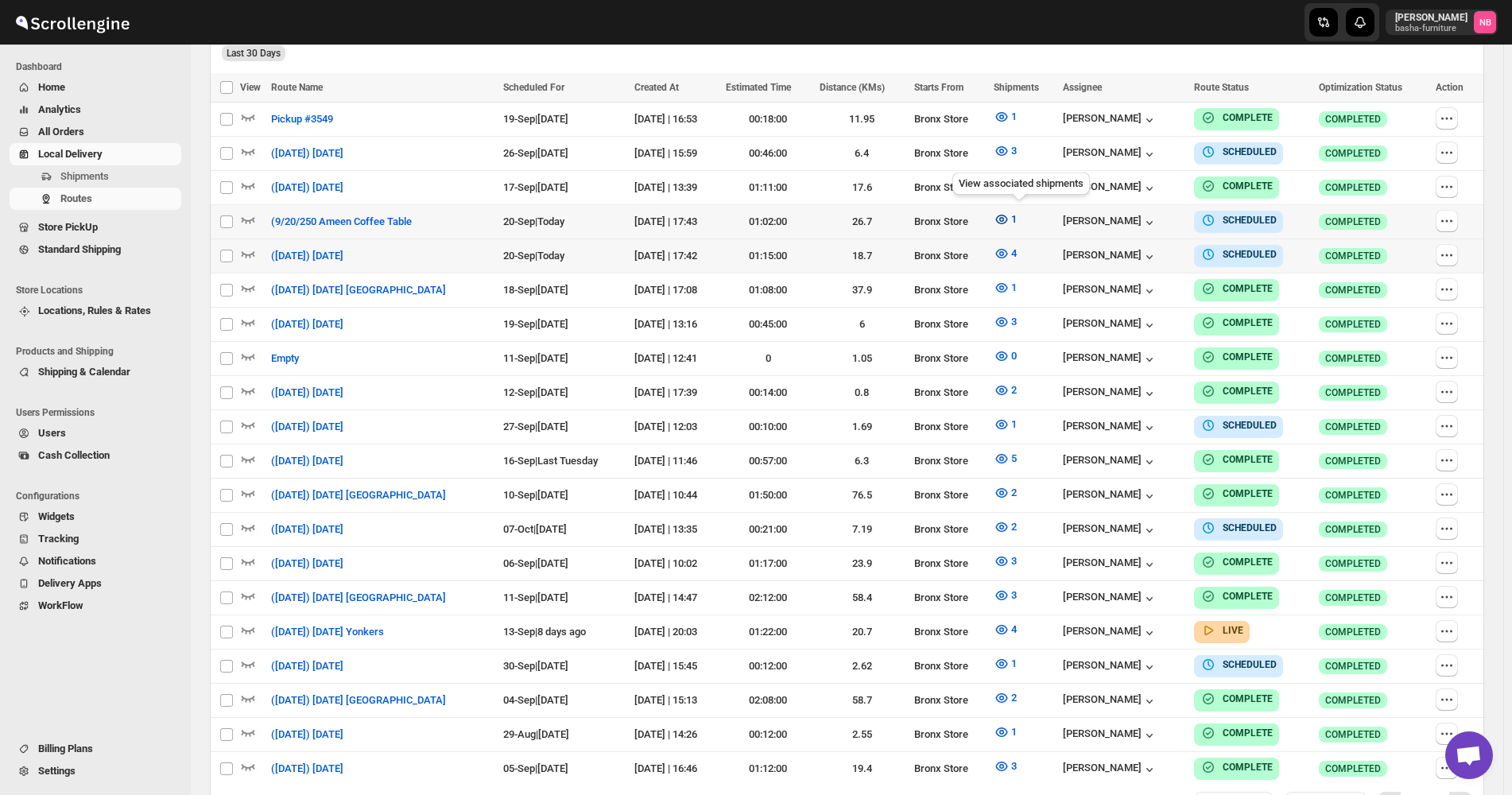
click at [1009, 215] on icon "button" at bounding box center [1002, 220] width 16 height 16
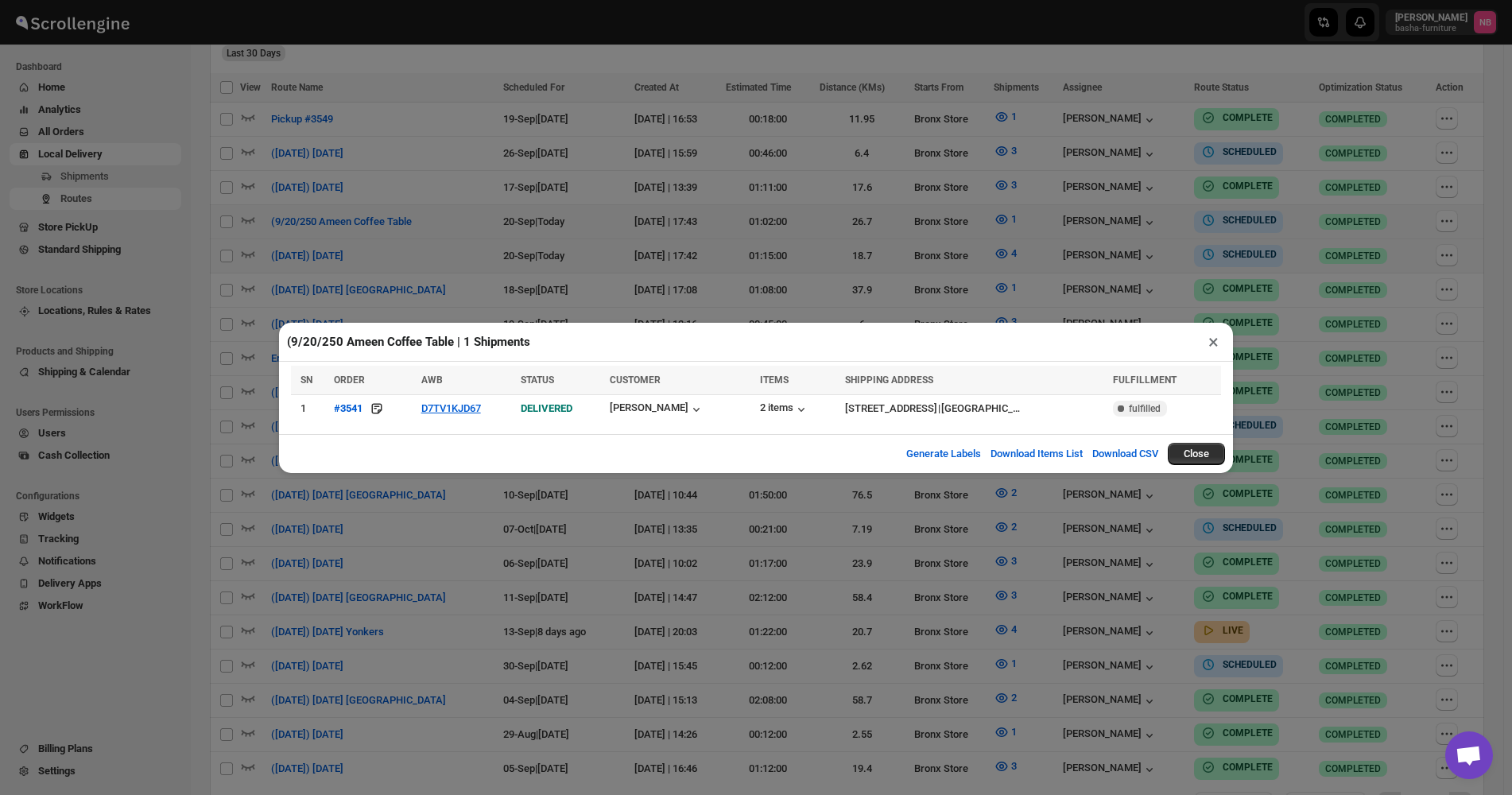
click at [798, 280] on div "(9/20/250 Ameen Coffee Table | 1 Shipments × SN ORDER AWB STATUS CUSTOMER ITEMS…" at bounding box center [756, 397] width 1512 height 795
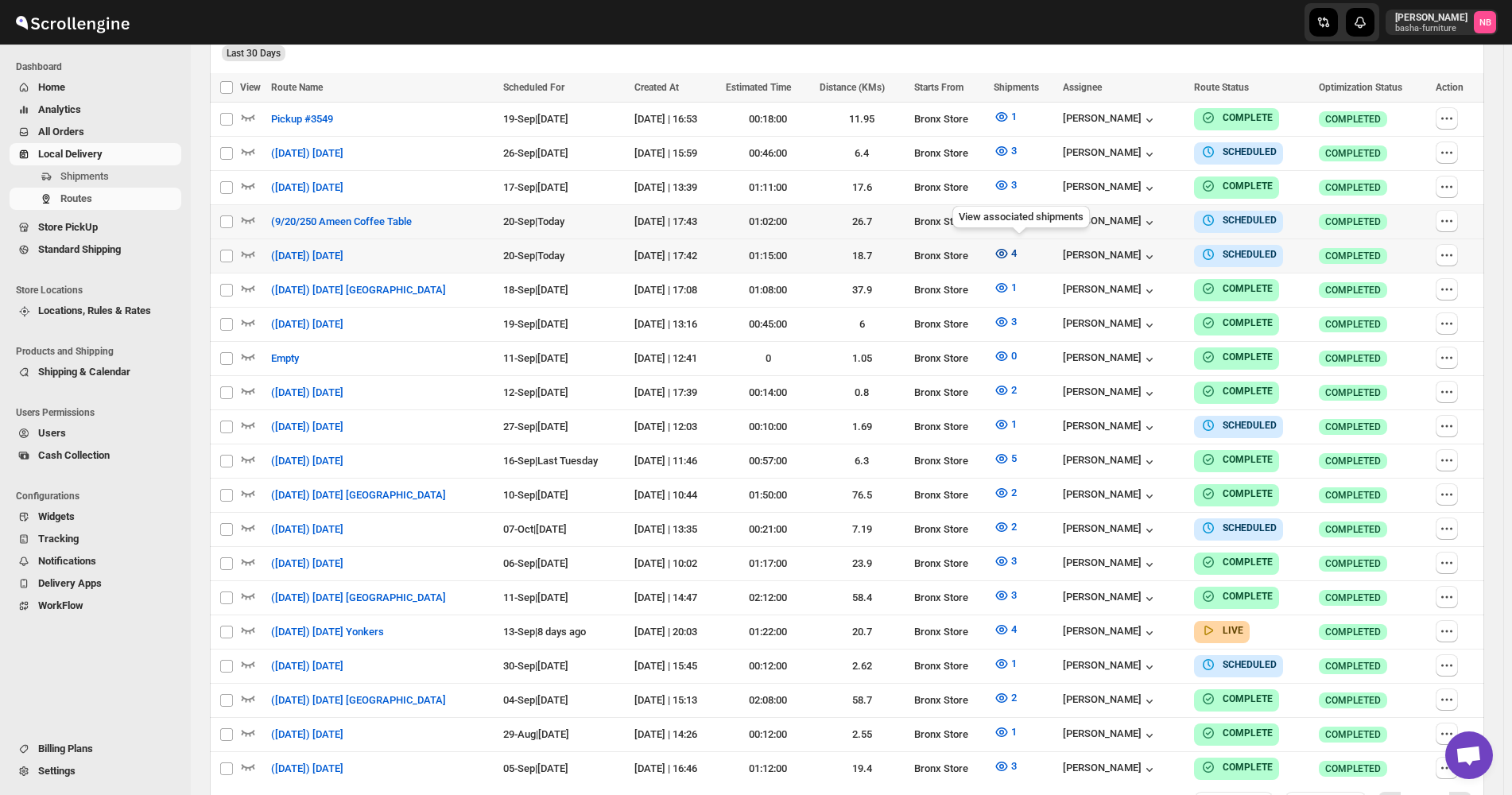
click at [1008, 249] on icon "button" at bounding box center [1002, 254] width 11 height 10
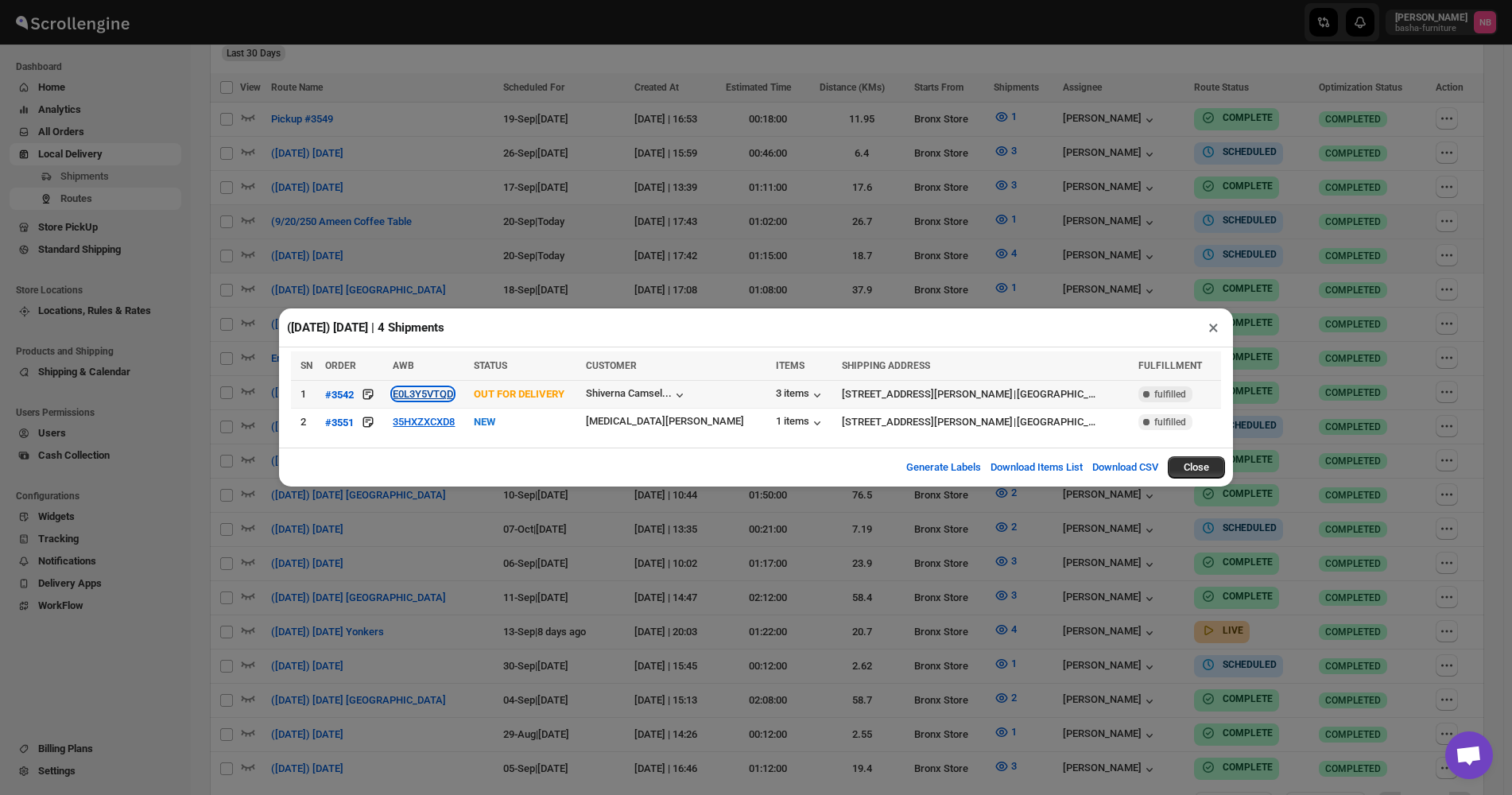
click at [422, 396] on button "E0L3Y5VTQD" at bounding box center [423, 394] width 60 height 11
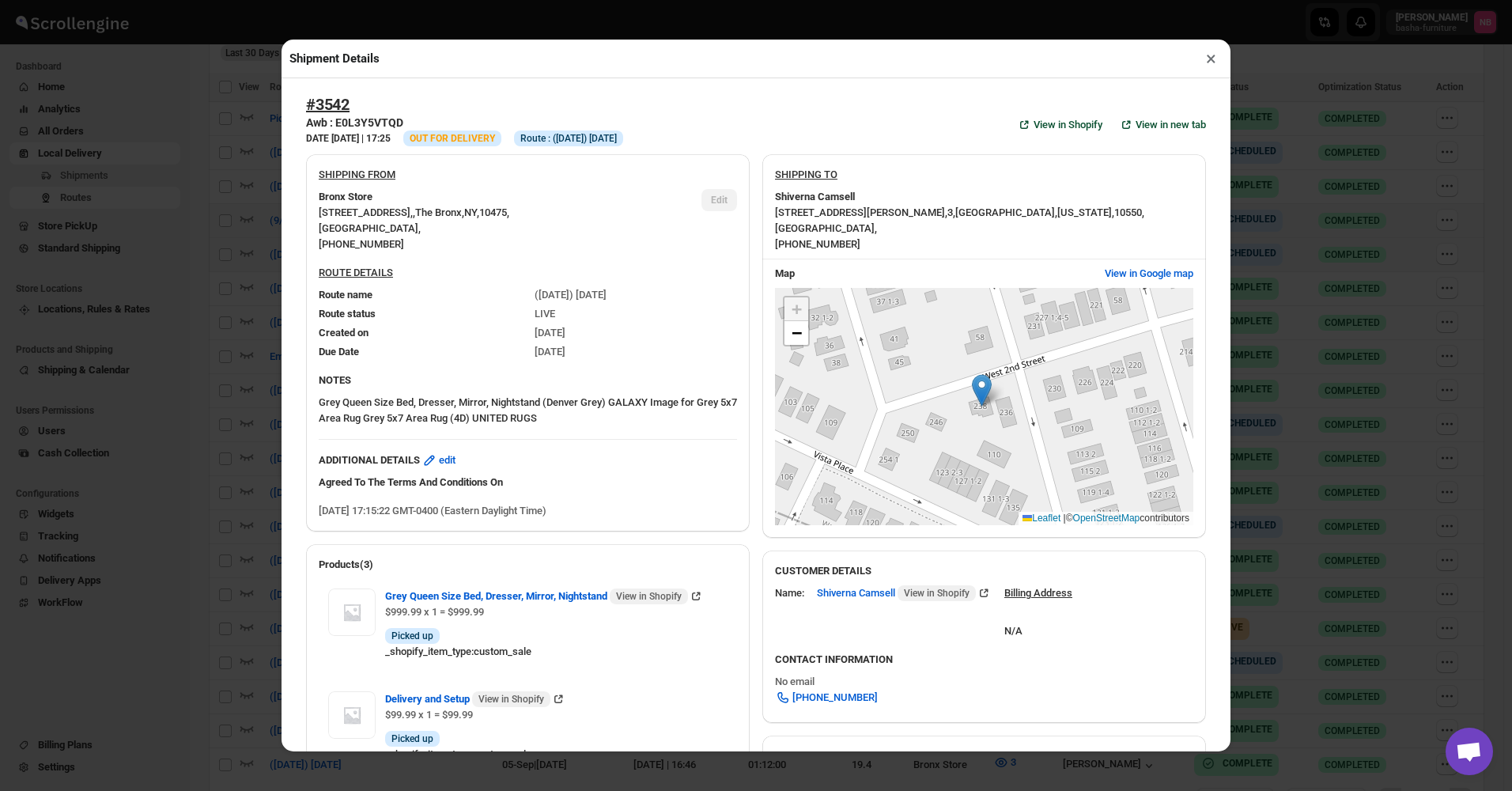
click at [236, 247] on div "Shipment Details × #3542 Awb : E0L3Y5VTQD DATE 14-Sep-25 | 17:25 Info OUT FOR D…" at bounding box center [756, 395] width 1512 height 791
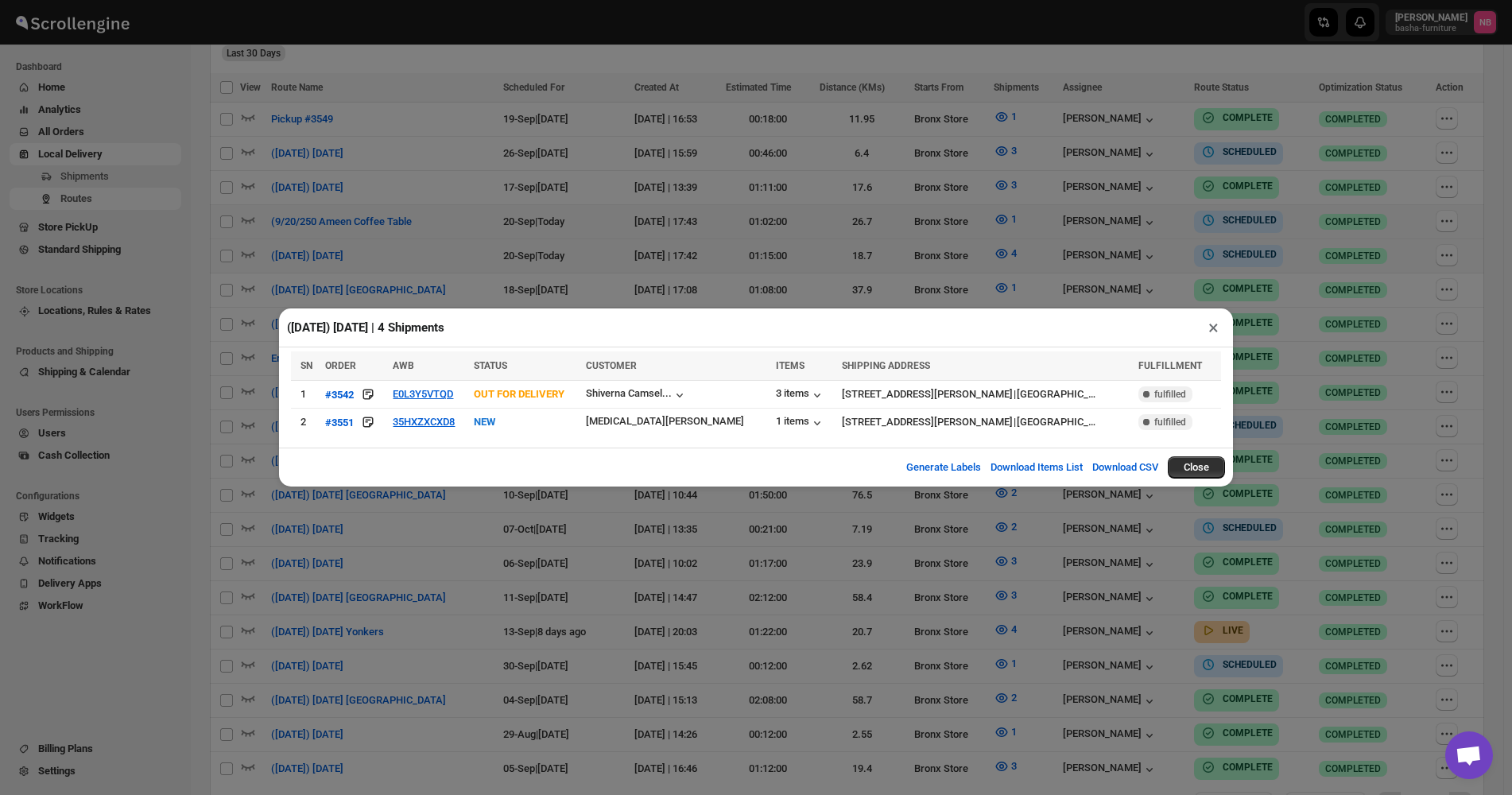
click at [484, 260] on div "(9/20/25) Saturday | 4 Shipments × SN ORDER AWB STATUS CUSTOMER ITEMS SHIPPING …" at bounding box center [756, 397] width 1512 height 795
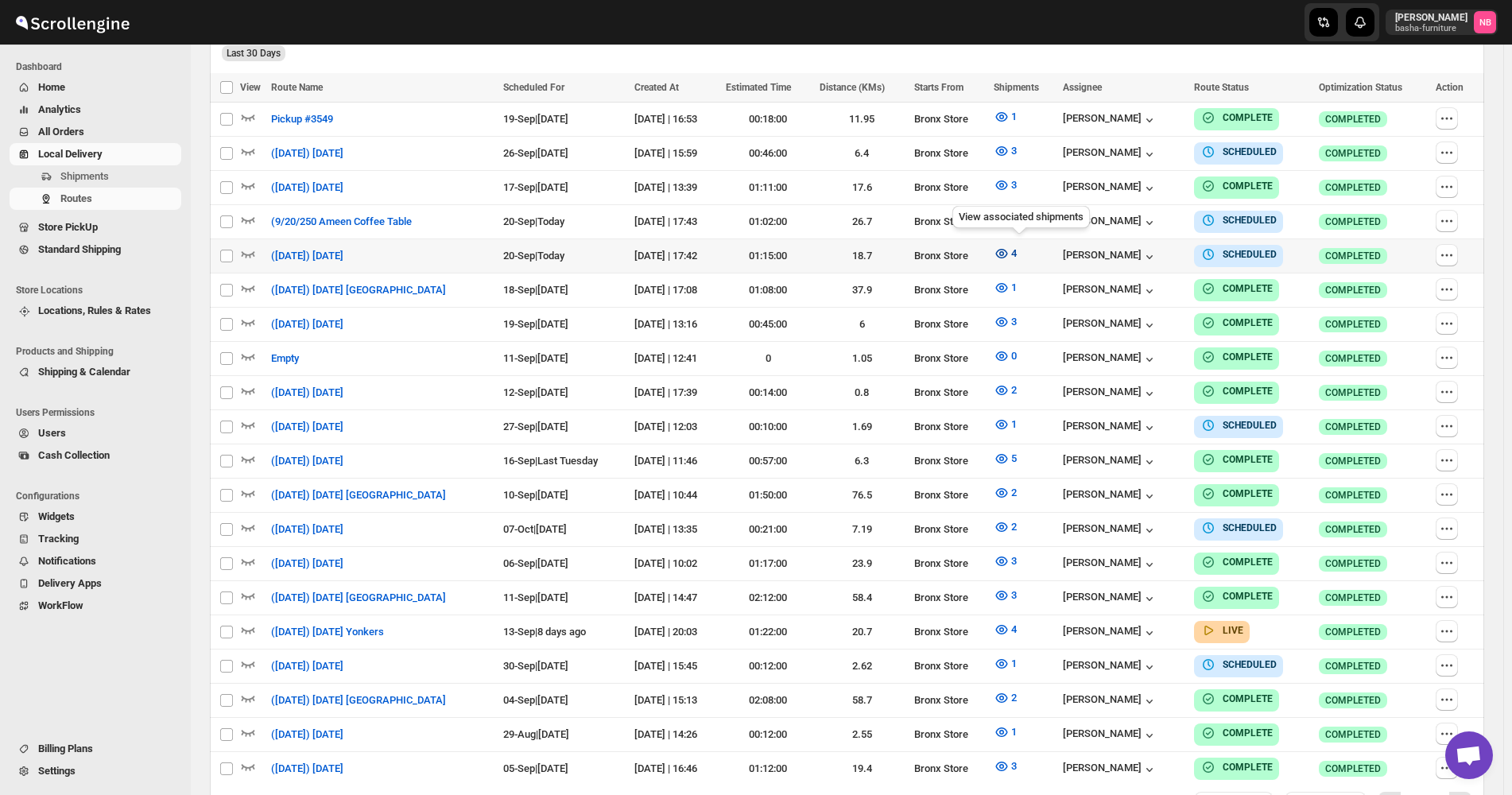
click at [1009, 255] on icon "button" at bounding box center [1002, 253] width 16 height 16
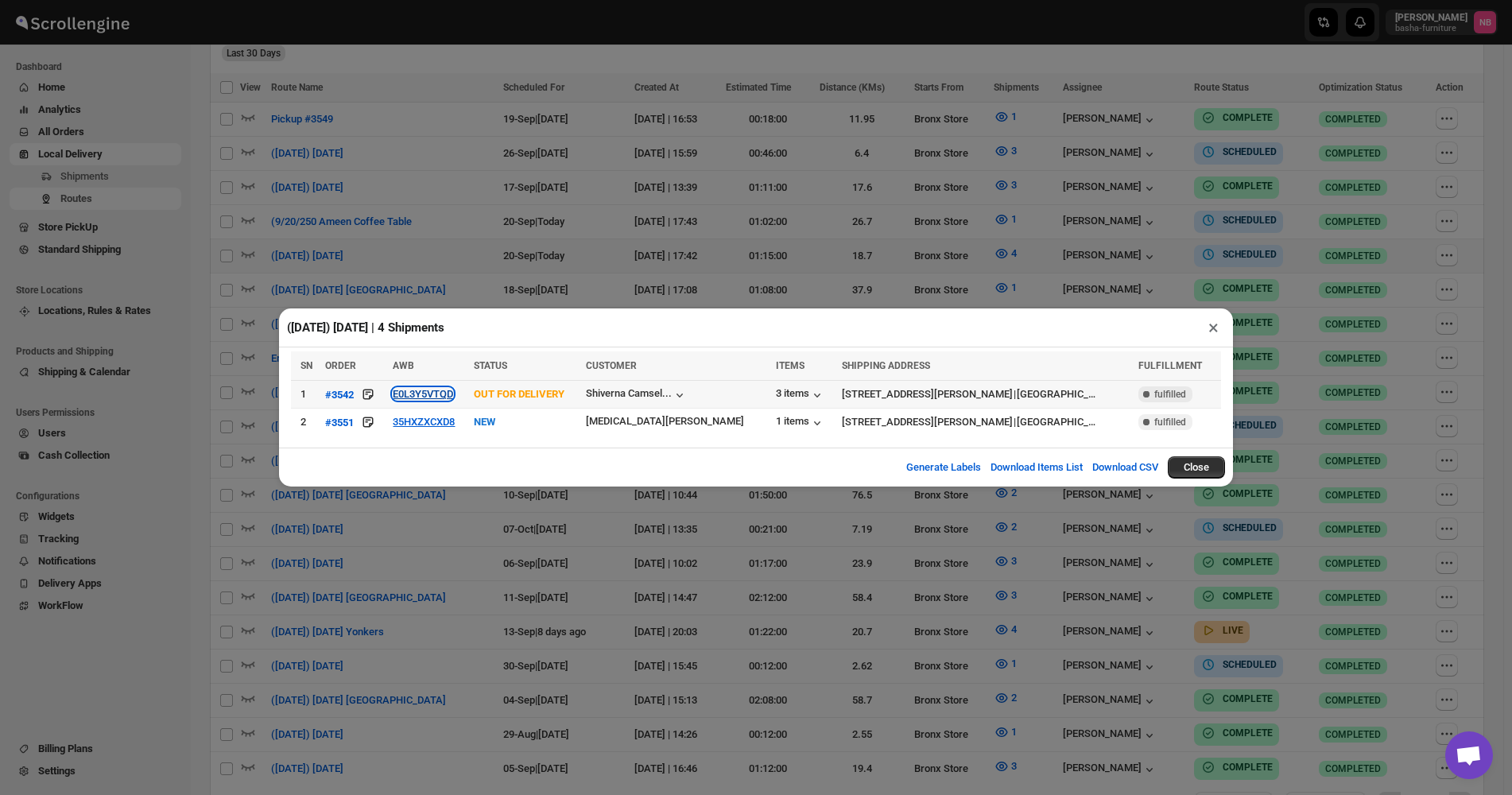
click at [445, 393] on button "E0L3Y5VTQD" at bounding box center [423, 394] width 60 height 11
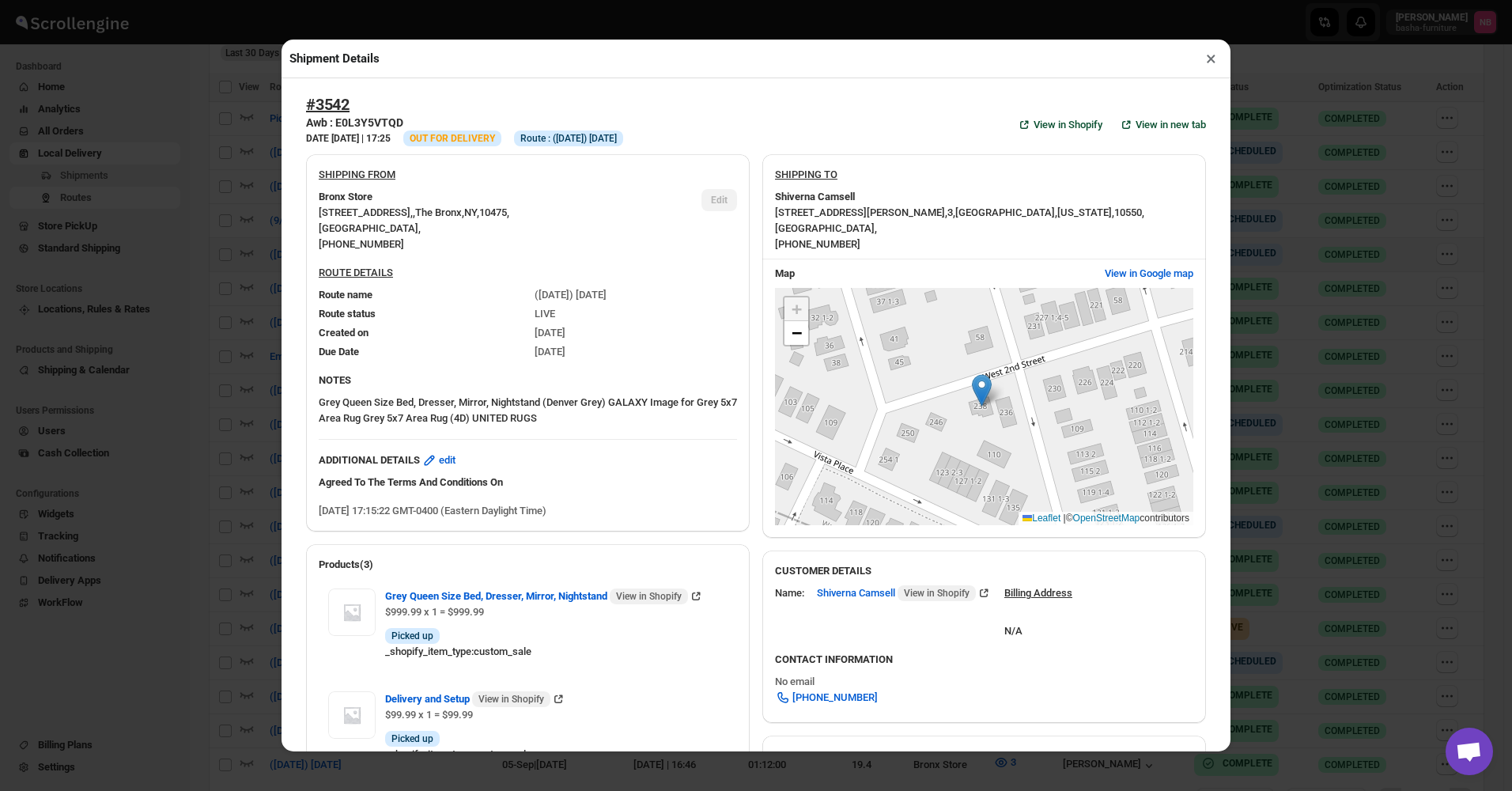
click at [216, 300] on div "Shipment Details × #3542 Awb : E0L3Y5VTQD DATE 14-Sep-25 | 17:25 Info OUT FOR D…" at bounding box center [756, 395] width 1512 height 791
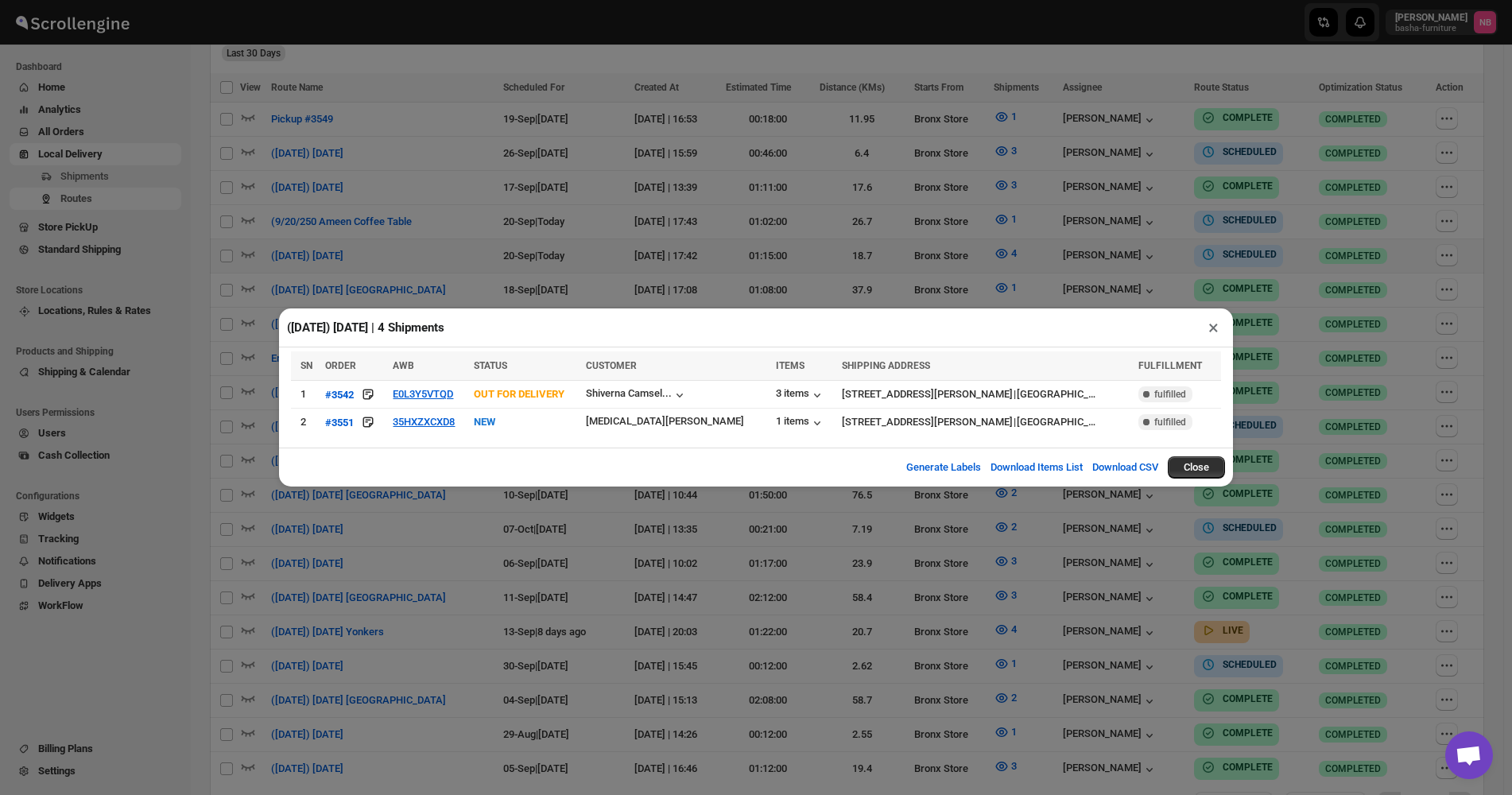
click at [217, 302] on div "(9/20/25) Saturday | 4 Shipments × SN ORDER AWB STATUS CUSTOMER ITEMS SHIPPING …" at bounding box center [756, 397] width 1512 height 795
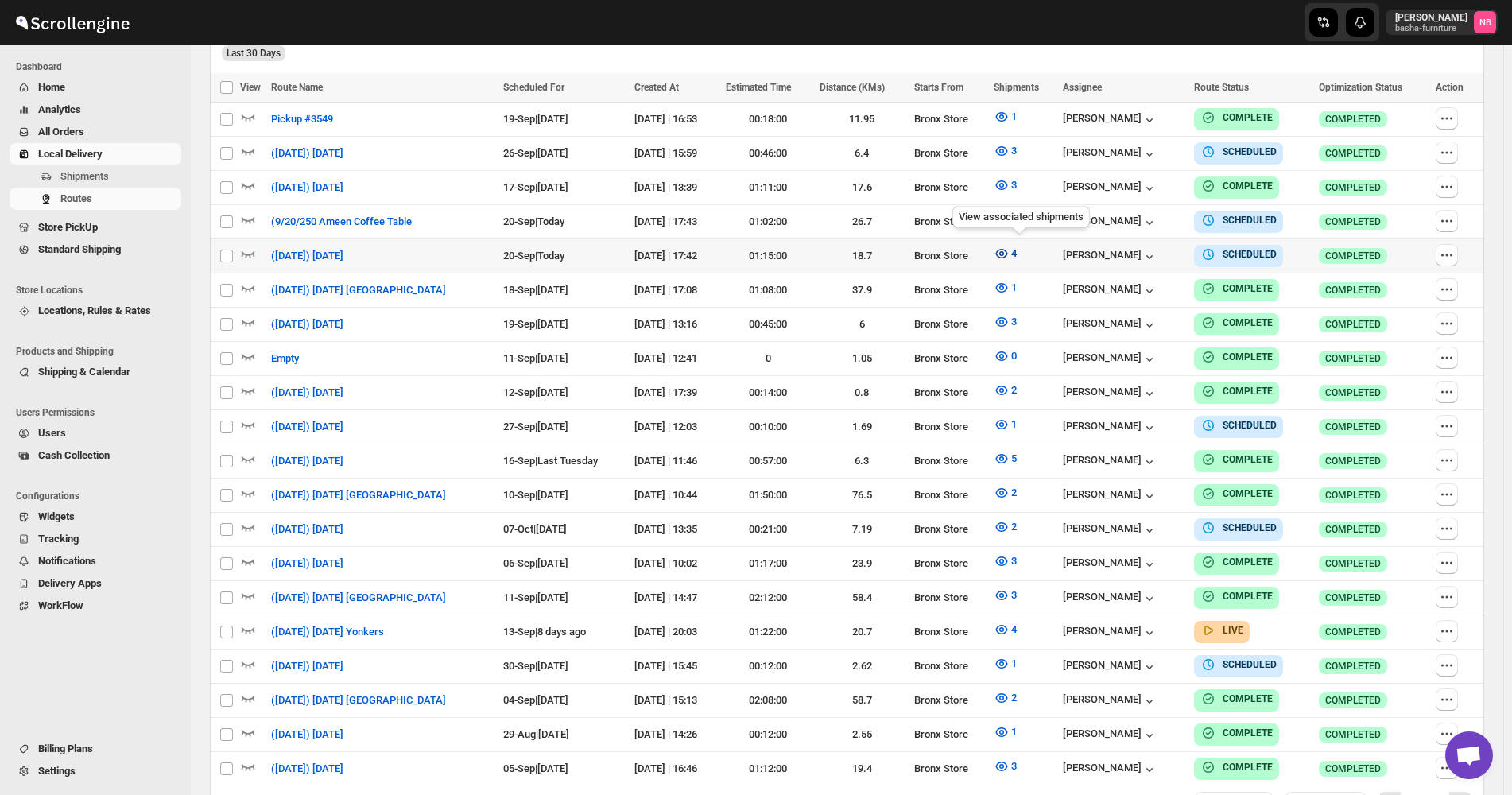
click at [1013, 262] on button "4" at bounding box center [1005, 253] width 42 height 26
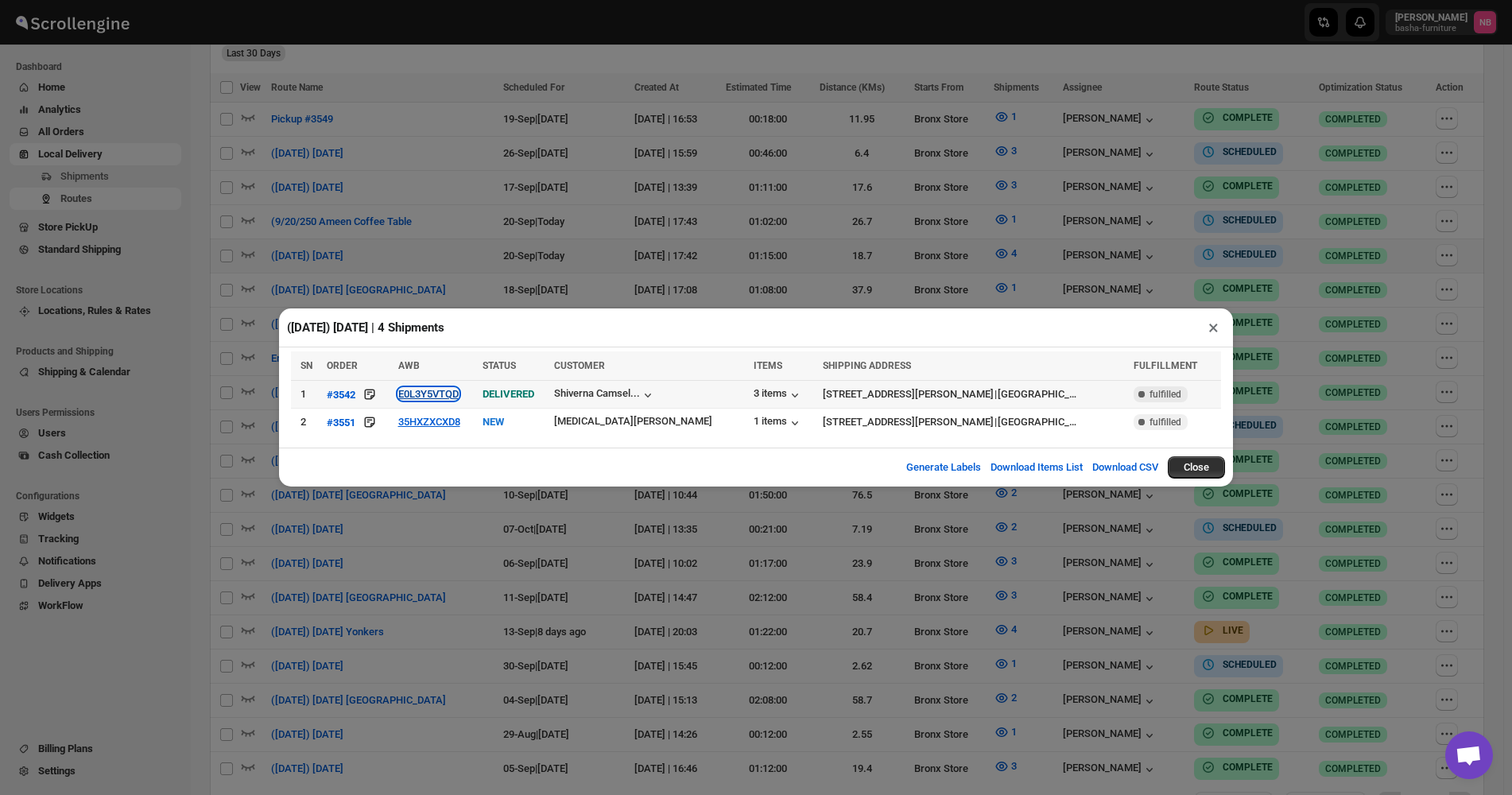
click at [441, 393] on button "E0L3Y5VTQD" at bounding box center [427, 394] width 60 height 11
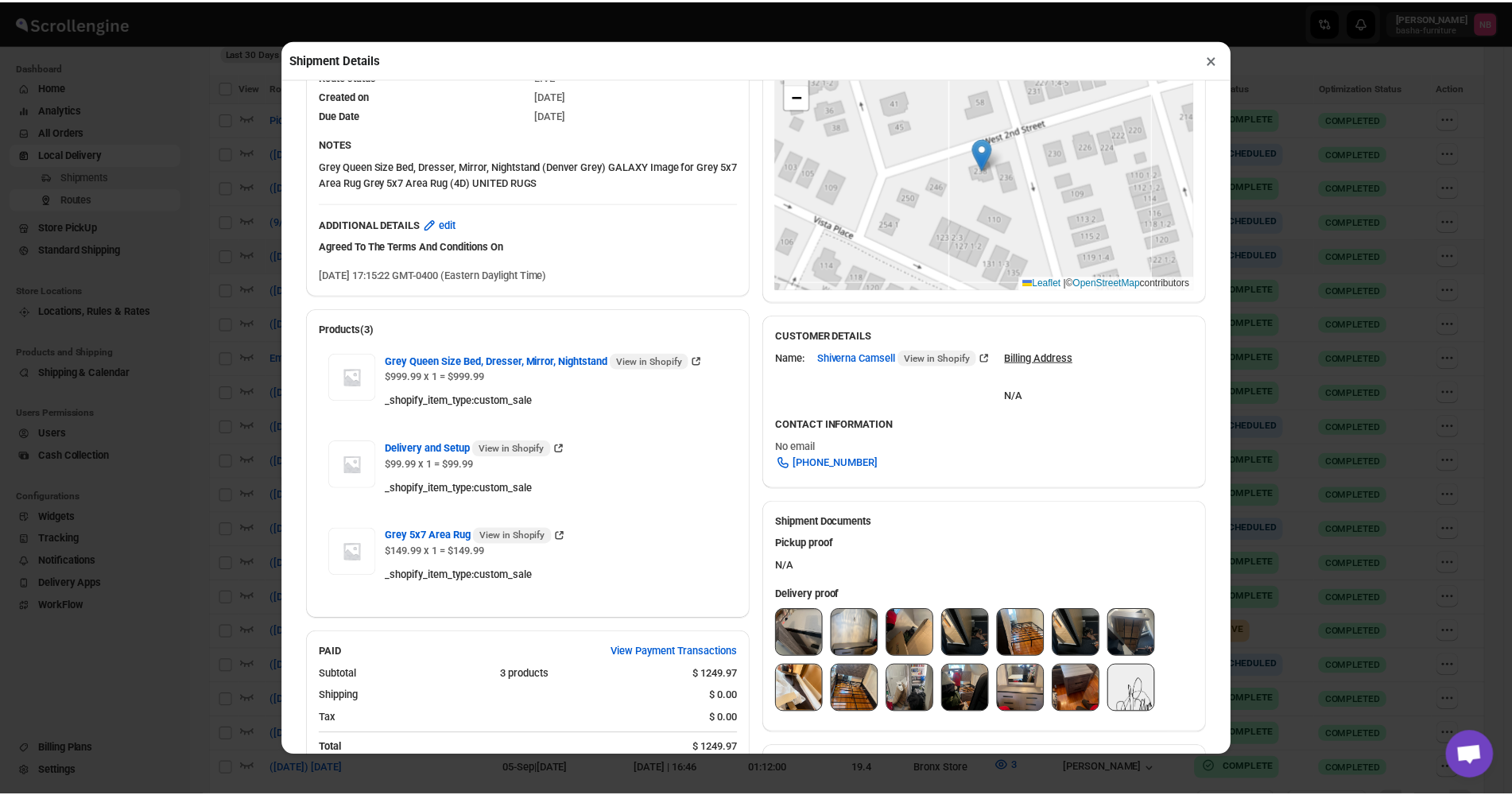
scroll to position [318, 0]
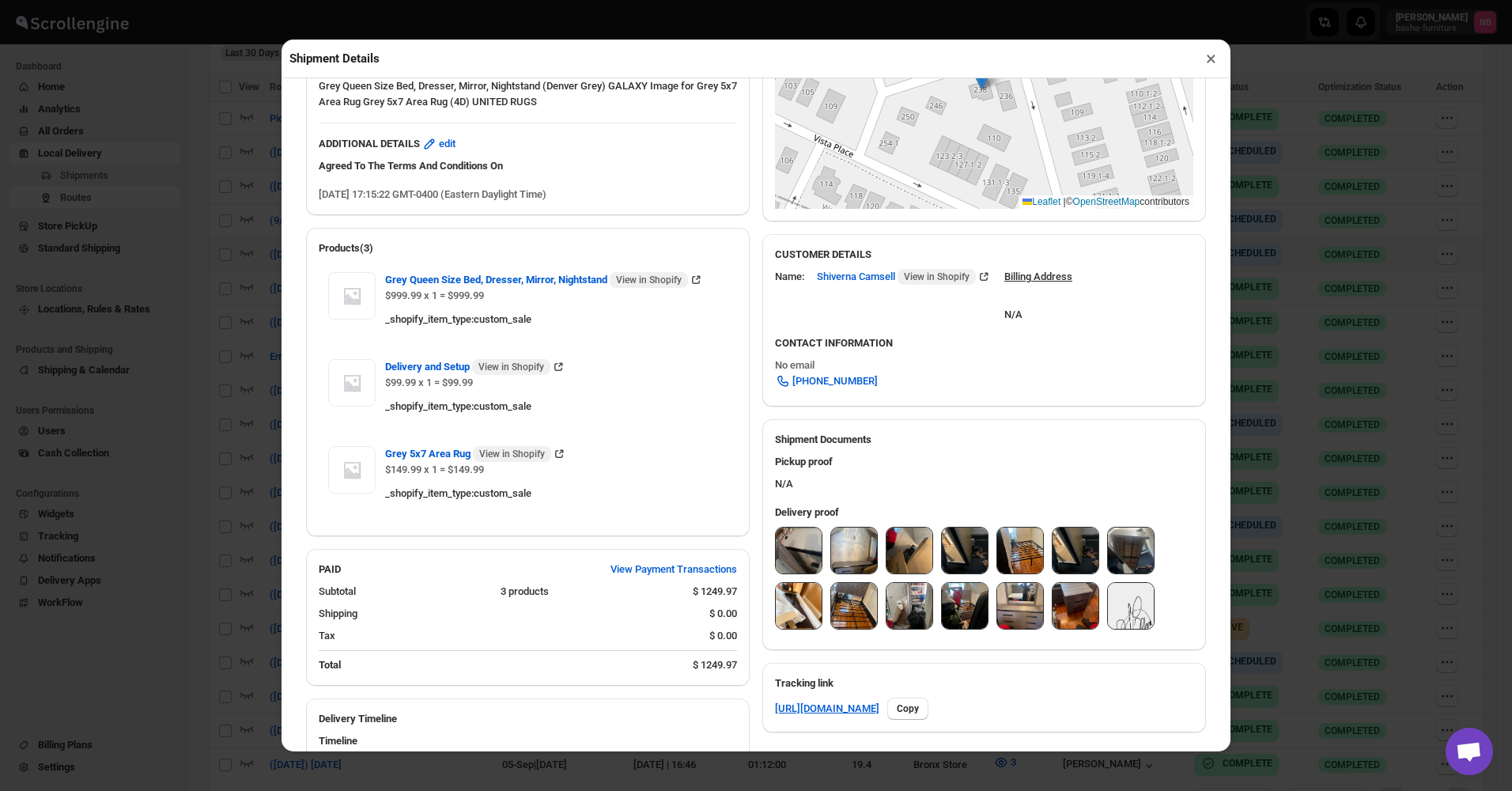
click at [778, 556] on img at bounding box center [798, 551] width 46 height 46
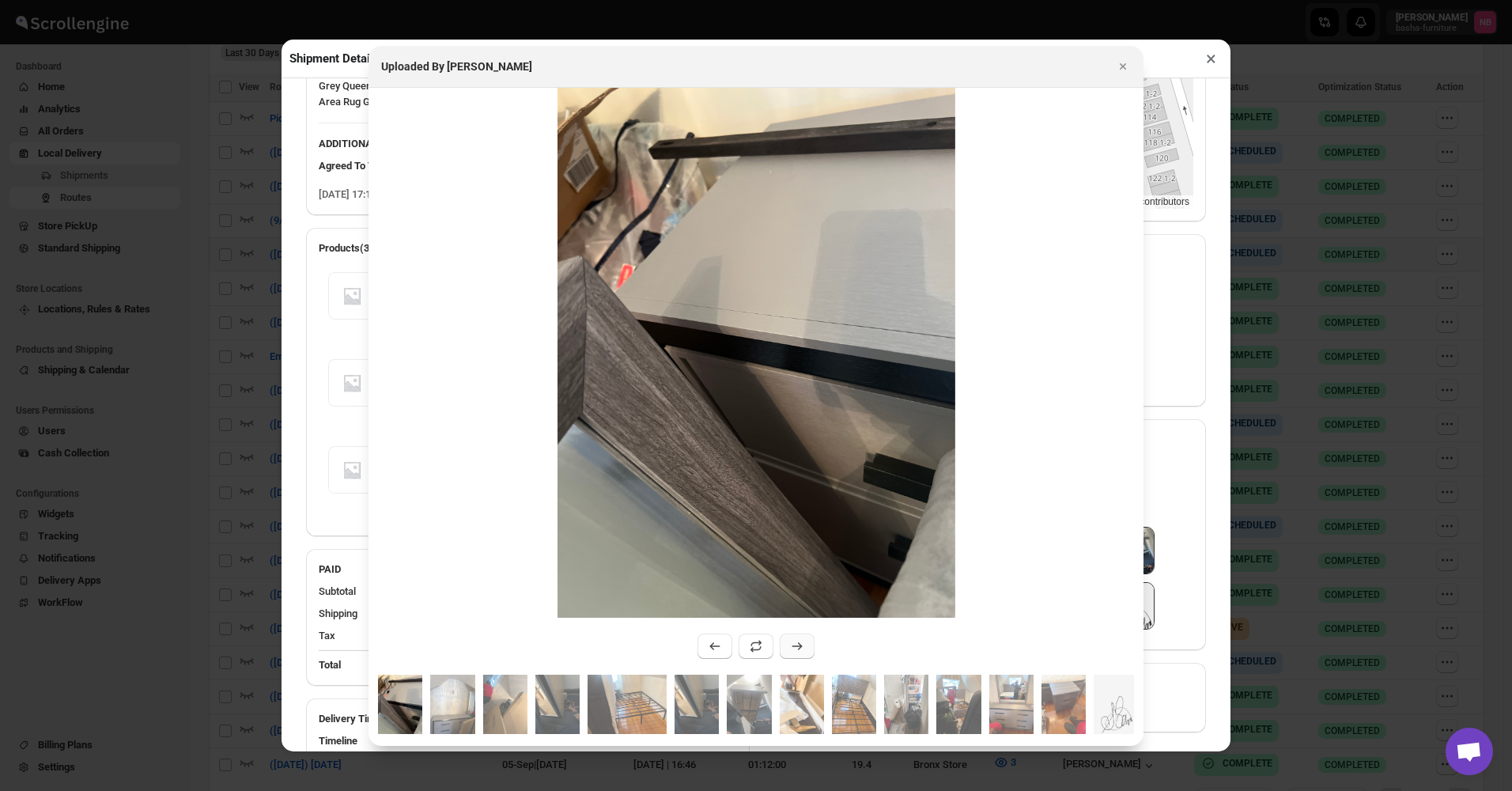
click at [791, 639] on icon ":rho2:" at bounding box center [797, 646] width 16 height 16
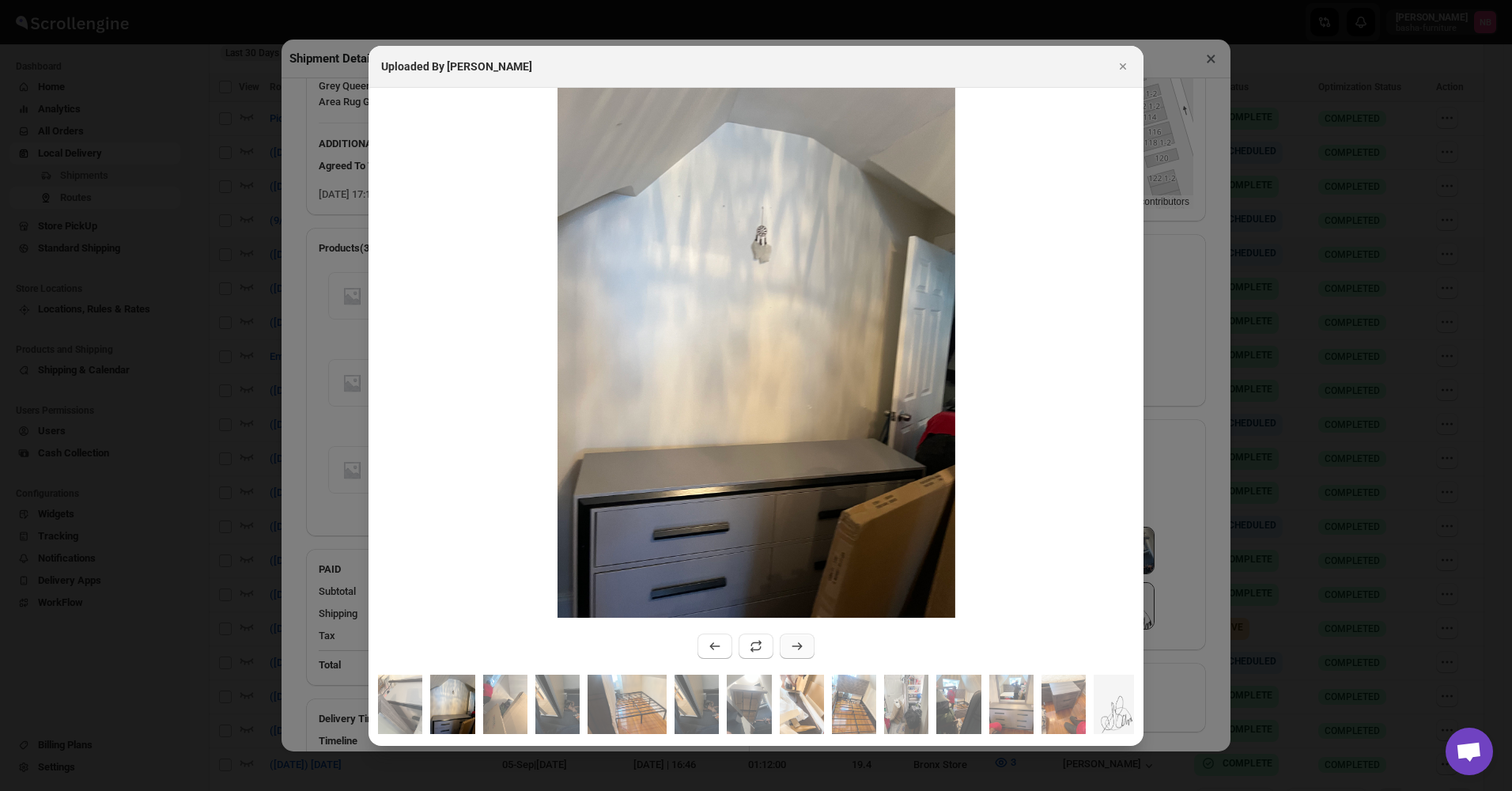
click at [790, 638] on icon ":rho2:" at bounding box center [797, 646] width 16 height 16
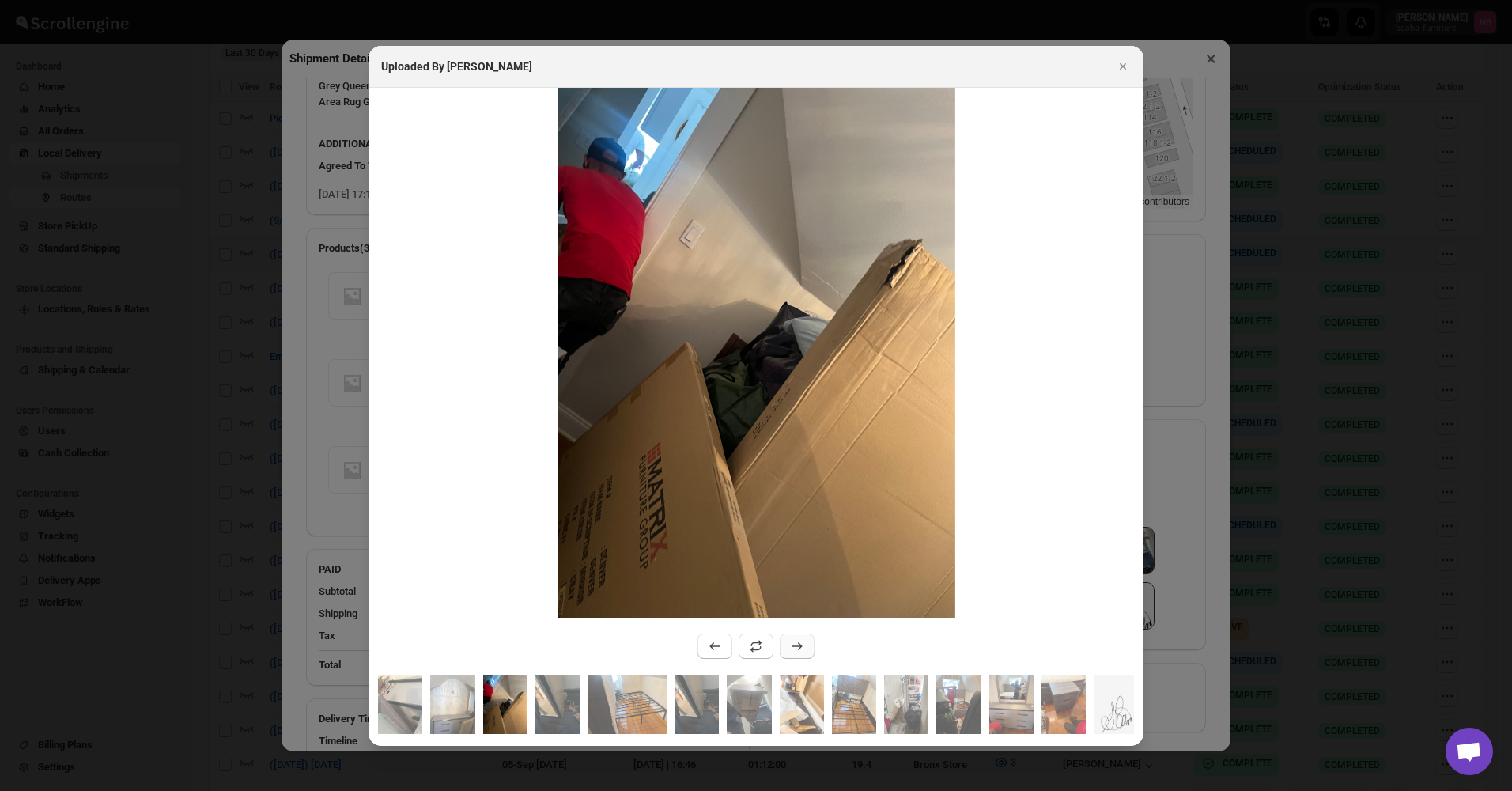
click at [790, 638] on icon ":rho2:" at bounding box center [797, 646] width 16 height 16
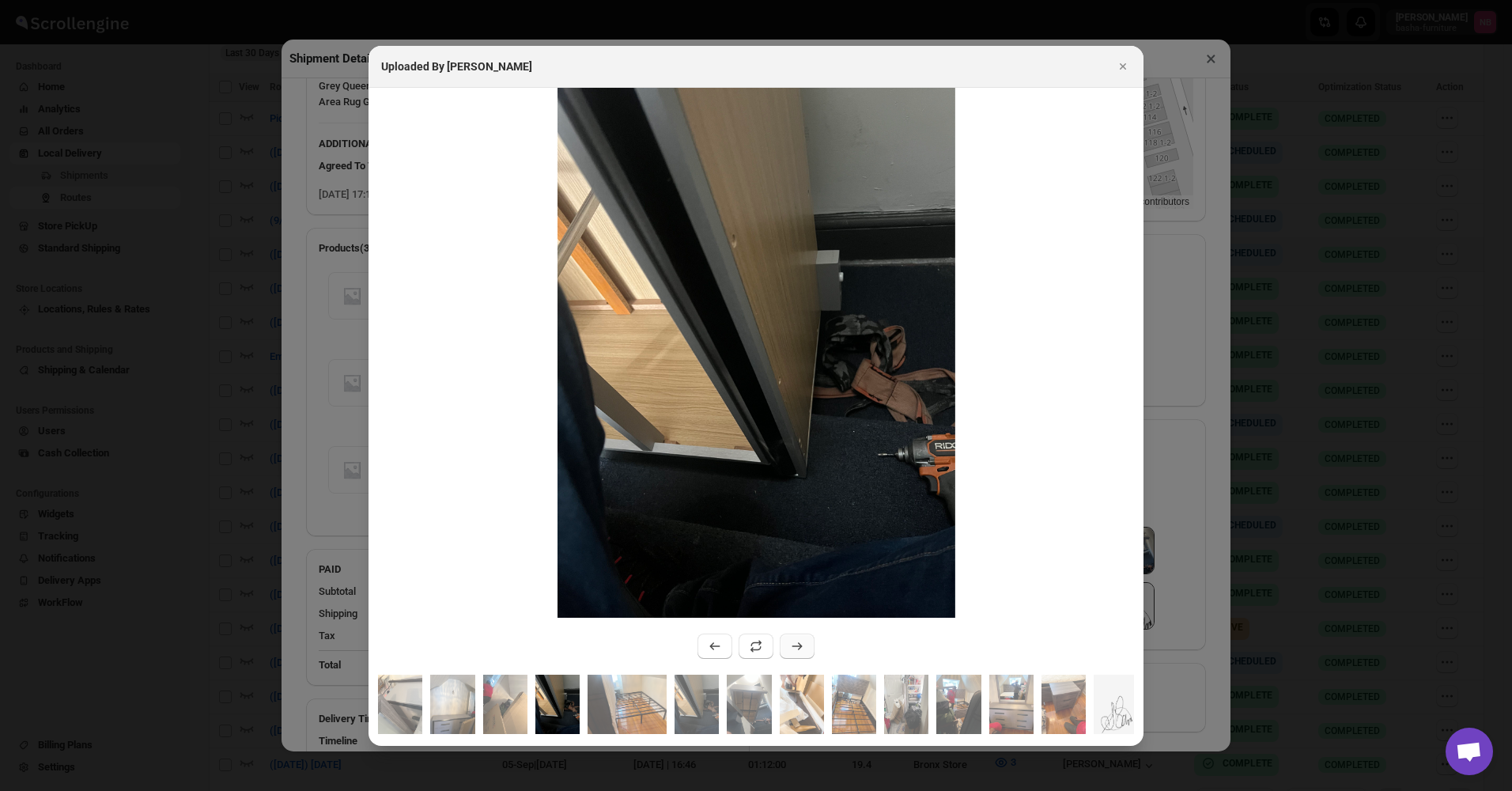
click at [790, 638] on icon ":rho2:" at bounding box center [797, 646] width 16 height 16
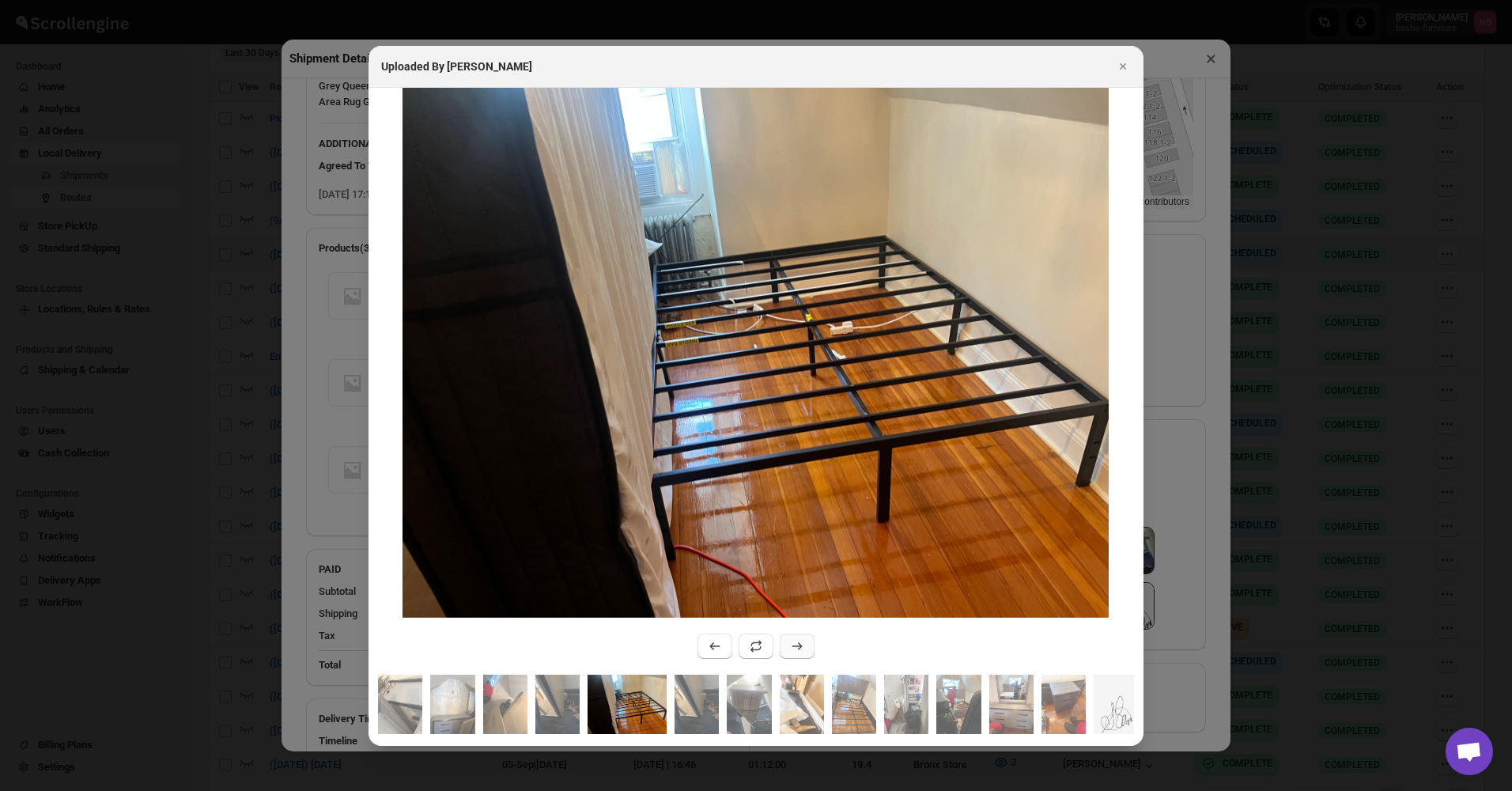
click at [790, 638] on icon ":rho2:" at bounding box center [797, 646] width 16 height 16
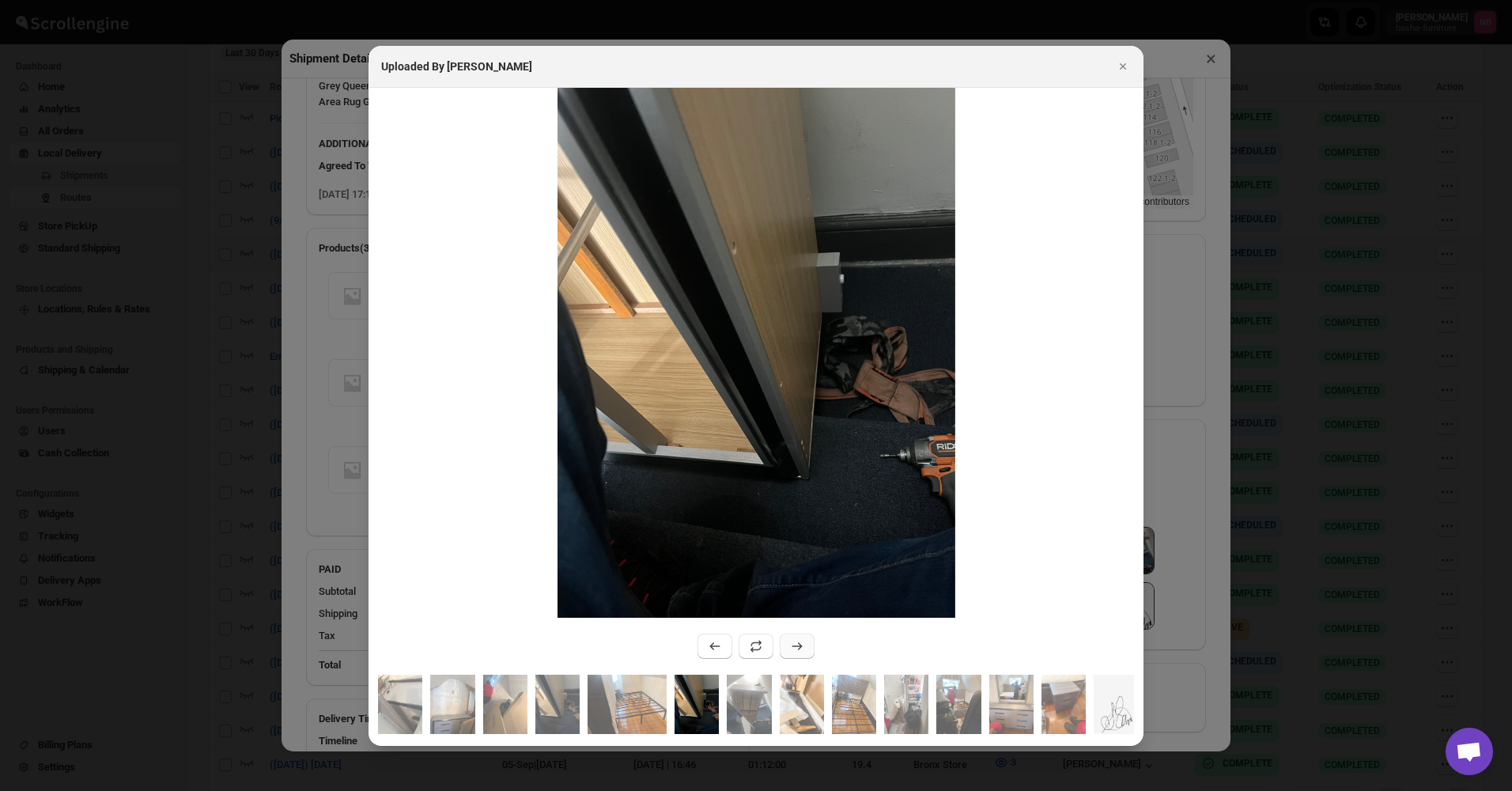
click at [790, 638] on icon ":rho2:" at bounding box center [797, 646] width 16 height 16
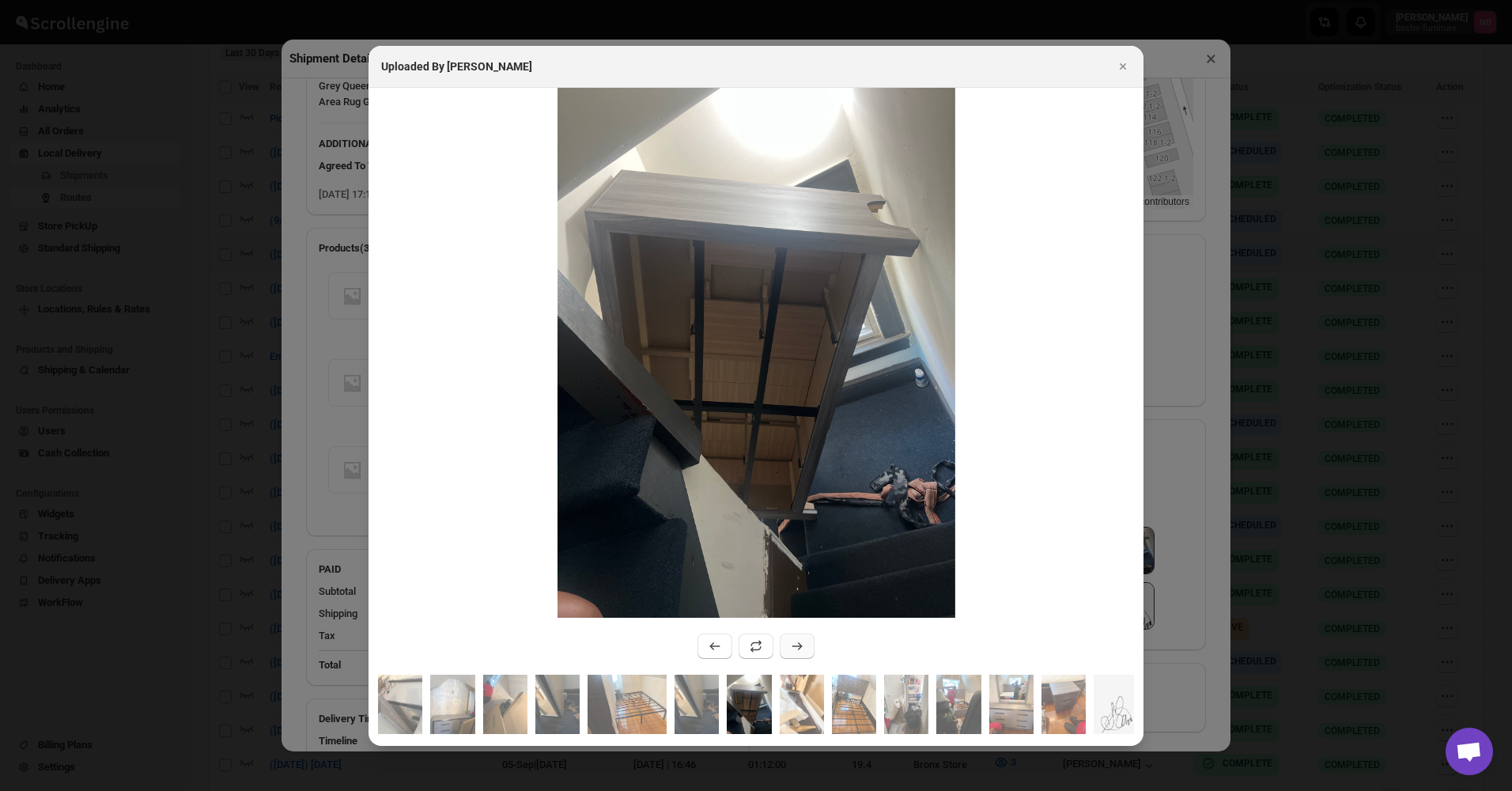
click at [790, 638] on icon ":rho2:" at bounding box center [797, 646] width 16 height 16
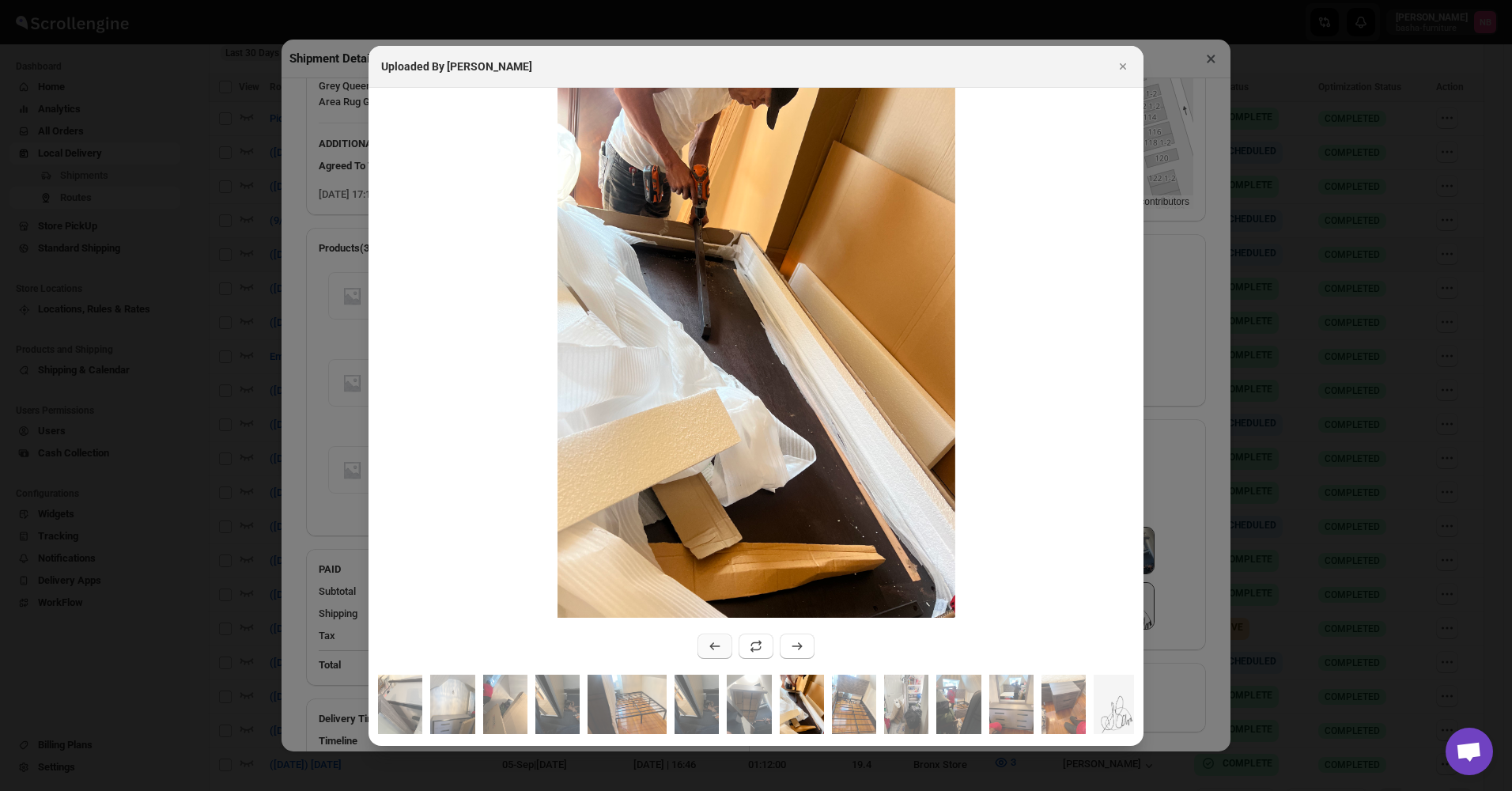
click at [705, 643] on button ":rho2:" at bounding box center [715, 646] width 35 height 26
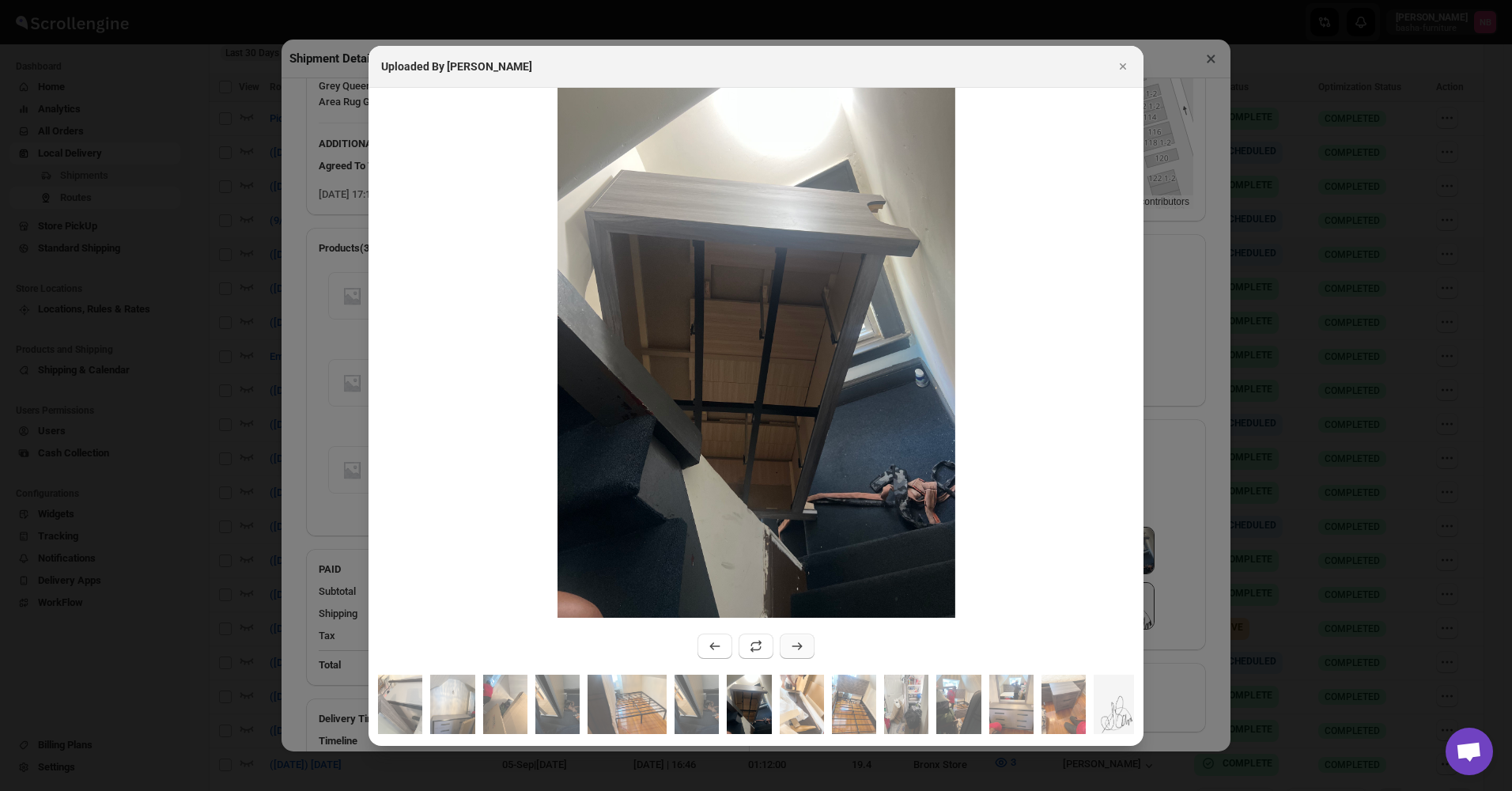
click at [788, 643] on button ":rho2:" at bounding box center [797, 646] width 35 height 26
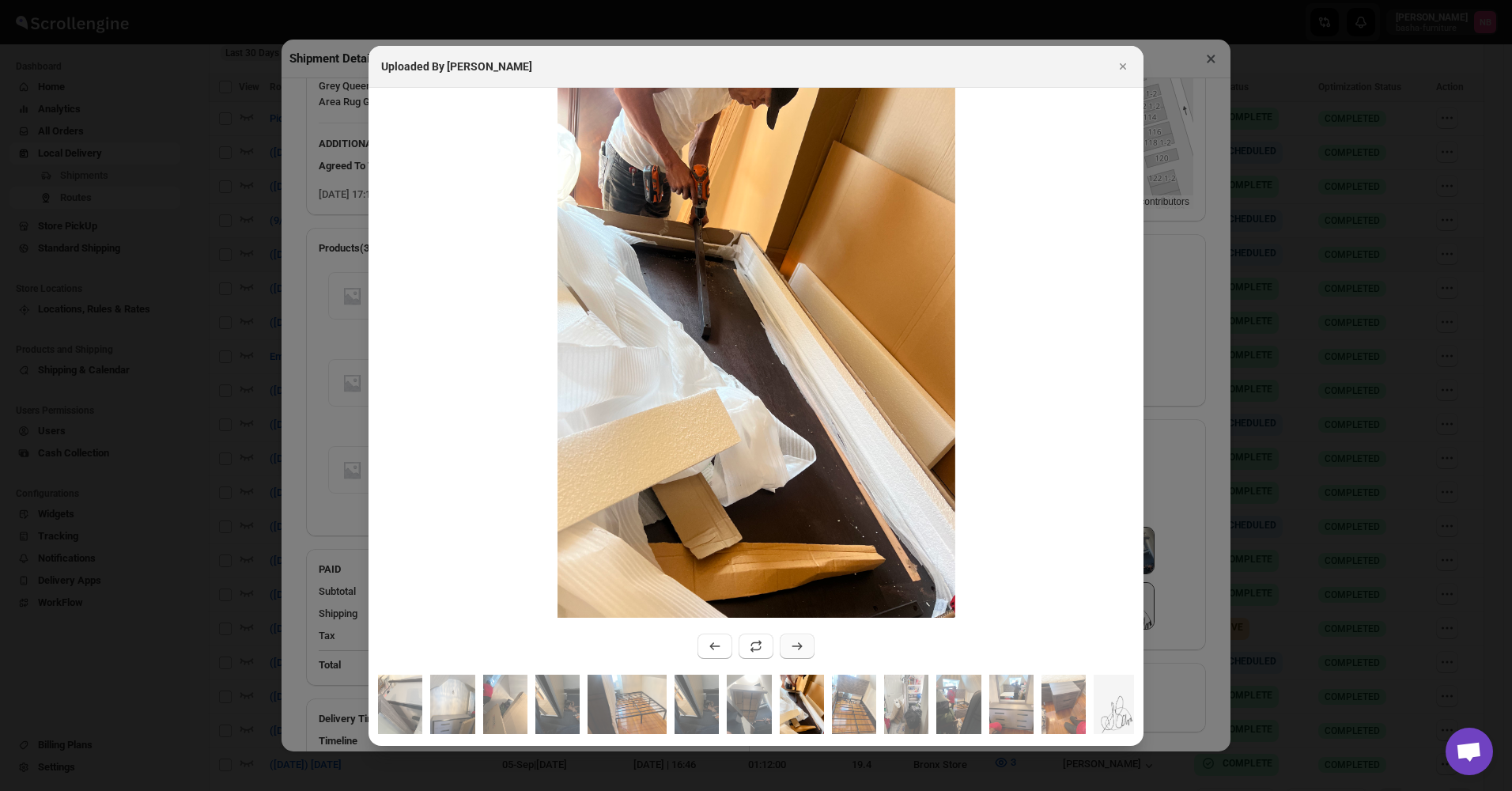
click at [788, 643] on button ":rho2:" at bounding box center [797, 646] width 35 height 26
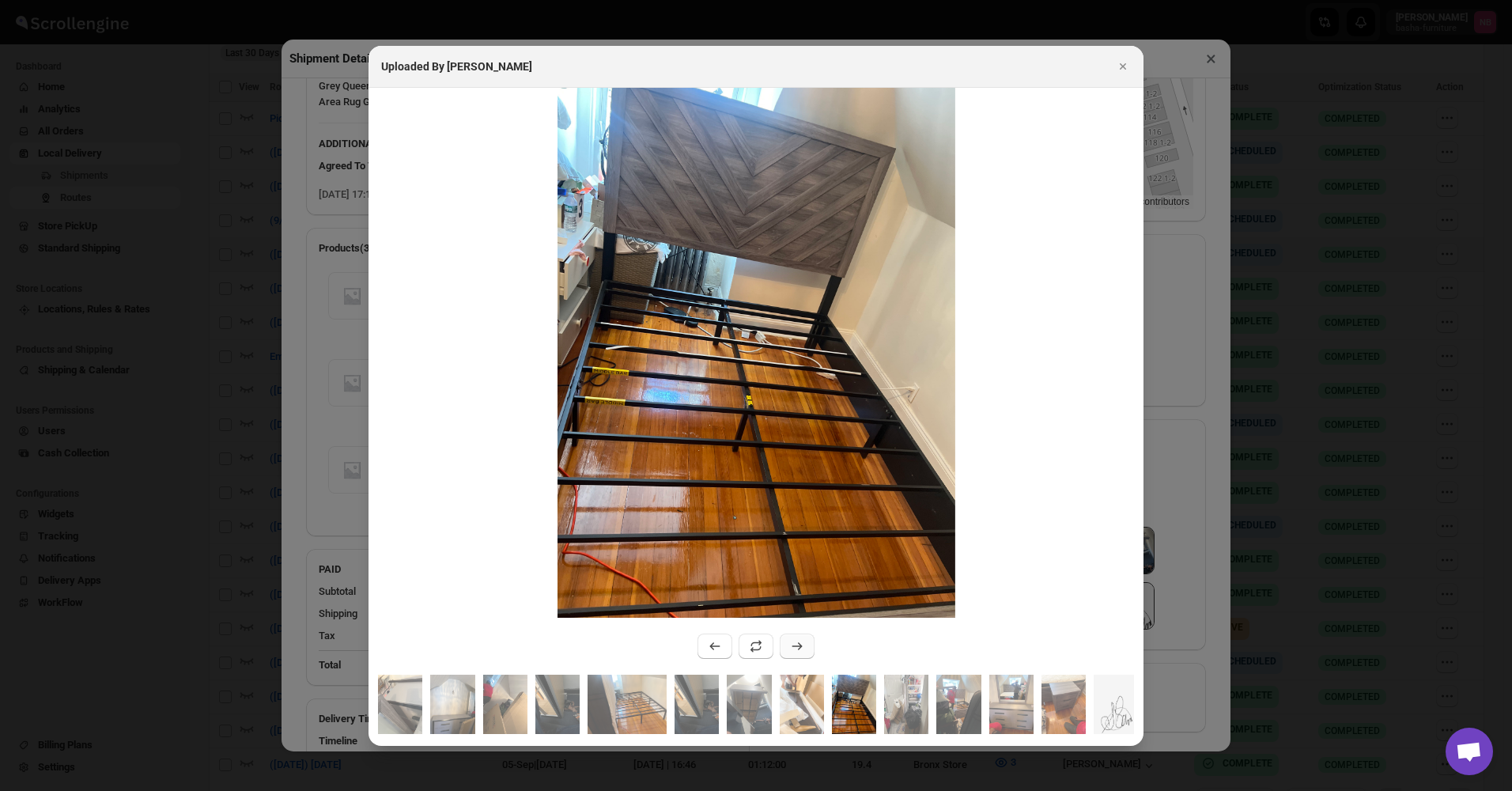
click at [788, 640] on button ":rho2:" at bounding box center [797, 646] width 35 height 26
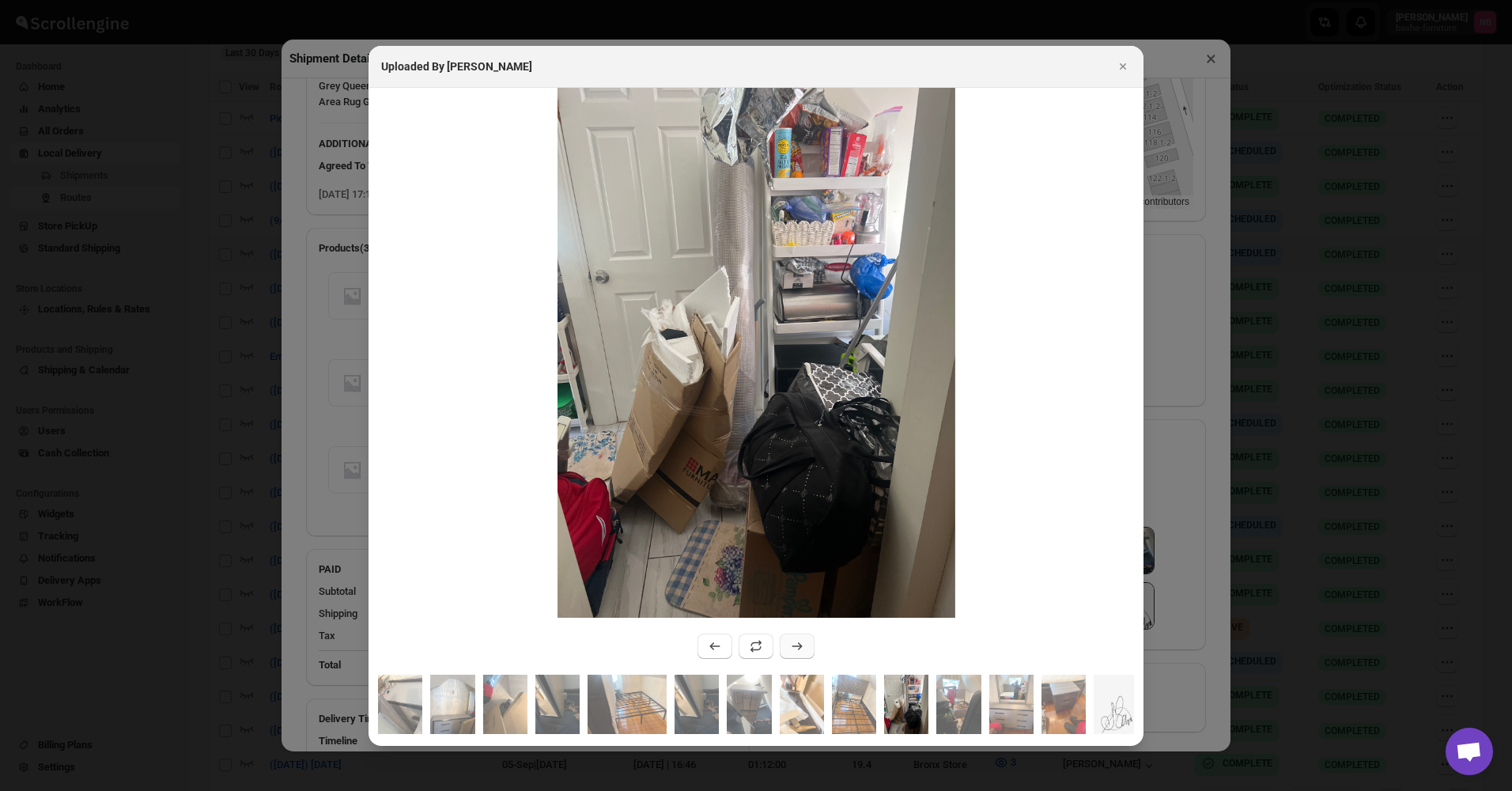
click at [788, 638] on button ":rho2:" at bounding box center [797, 646] width 35 height 26
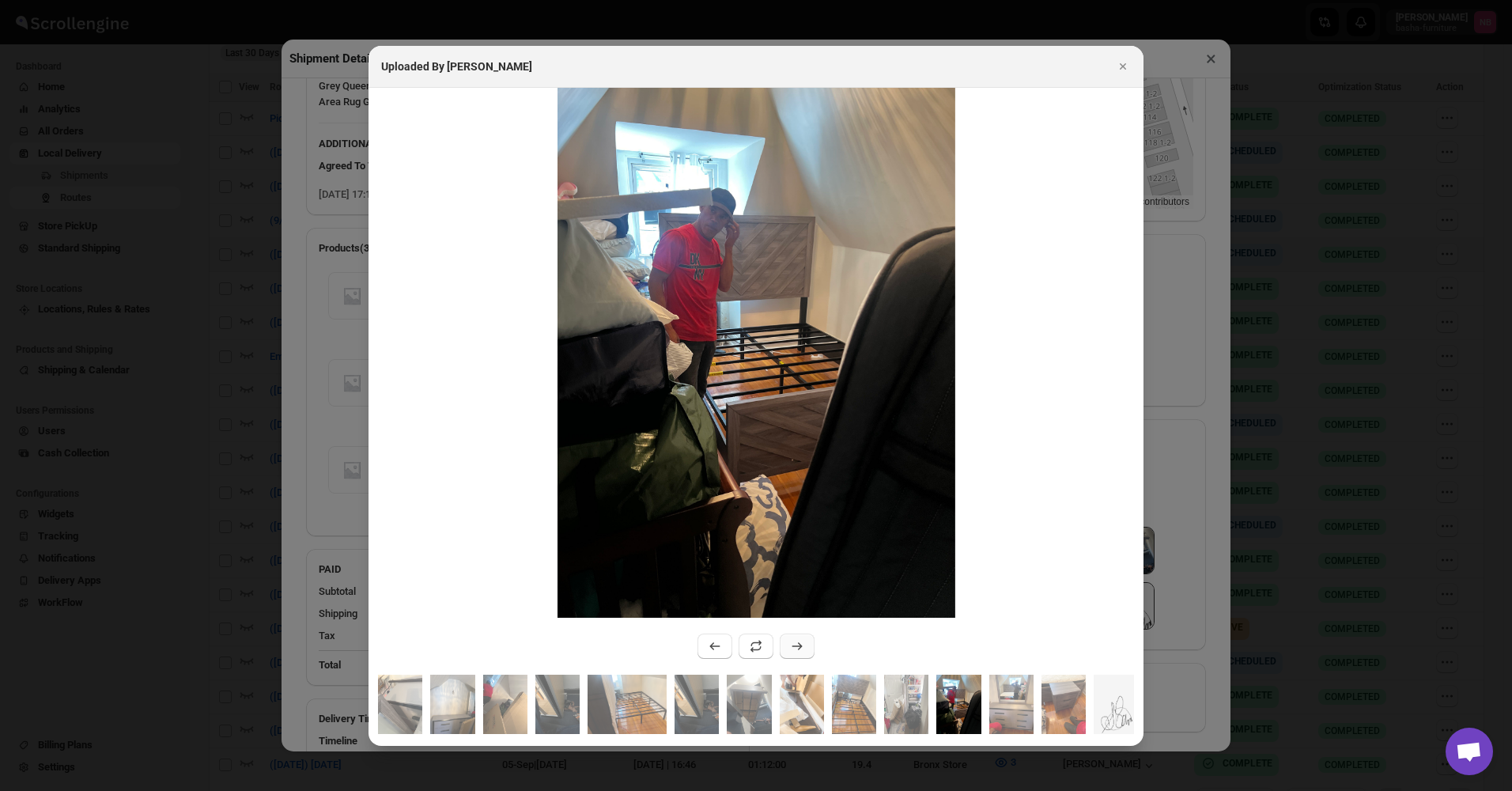
click at [788, 638] on button ":rho2:" at bounding box center [797, 646] width 35 height 26
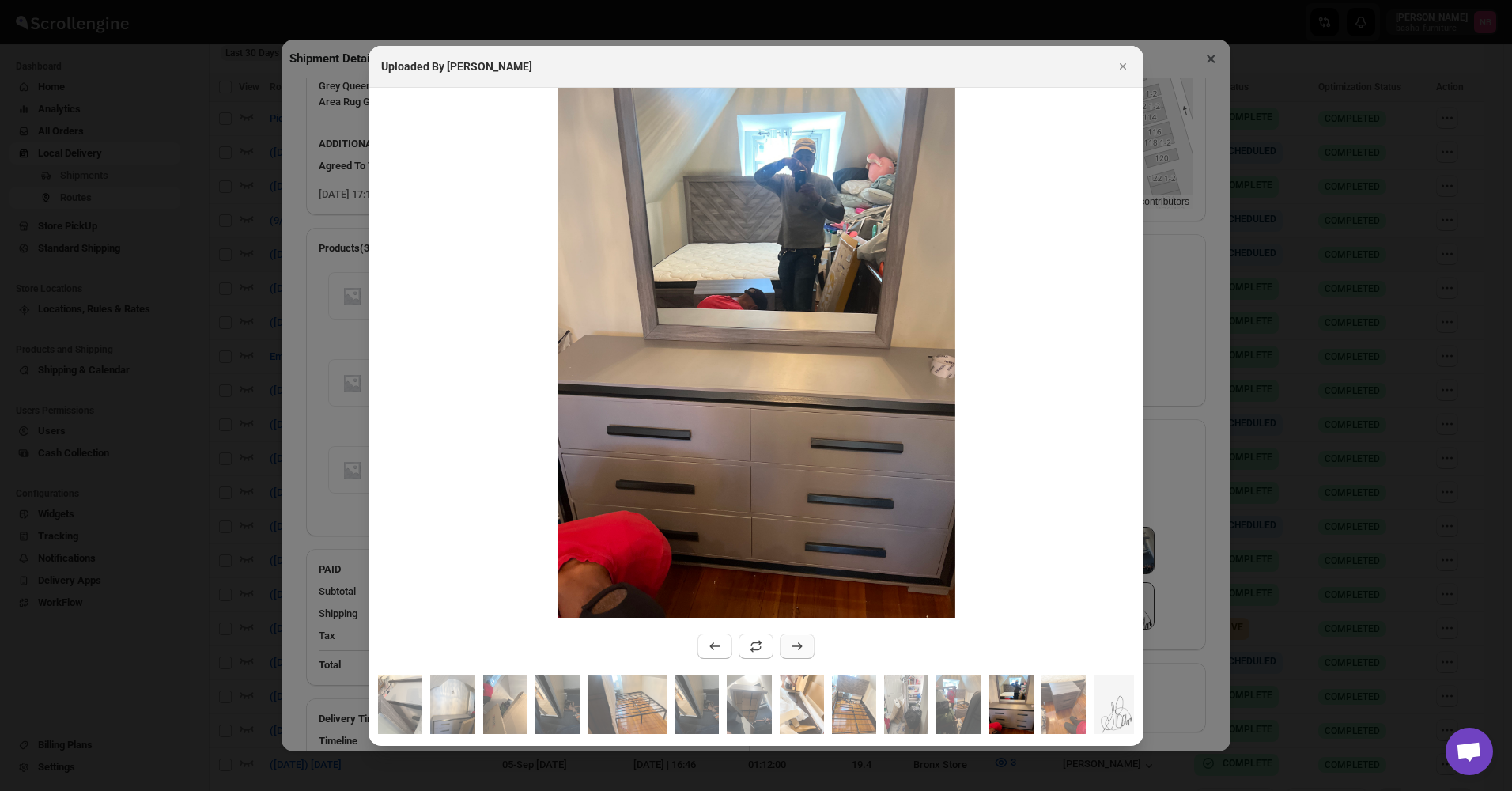
click at [788, 638] on button ":rho2:" at bounding box center [797, 646] width 35 height 26
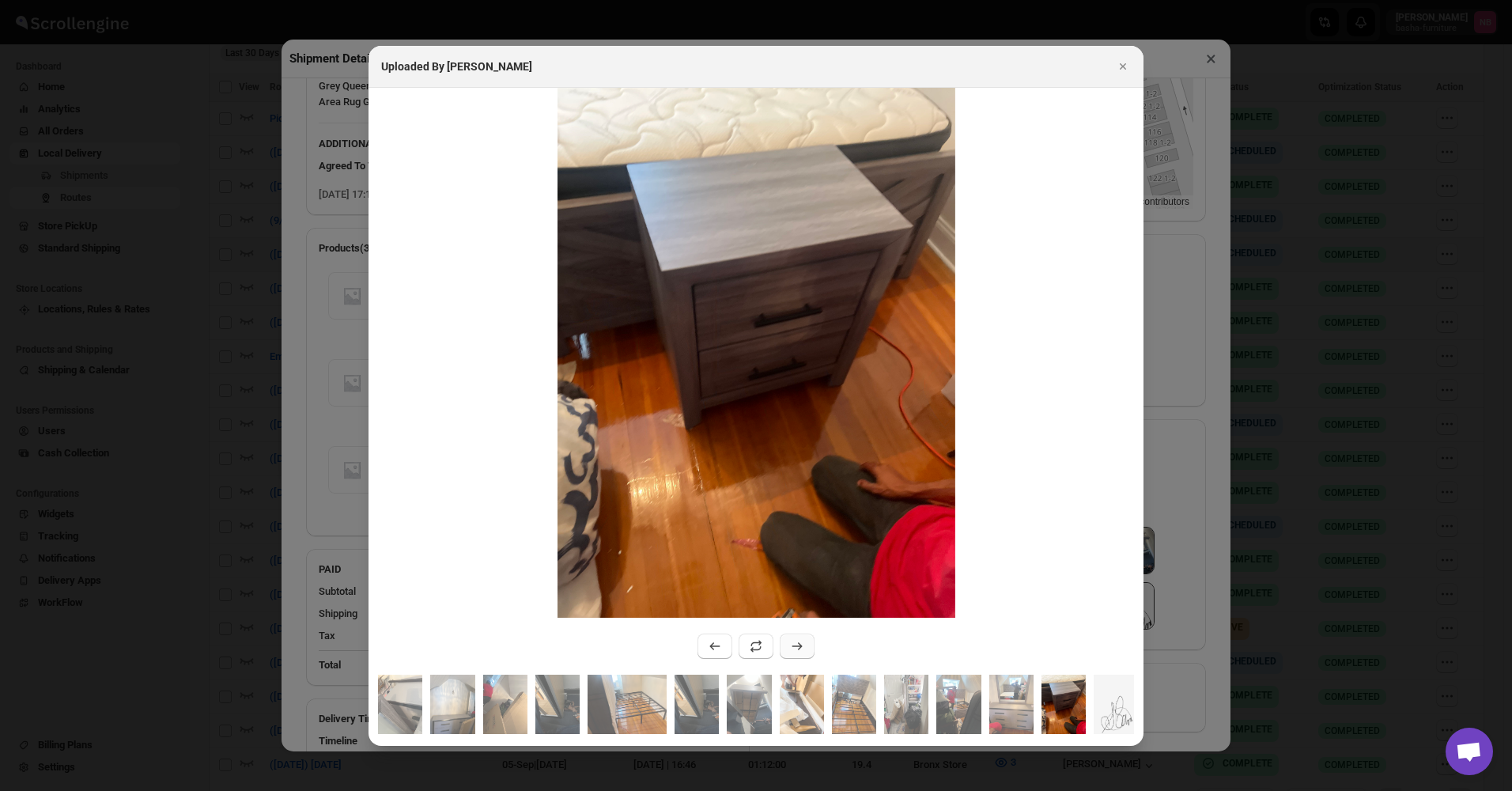
click at [788, 638] on button ":rho2:" at bounding box center [797, 646] width 35 height 26
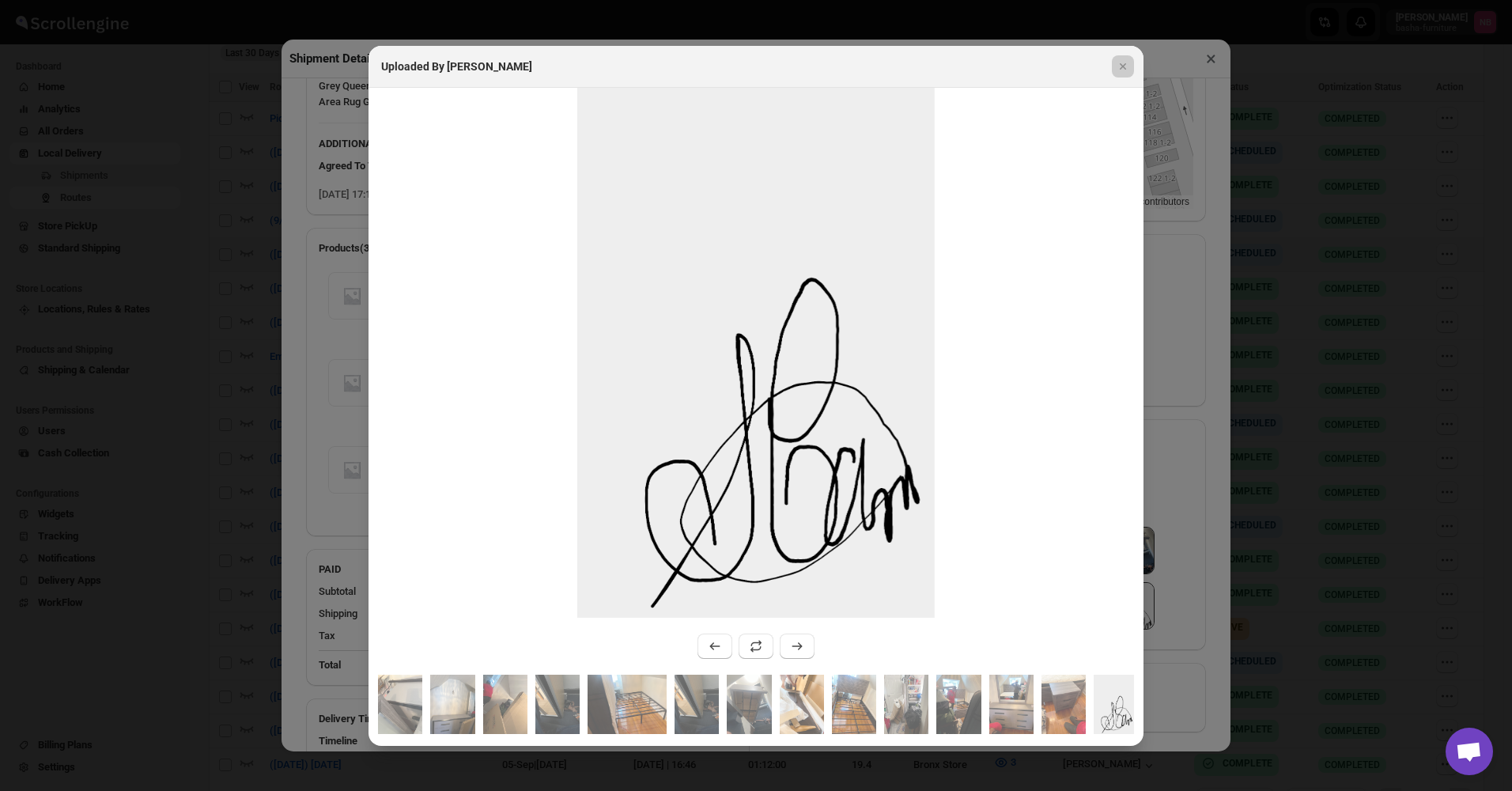
click at [276, 480] on div at bounding box center [756, 395] width 1512 height 791
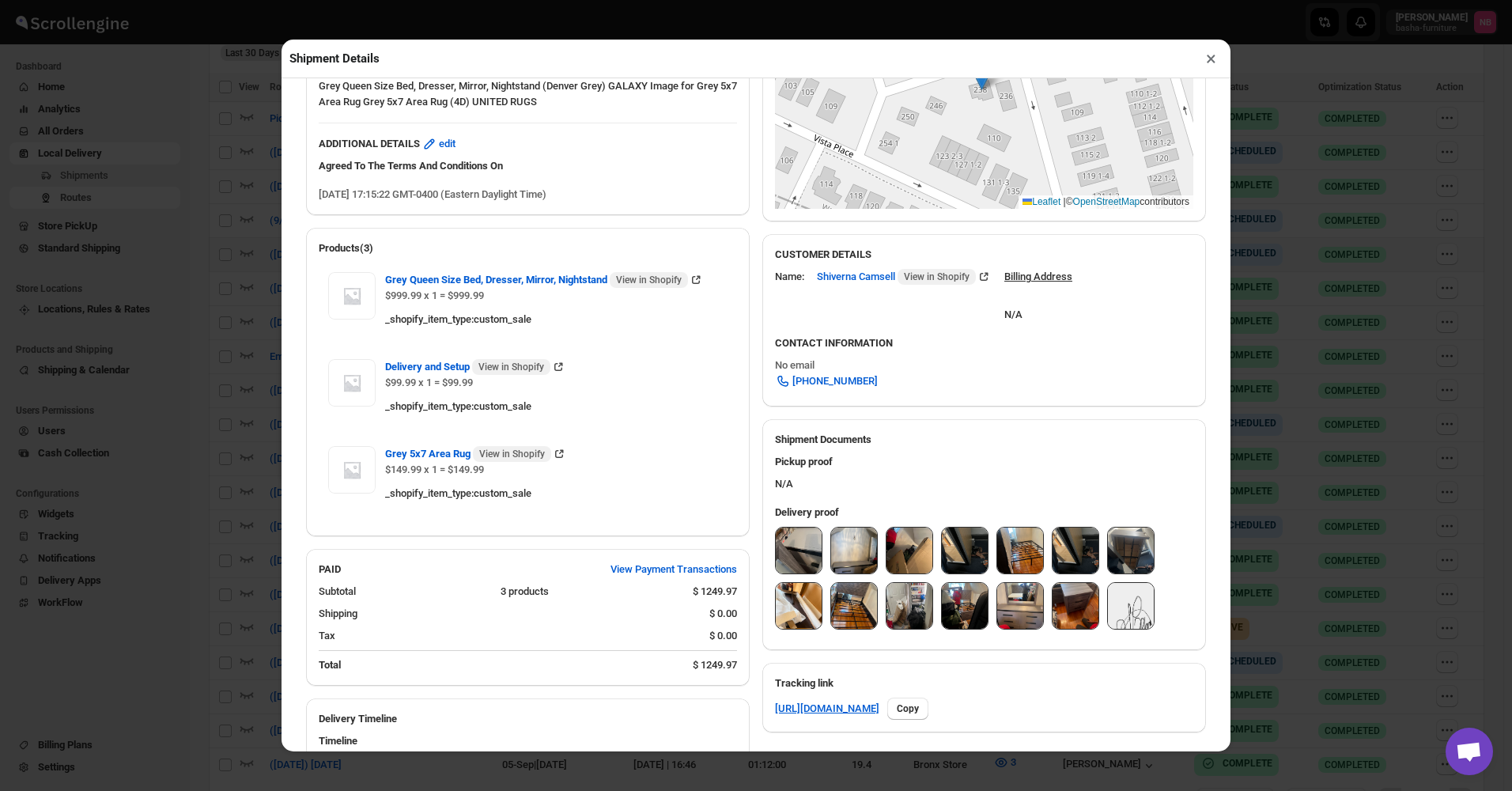
click at [185, 429] on div "Shipment Details × #3542 Awb : E0L3Y5VTQD DATE 14-Sep-25 | 17:25 Success DELIVE…" at bounding box center [756, 395] width 1512 height 791
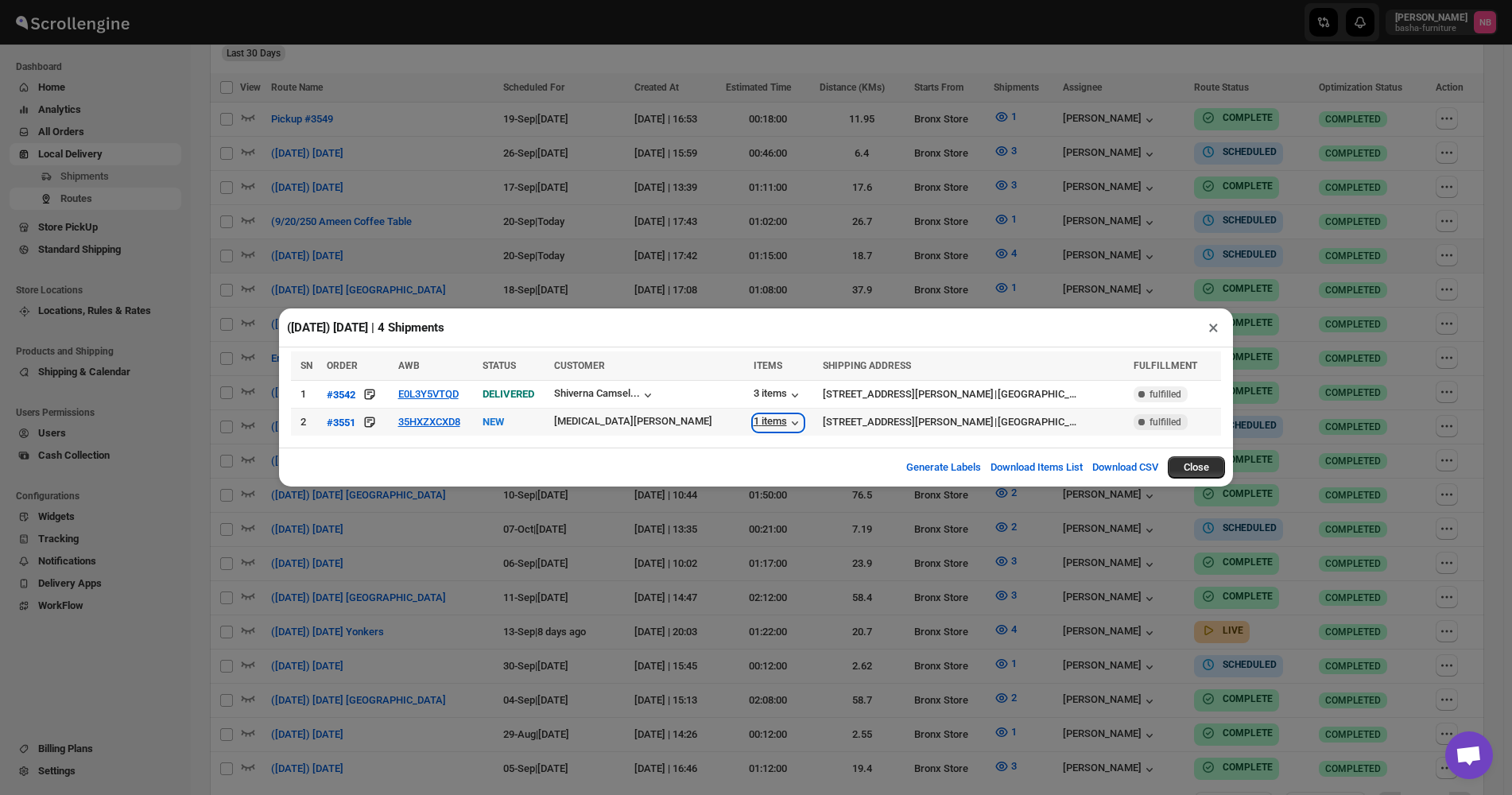
click at [754, 430] on div "1 items" at bounding box center [778, 423] width 50 height 16
click at [638, 561] on div "(9/20/25) Saturday | 4 Shipments × SN ORDER AWB STATUS CUSTOMER ITEMS SHIPPING …" at bounding box center [756, 397] width 1512 height 795
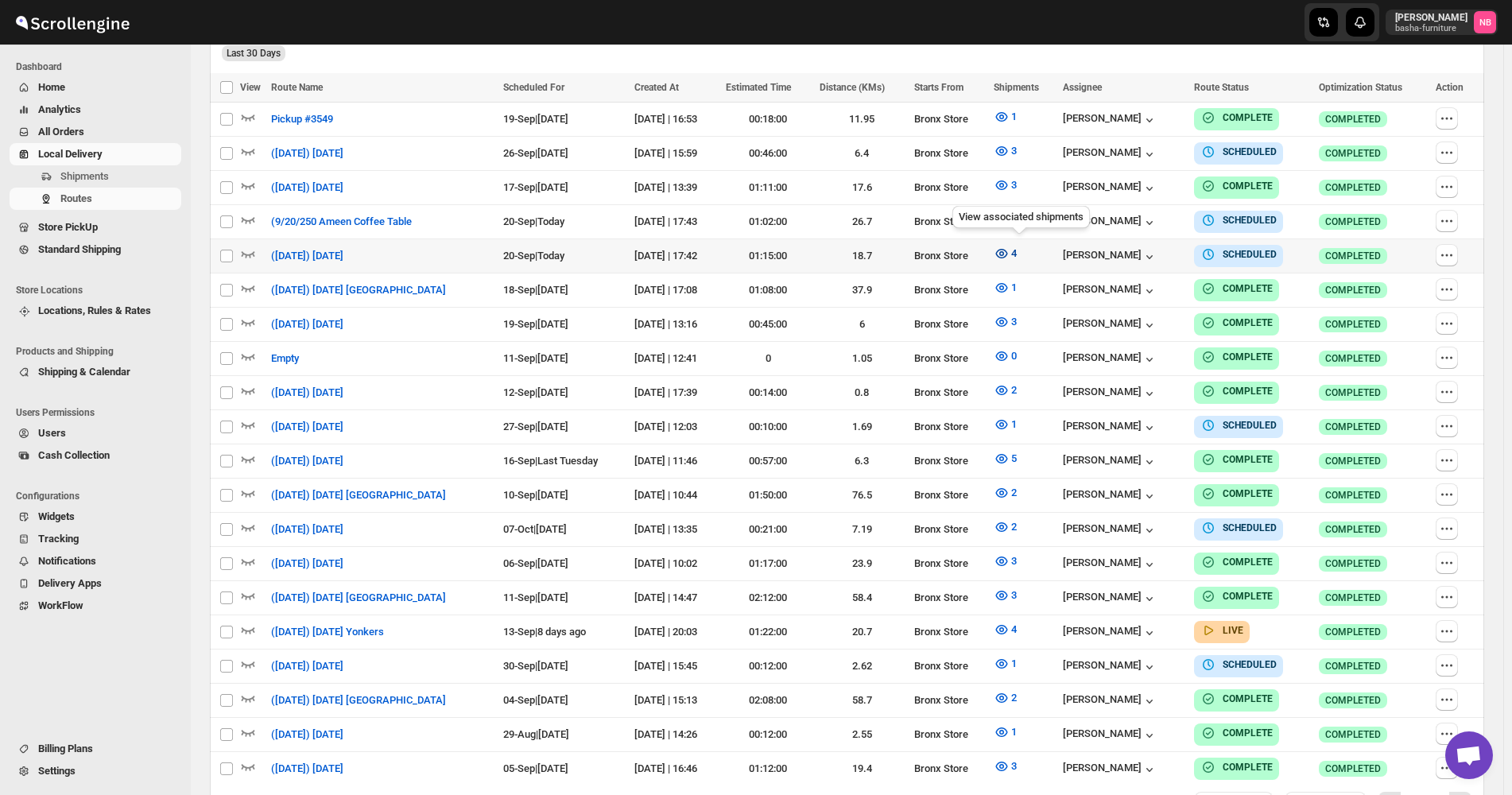
click at [1006, 250] on button "4" at bounding box center [1005, 253] width 42 height 26
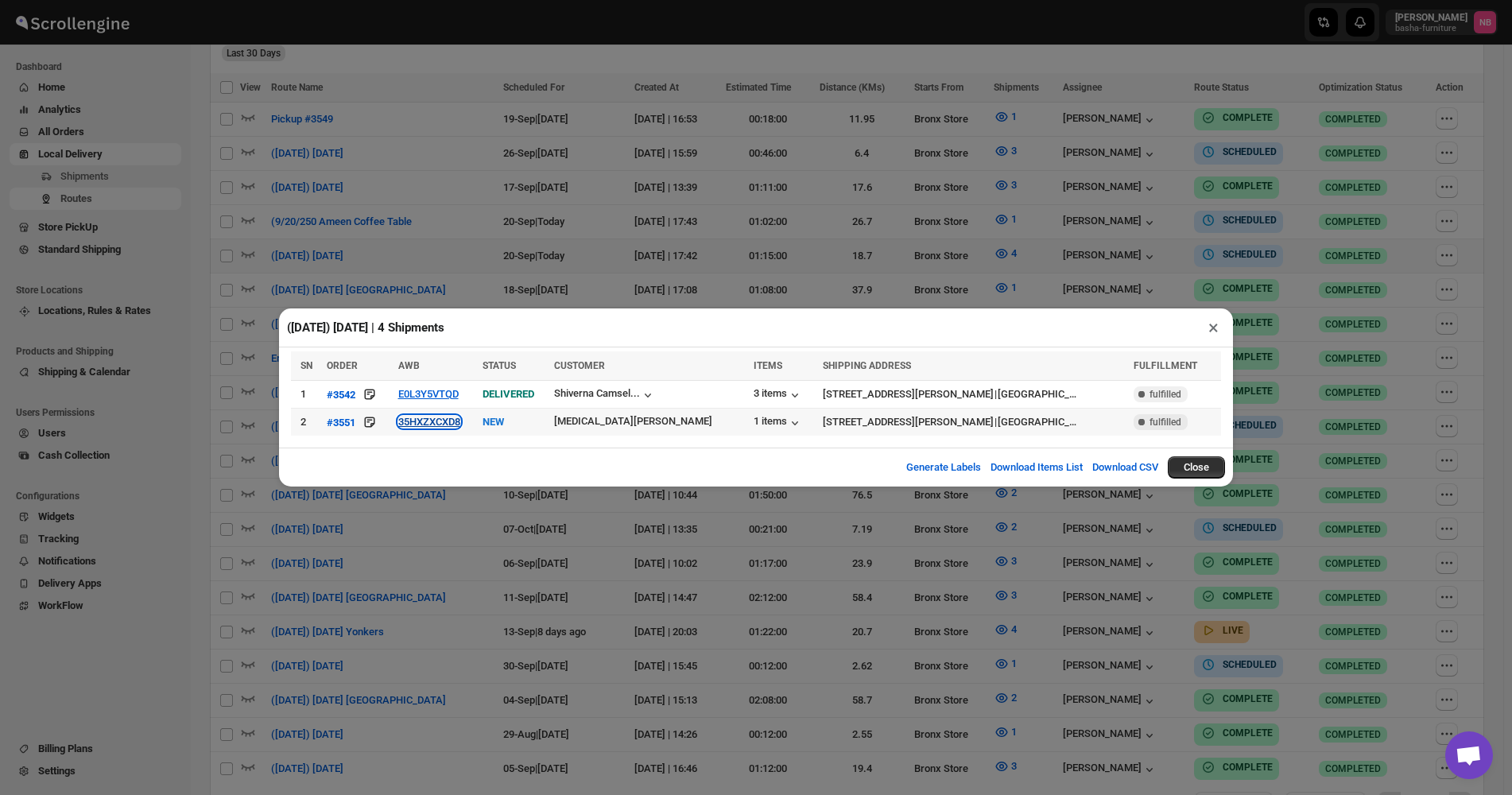
click at [460, 417] on button "35HXZXCXD8" at bounding box center [428, 422] width 62 height 11
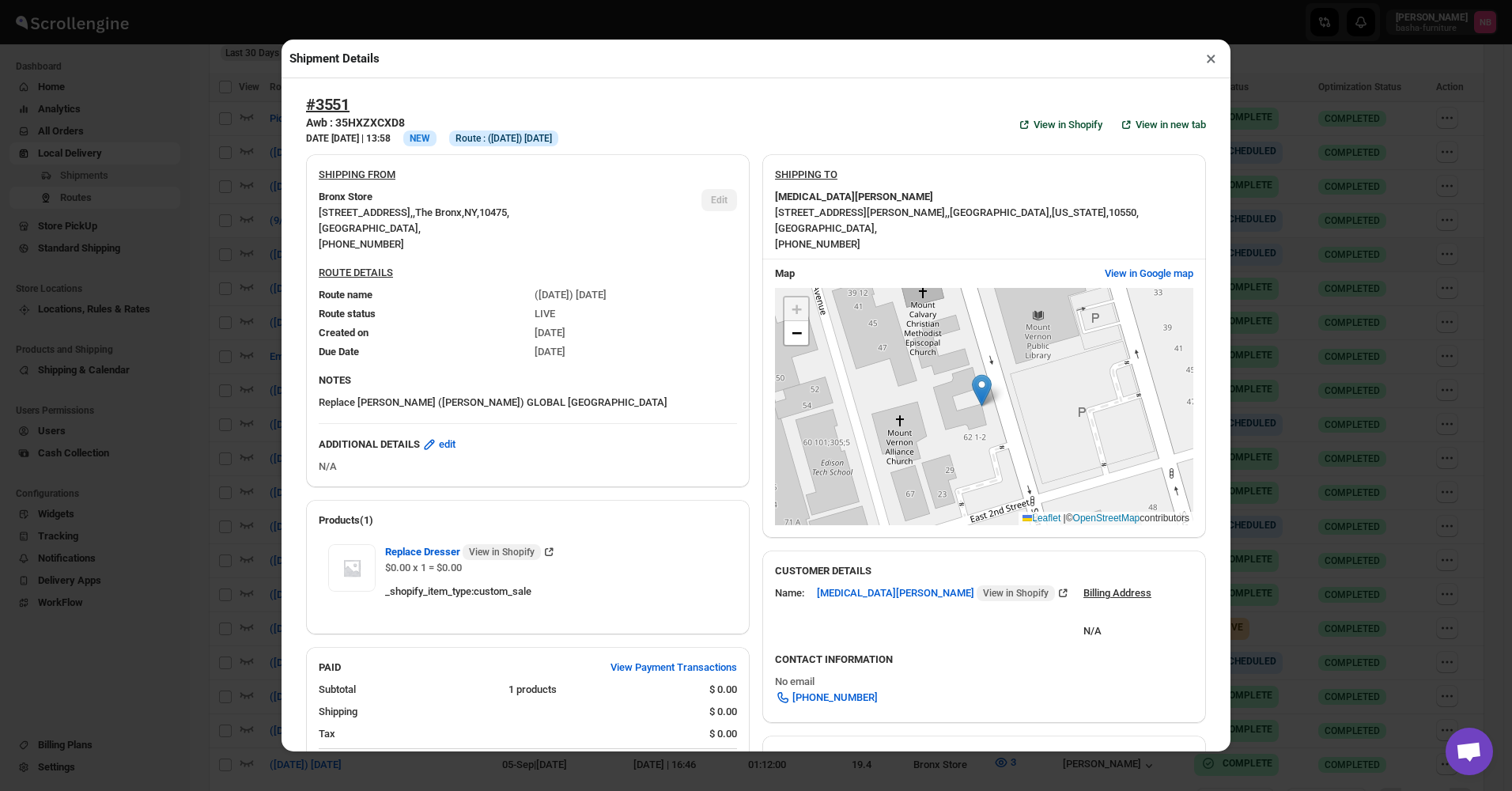
click at [267, 324] on div "Shipment Details × #3551 Awb : 35HXZXCXD8 DATE 18-Sep-25 | 13:58 Info NEW Info …" at bounding box center [756, 395] width 1512 height 791
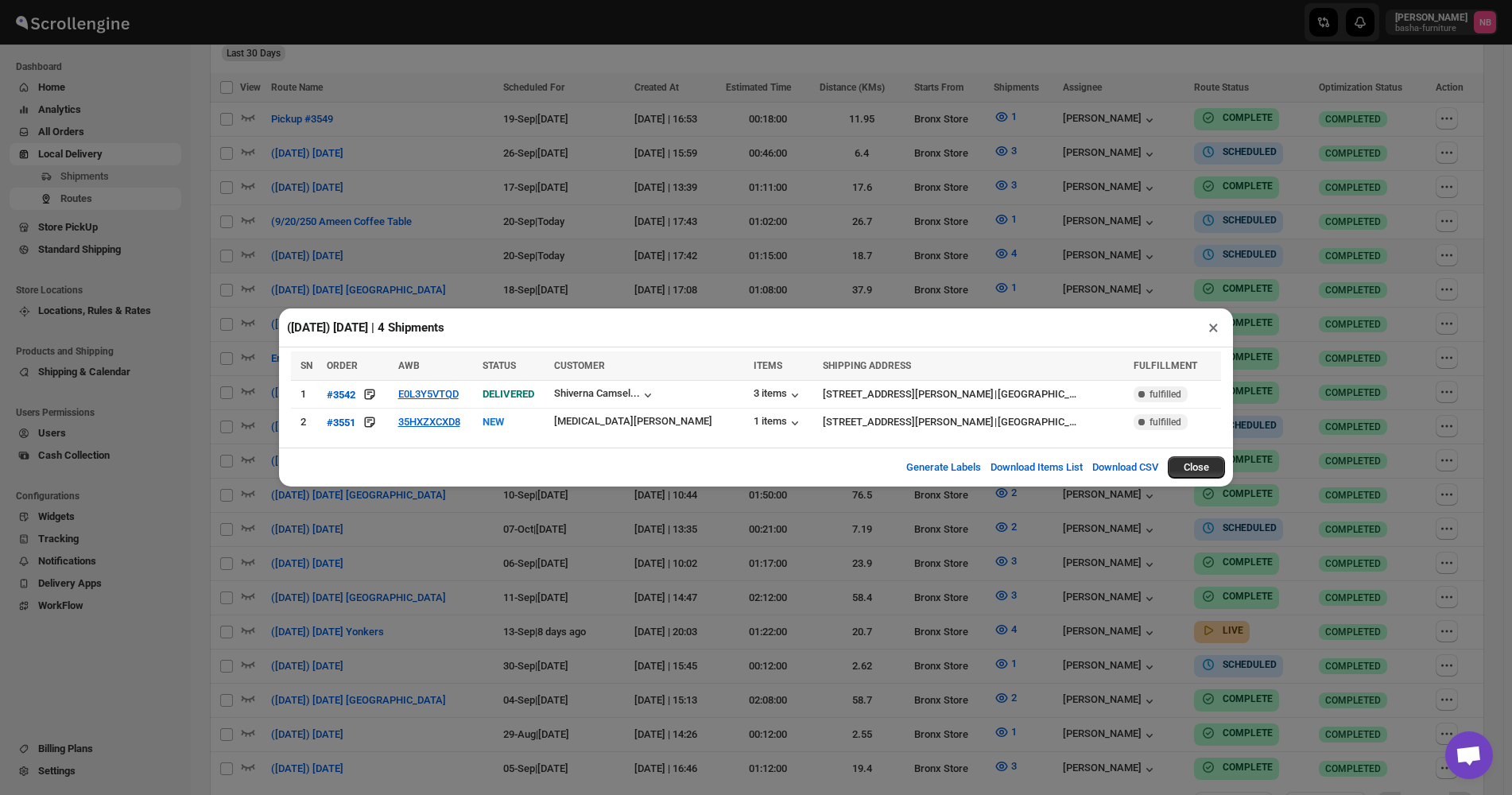
click at [546, 97] on div "(9/20/25) Saturday | 4 Shipments × SN ORDER AWB STATUS CUSTOMER ITEMS SHIPPING …" at bounding box center [756, 397] width 1512 height 795
